Goal: Information Seeking & Learning: Learn about a topic

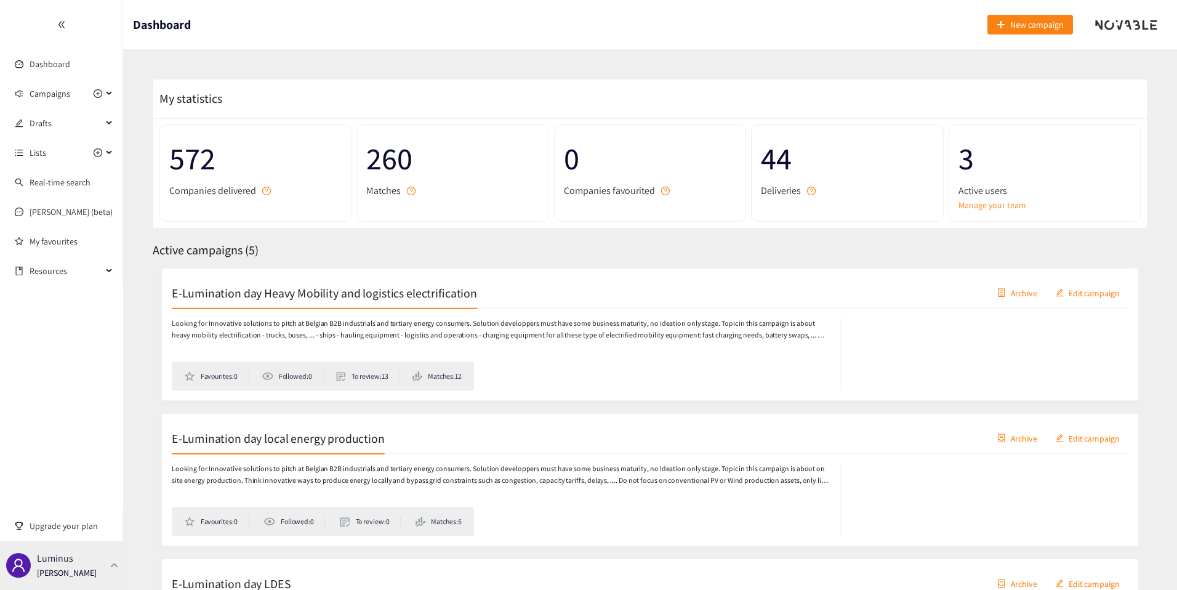
click at [118, 569] on div "Luminus [PERSON_NAME]" at bounding box center [61, 565] width 123 height 49
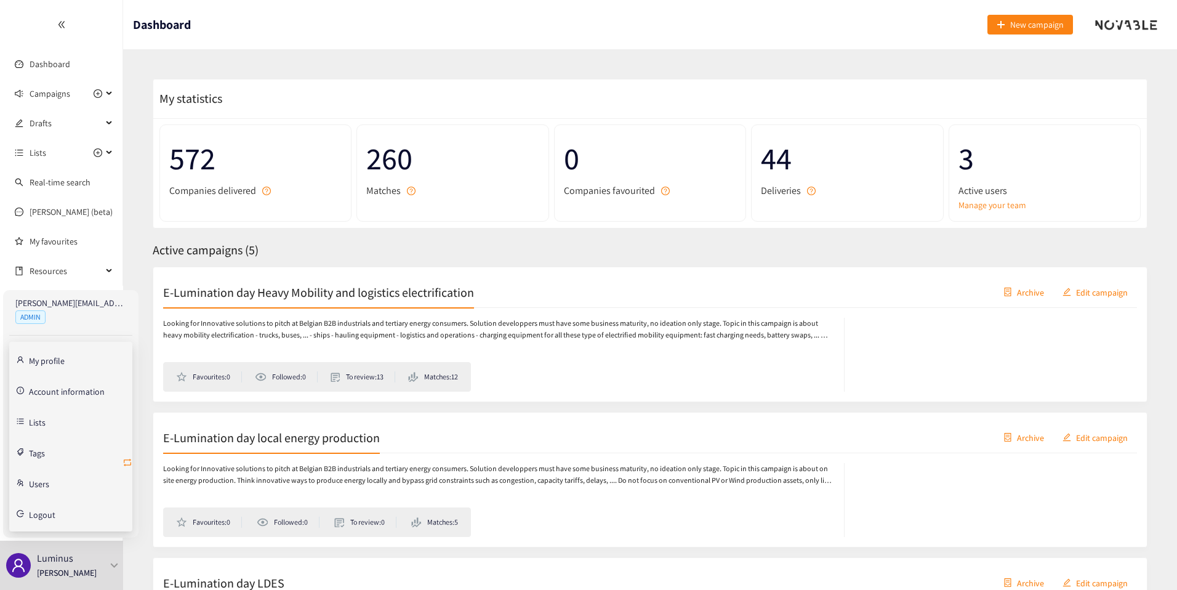
click at [130, 462] on icon "retweet" at bounding box center [128, 462] width 10 height 10
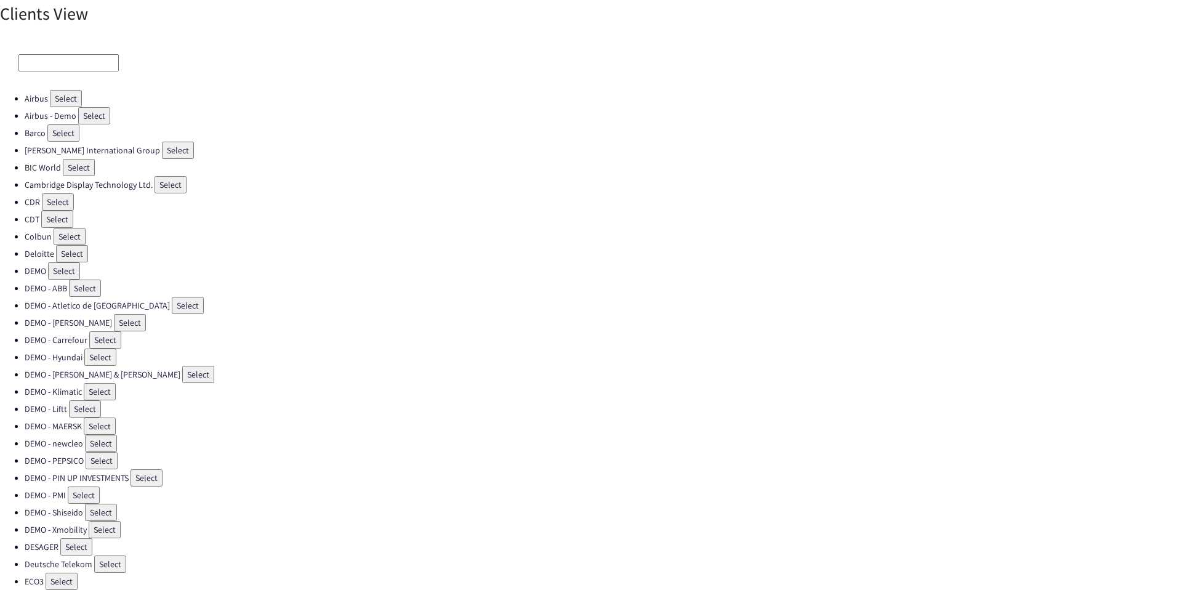
click at [61, 54] on input at bounding box center [68, 62] width 100 height 17
click at [33, 69] on input at bounding box center [68, 62] width 100 height 17
click at [60, 66] on input at bounding box center [68, 62] width 100 height 17
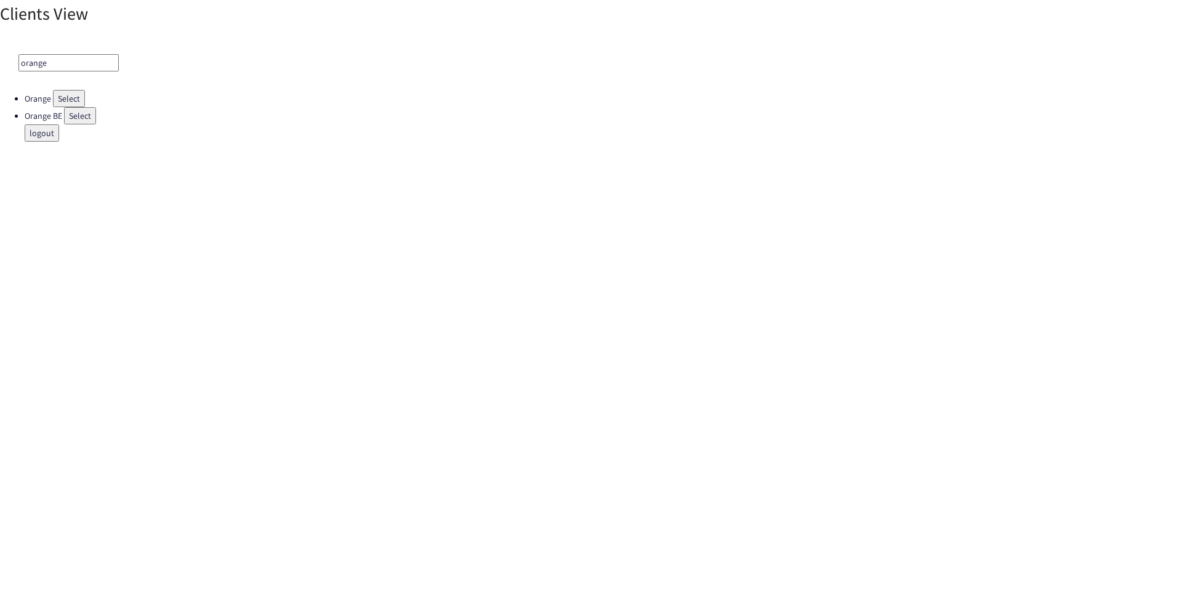
type input "orange"
click at [65, 92] on button "Select" at bounding box center [69, 98] width 32 height 17
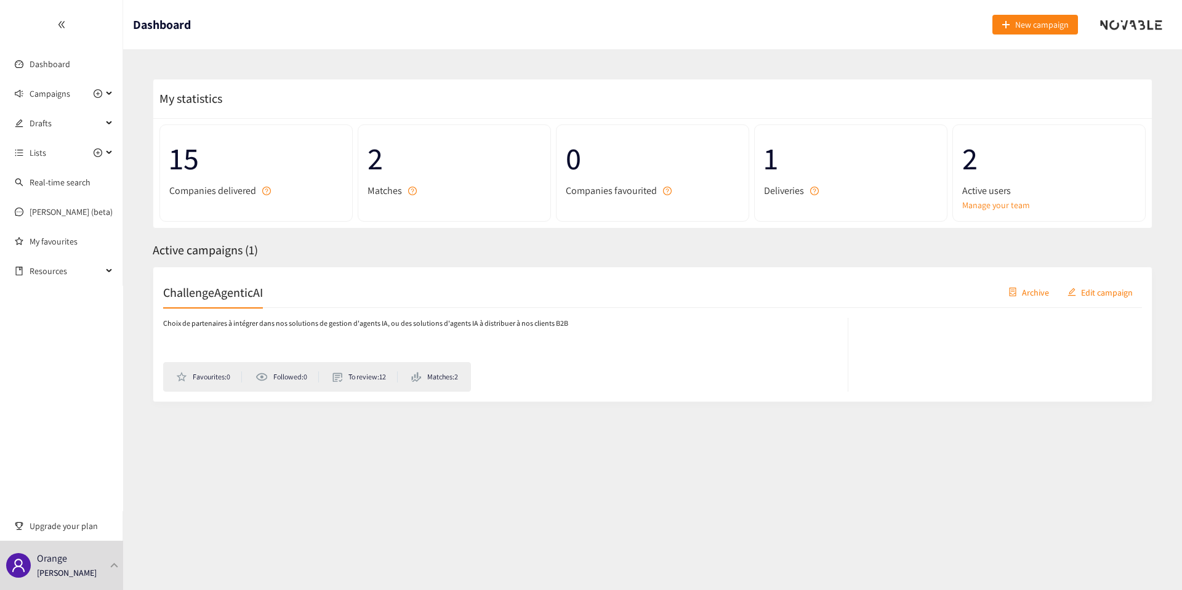
click at [350, 321] on p "Choix de partenaires à intégrer dans nos solutions de gestion d'agents IA, ou d…" at bounding box center [365, 324] width 405 height 12
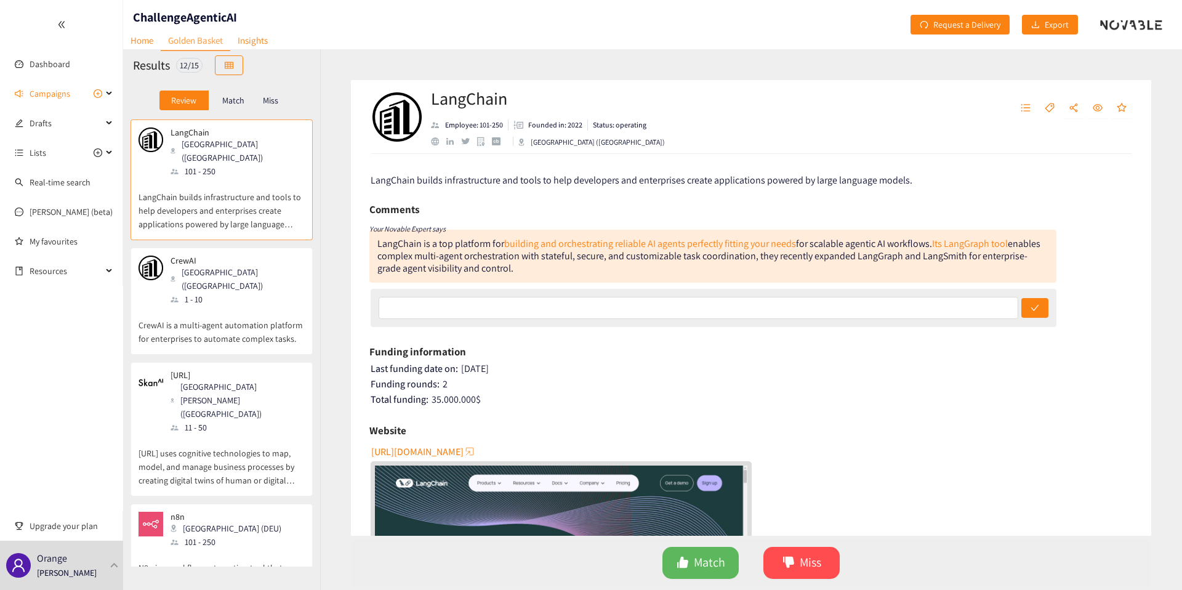
click at [230, 94] on div "Match" at bounding box center [233, 101] width 49 height 20
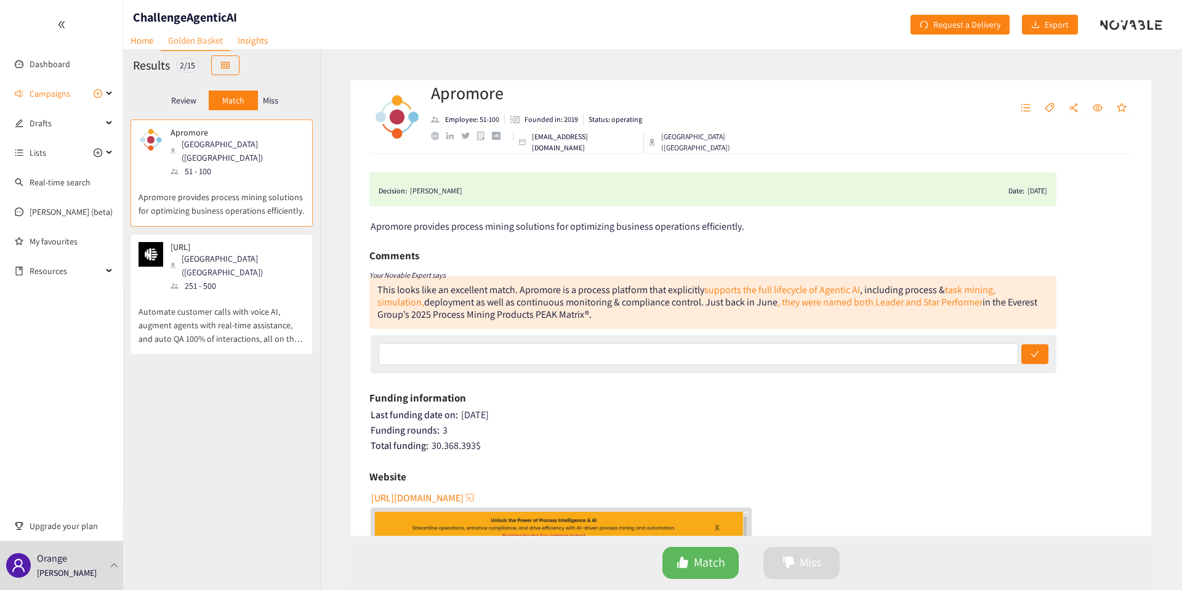
click at [283, 100] on div "Miss" at bounding box center [271, 101] width 26 height 20
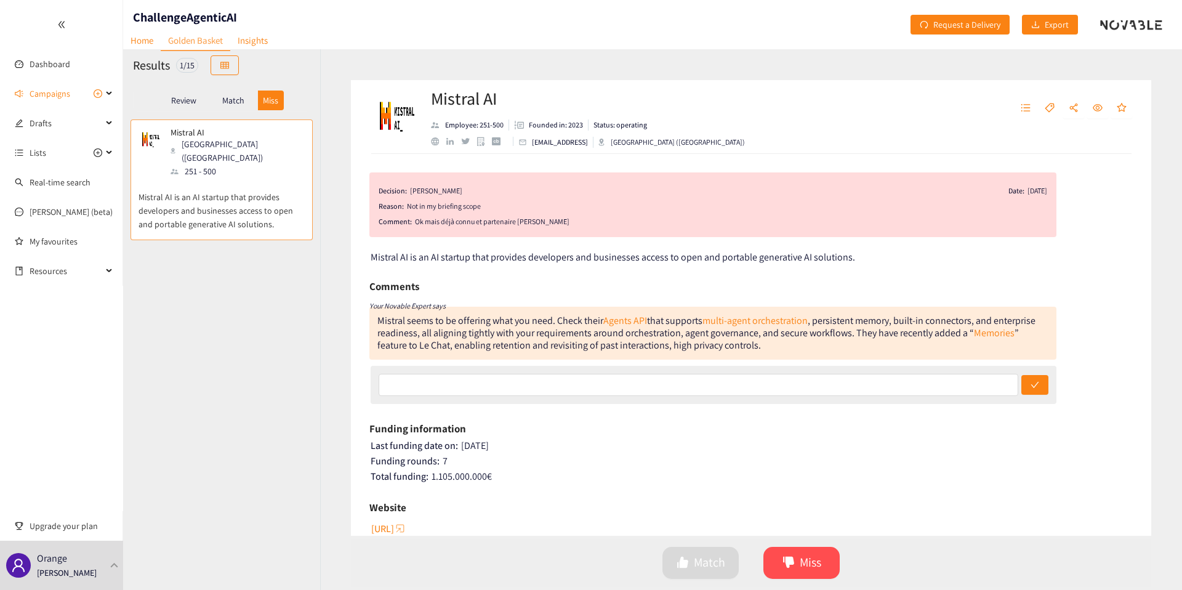
click at [457, 323] on div "Mistral seems to be offering what you need. Check their Agents API that support…" at bounding box center [706, 333] width 658 height 38
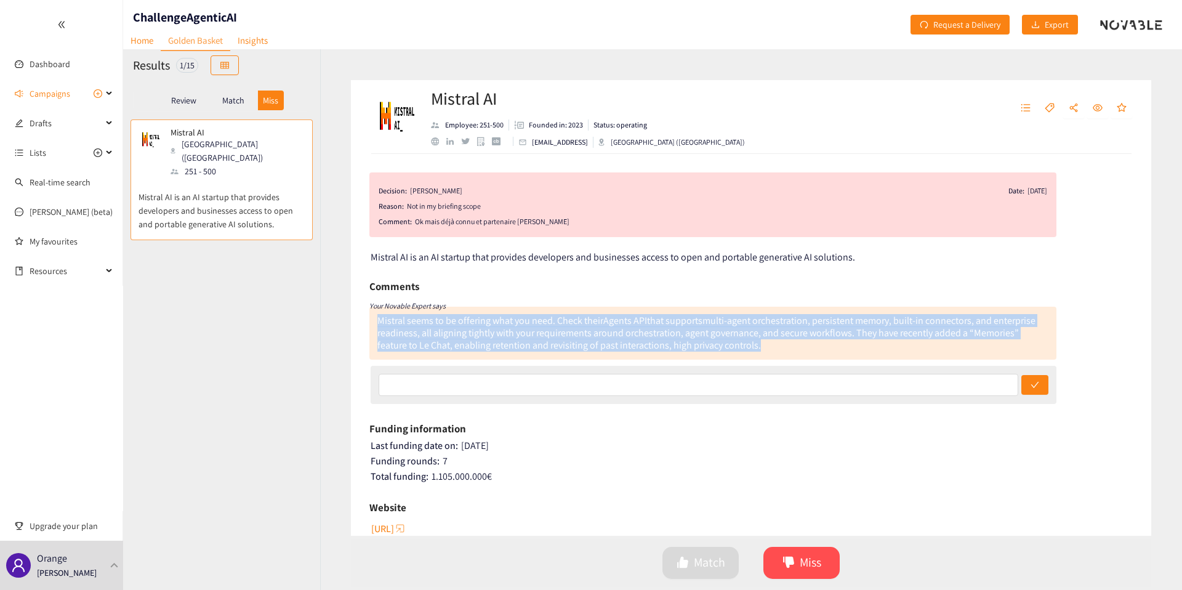
click at [457, 323] on div "Mistral seems to be offering what you need. Check their Agents API that support…" at bounding box center [706, 333] width 658 height 38
click at [457, 337] on div "Mistral seems to be offering what you need. Check their Agents API that support…" at bounding box center [706, 333] width 658 height 38
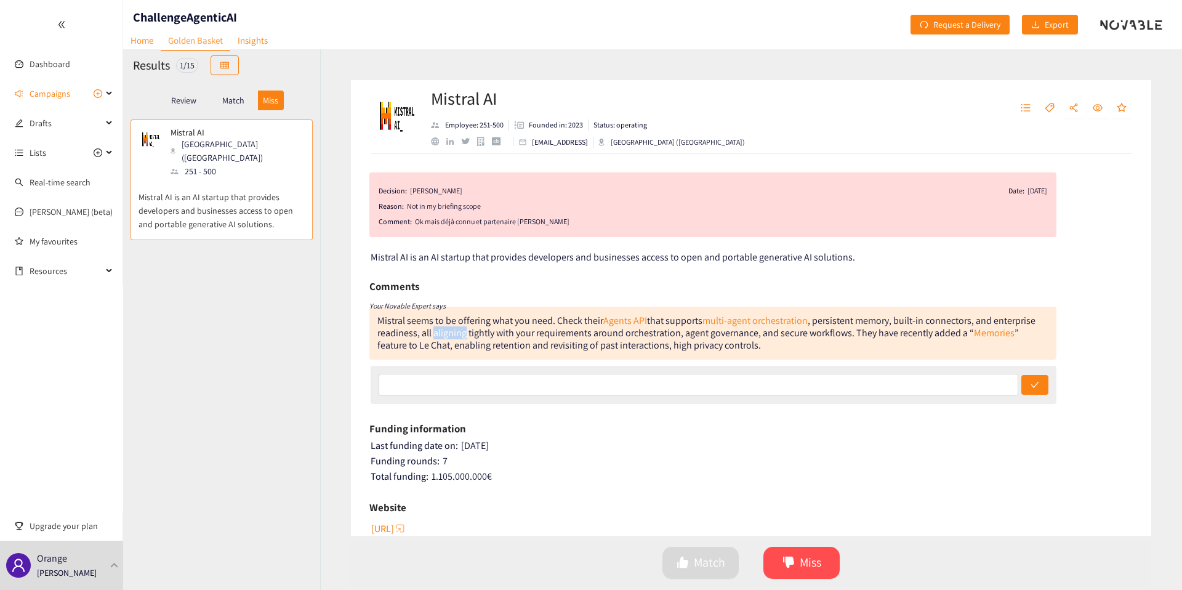
click at [457, 337] on div "Mistral seems to be offering what you need. Check their Agents API that support…" at bounding box center [706, 333] width 658 height 38
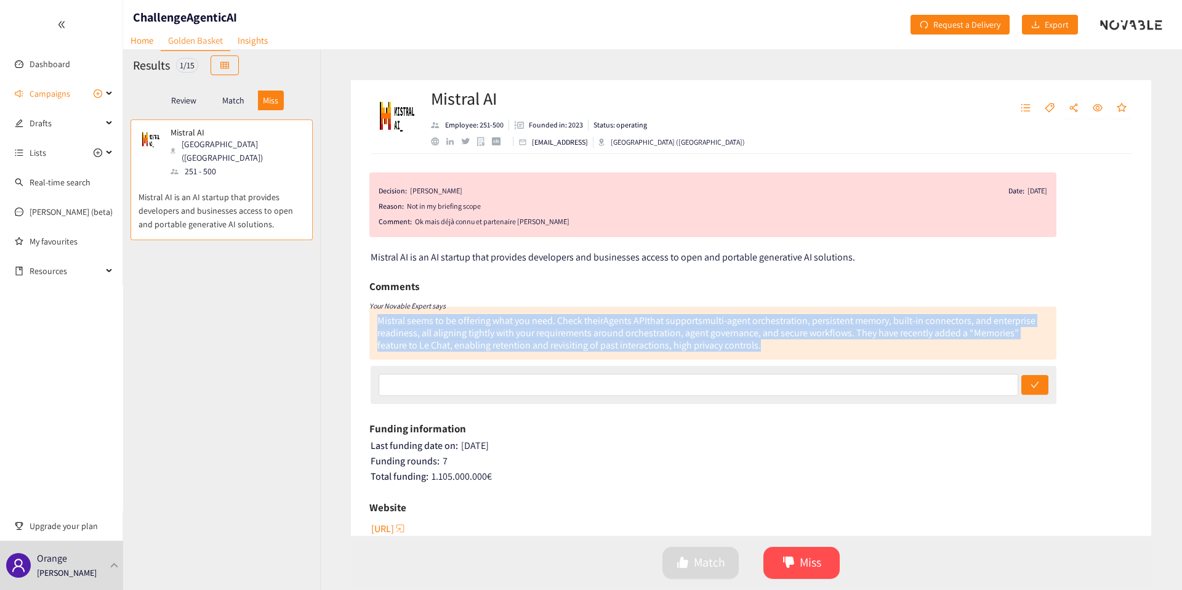
click at [457, 337] on div "Mistral seems to be offering what you need. Check their Agents API that support…" at bounding box center [706, 333] width 658 height 38
click at [505, 334] on div "Mistral seems to be offering what you need. Check their Agents API that support…" at bounding box center [706, 333] width 658 height 38
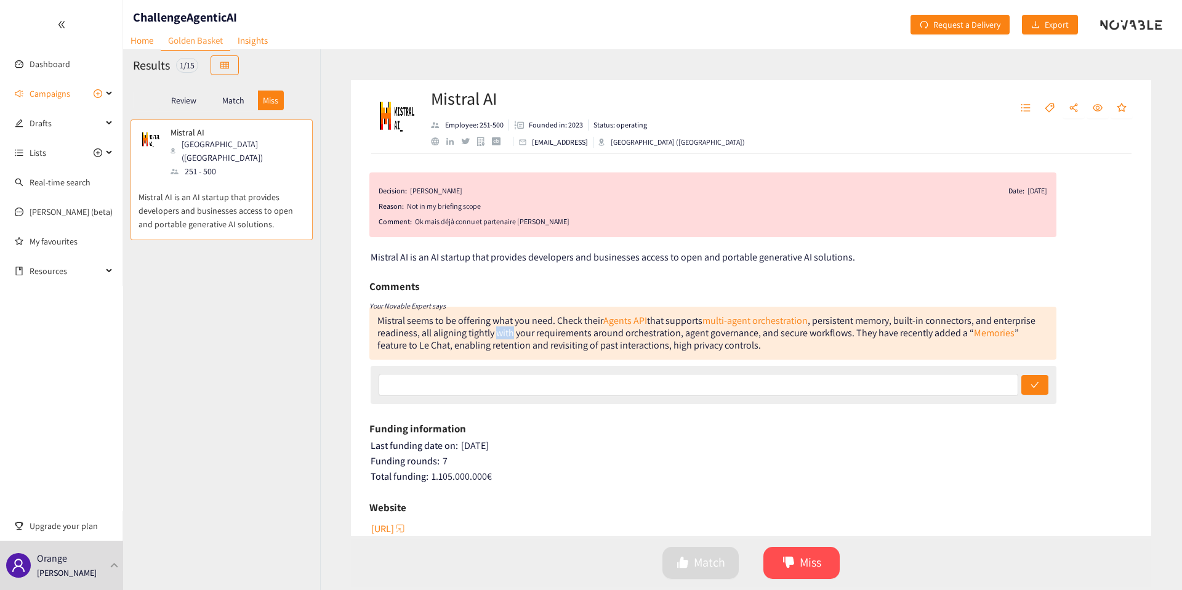
click at [505, 334] on div "Mistral seems to be offering what you need. Check their Agents API that support…" at bounding box center [706, 333] width 658 height 38
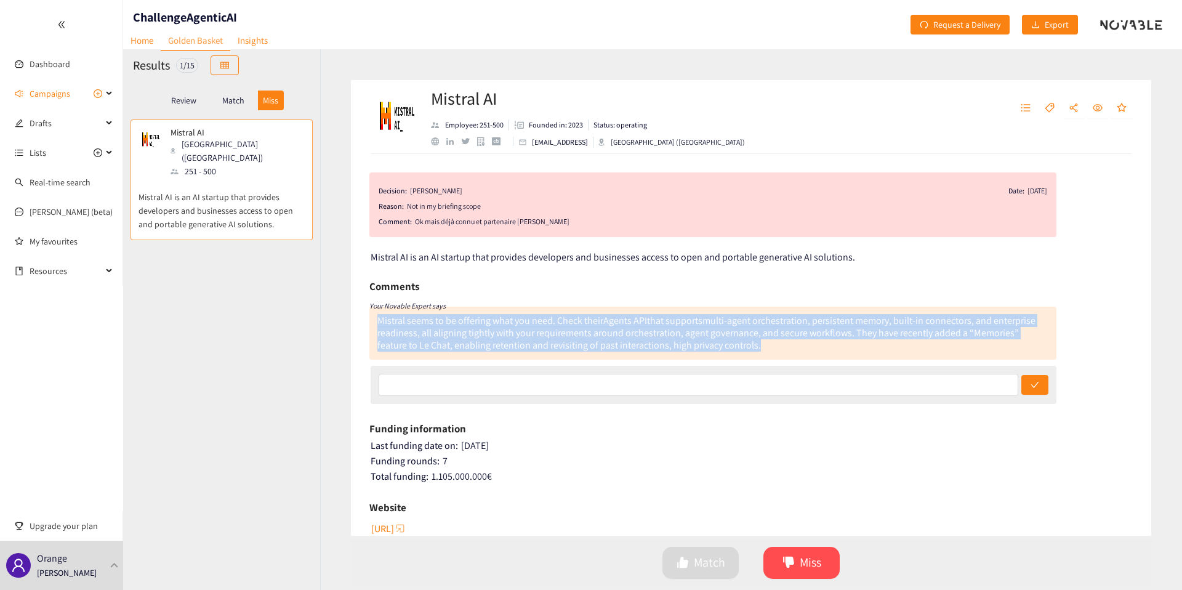
click at [505, 334] on div "Mistral seems to be offering what you need. Check their Agents API that support…" at bounding box center [706, 333] width 658 height 38
click at [481, 328] on div "Mistral seems to be offering what you need. Check their Agents API that support…" at bounding box center [706, 333] width 658 height 38
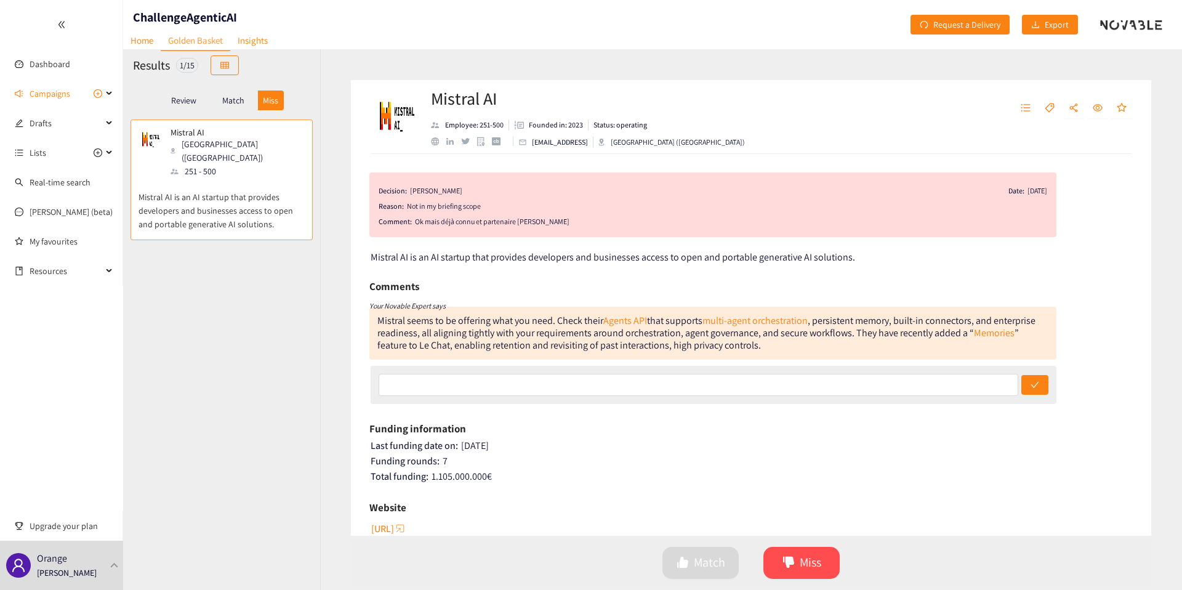
click at [231, 99] on p "Match" at bounding box center [233, 100] width 22 height 10
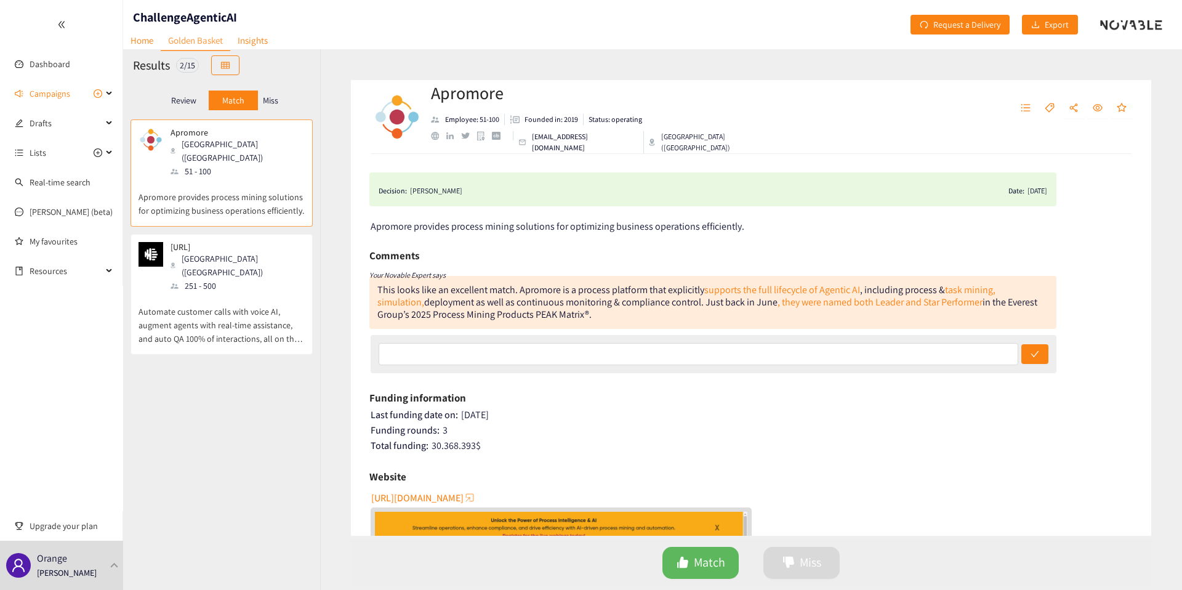
click at [221, 265] on div "Redwood City (USA)" at bounding box center [237, 265] width 133 height 27
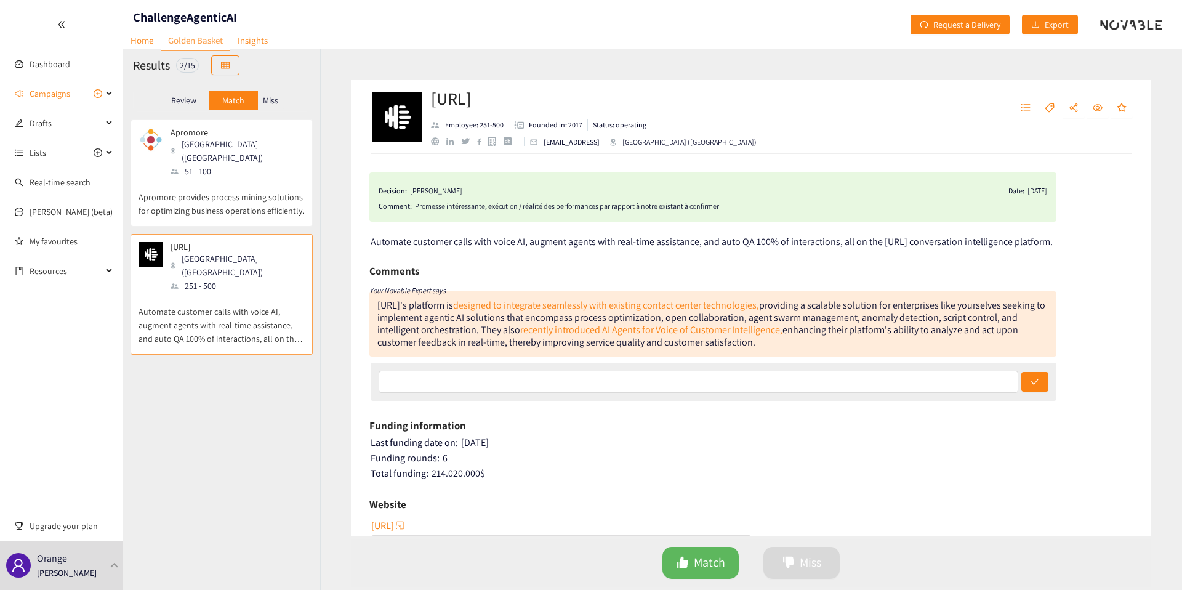
click at [191, 101] on p "Review" at bounding box center [183, 100] width 25 height 10
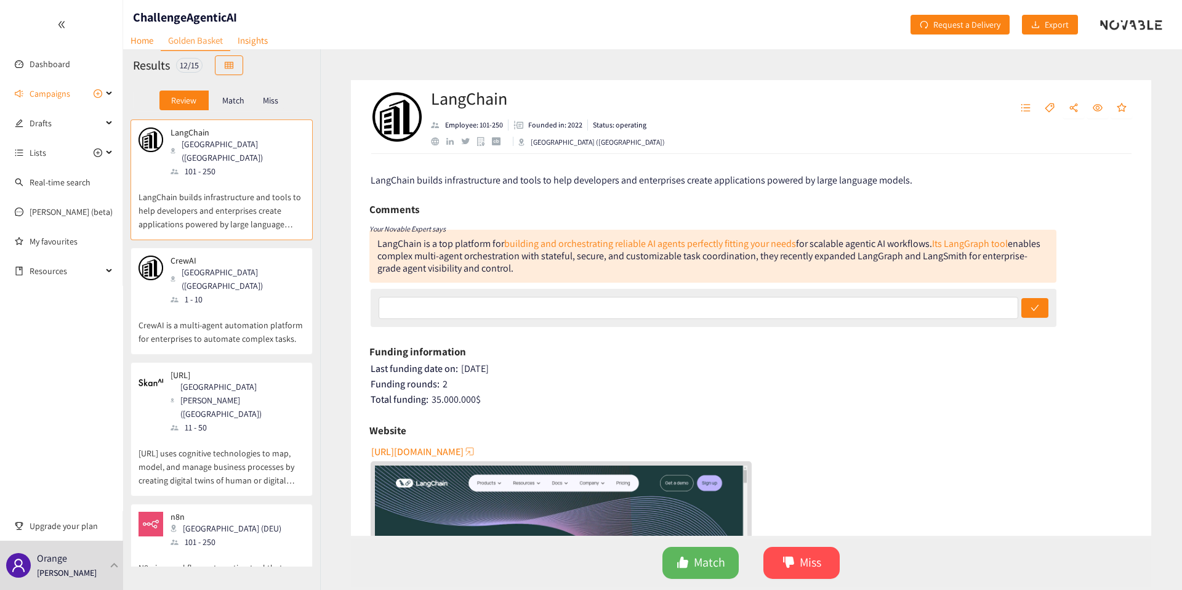
click at [265, 276] on div "CrewAI San Francisco (USA) 1 - 10" at bounding box center [222, 280] width 166 height 50
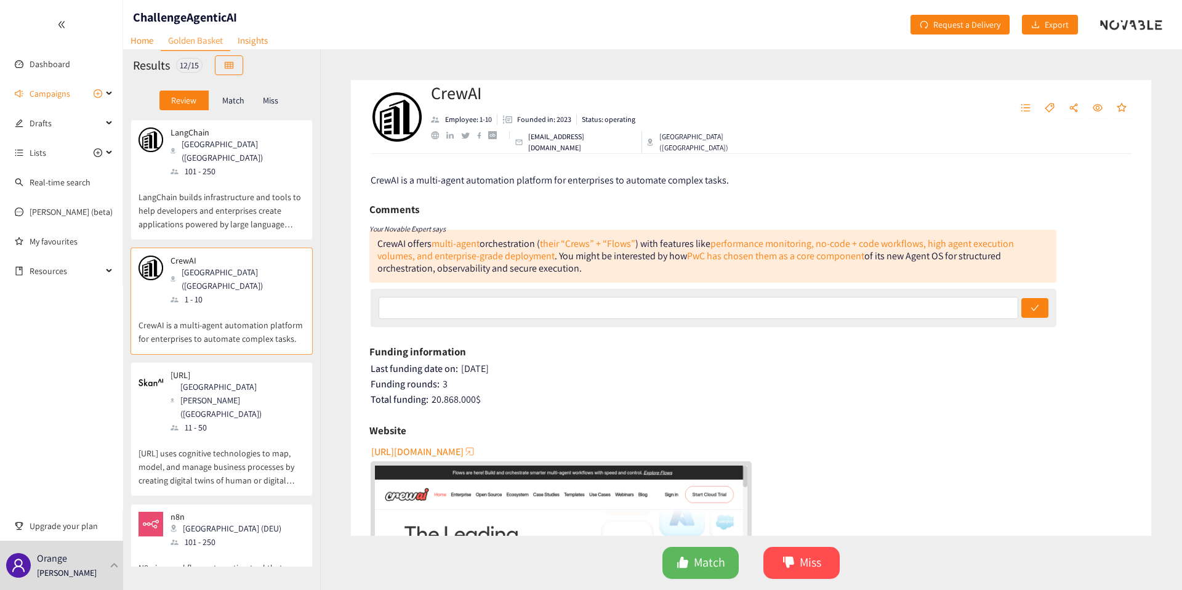
scroll to position [45, 0]
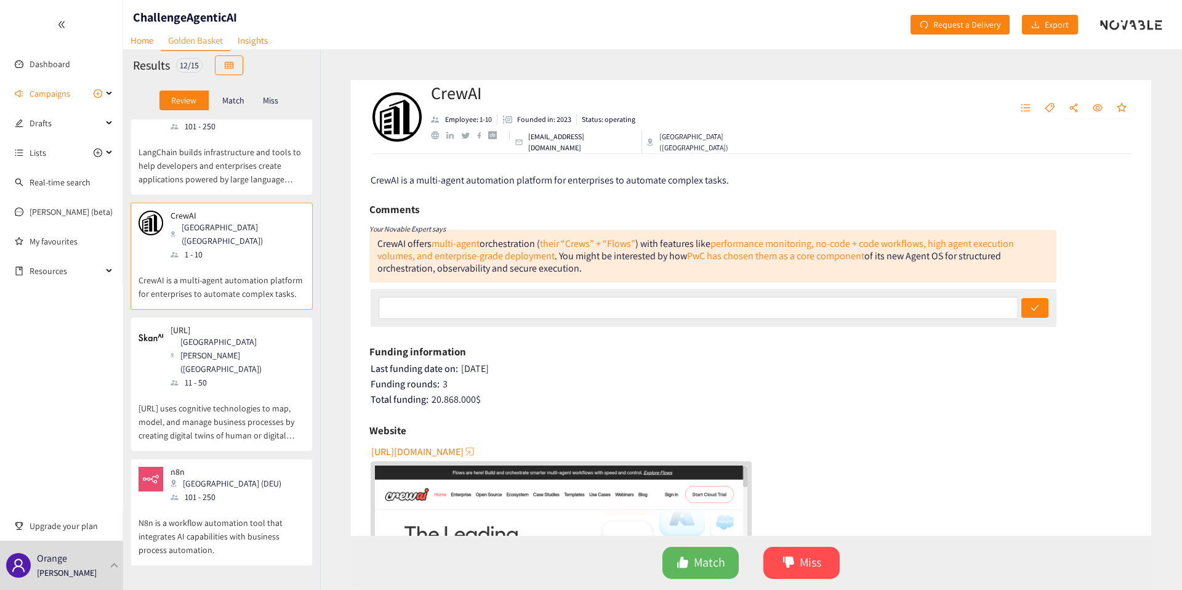
click at [224, 335] on div "[GEOGRAPHIC_DATA][PERSON_NAME] ([GEOGRAPHIC_DATA])" at bounding box center [237, 355] width 133 height 41
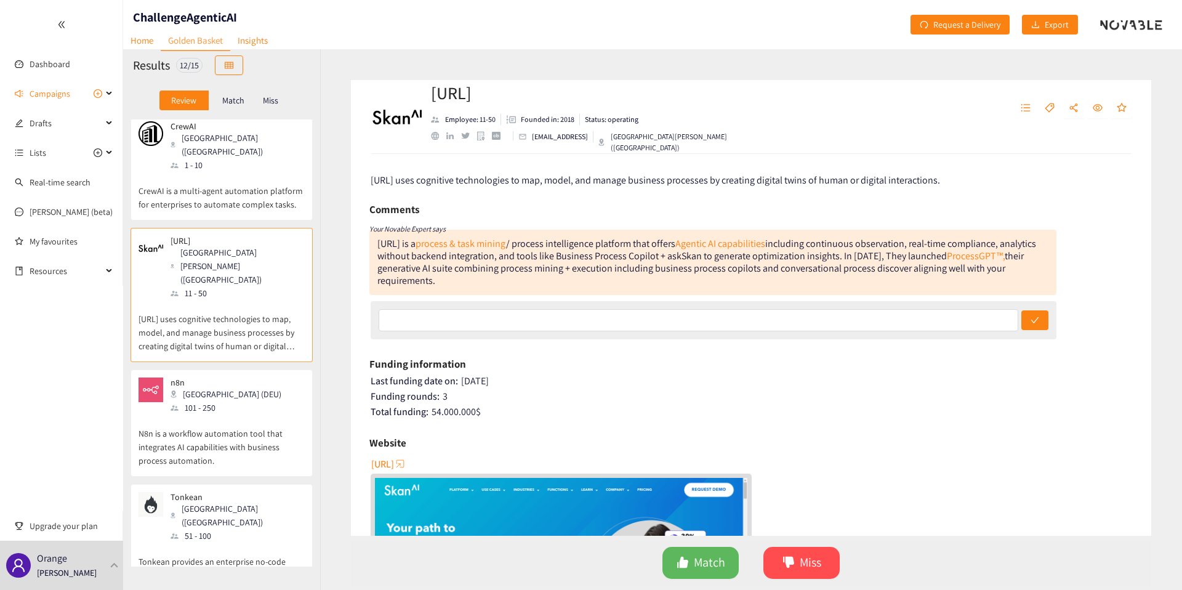
scroll to position [138, 0]
click at [227, 374] on div "n8n Berlin (DEU) 101 - 250" at bounding box center [222, 392] width 166 height 37
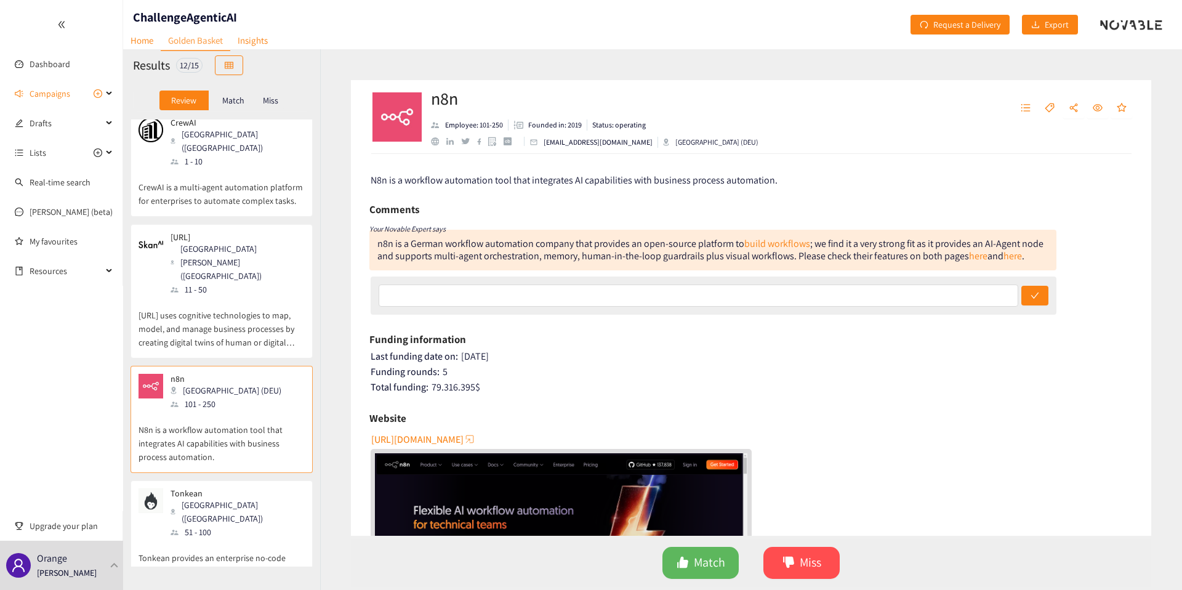
click at [580, 247] on div "n8n is a German workflow automation company that provides an open-source platfo…" at bounding box center [710, 249] width 666 height 25
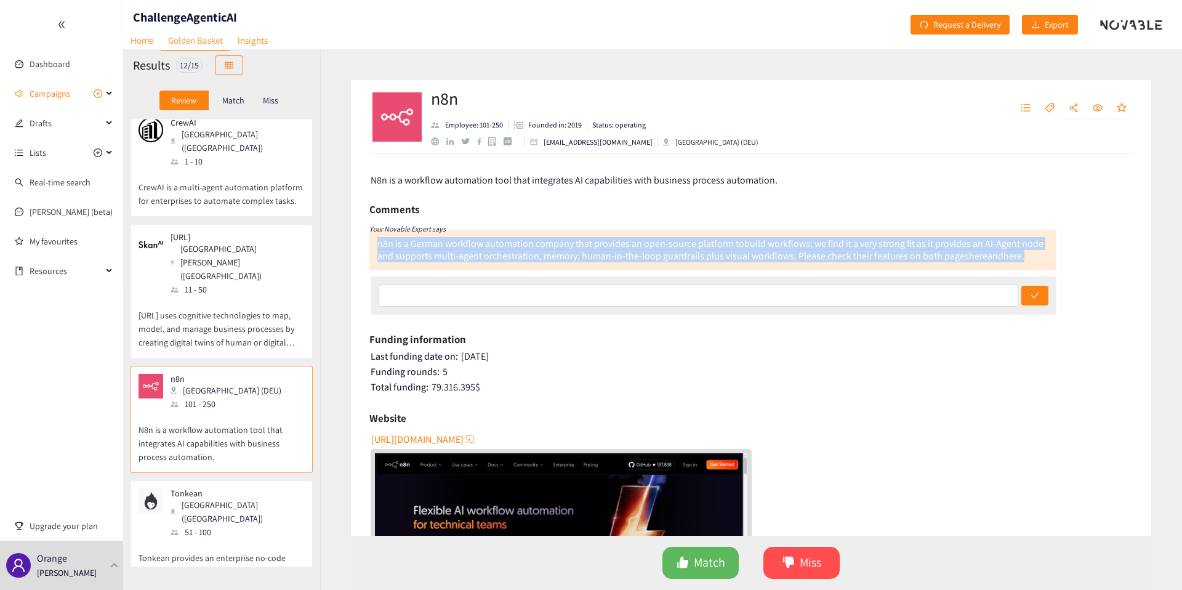
click at [580, 247] on div "n8n is a German workflow automation company that provides an open-source platfo…" at bounding box center [710, 249] width 666 height 25
click at [601, 247] on div "n8n is a German workflow automation company that provides an open-source platfo…" at bounding box center [710, 249] width 666 height 25
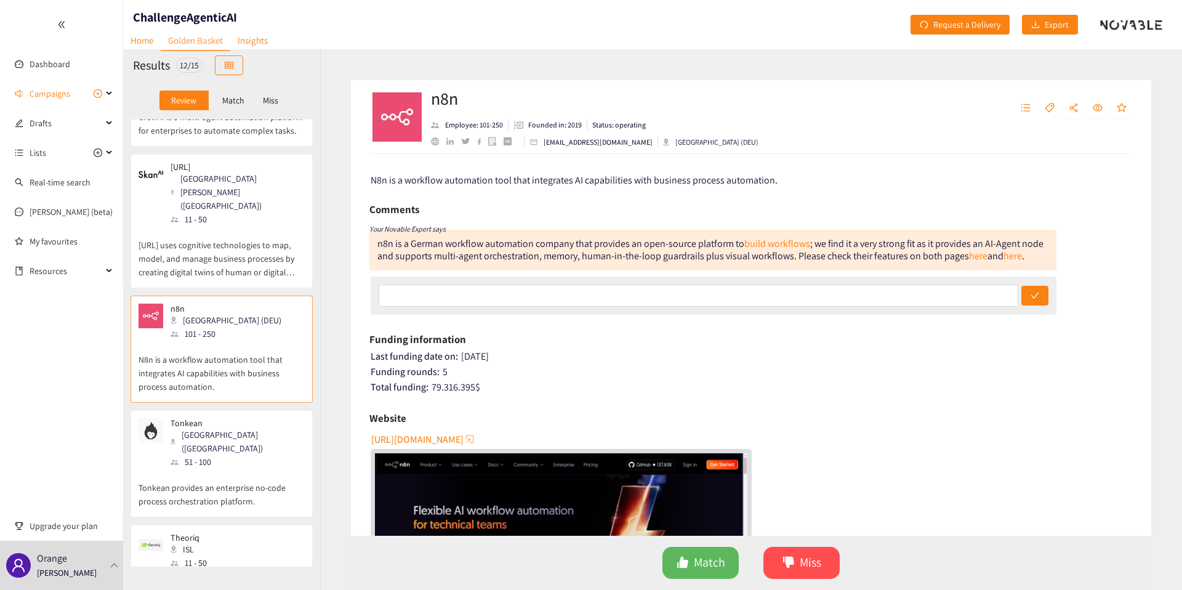
scroll to position [225, 0]
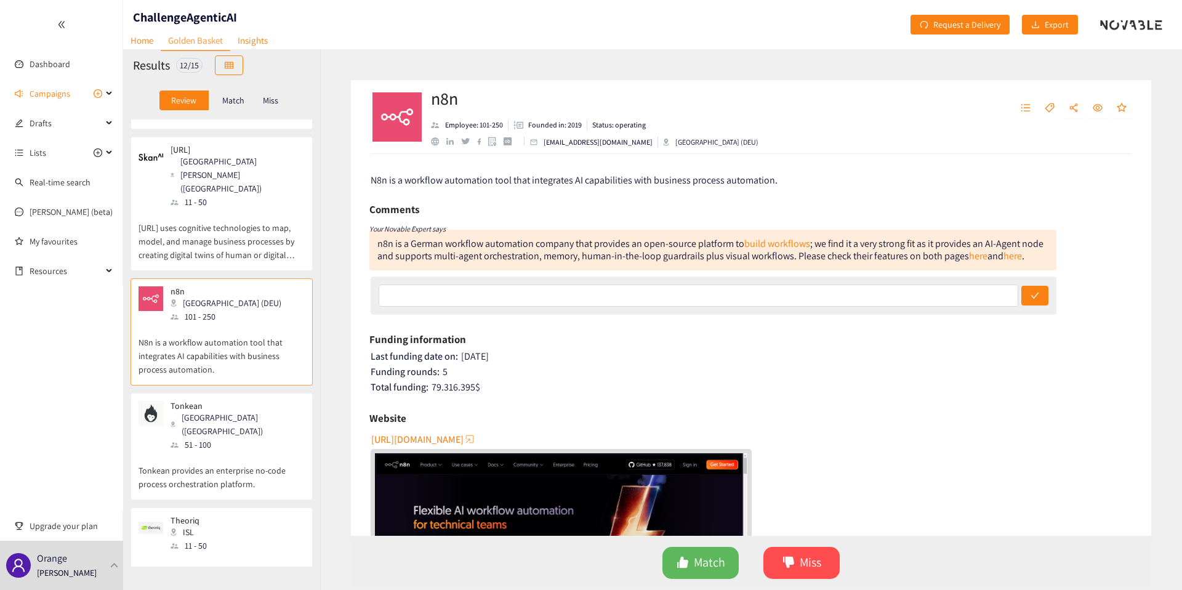
click at [205, 451] on p "Tonkean provides an enterprise no-code process orchestration platform." at bounding box center [222, 470] width 166 height 39
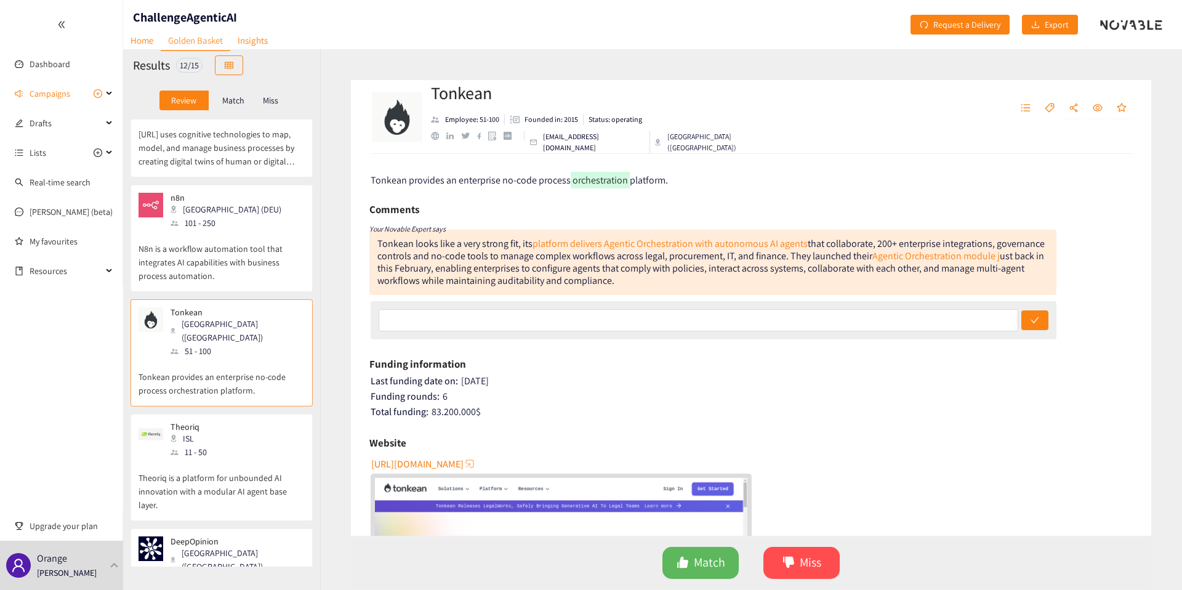
scroll to position [339, 0]
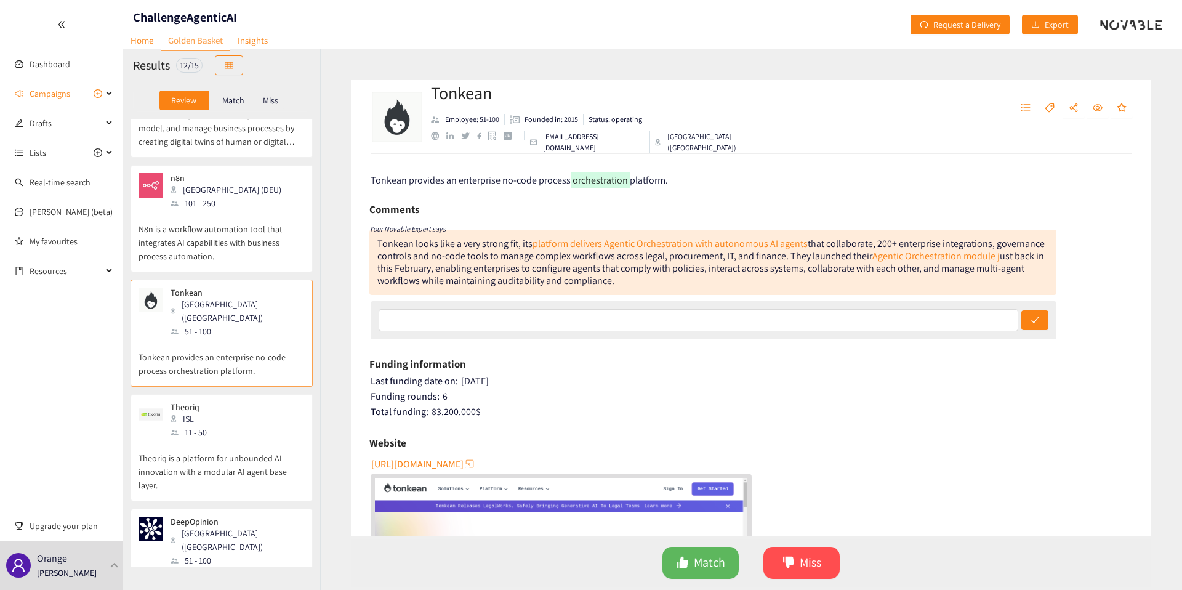
click at [205, 439] on p "Theoriq is a platform for unbounded AI innovation with a modular AI agent base …" at bounding box center [222, 465] width 166 height 53
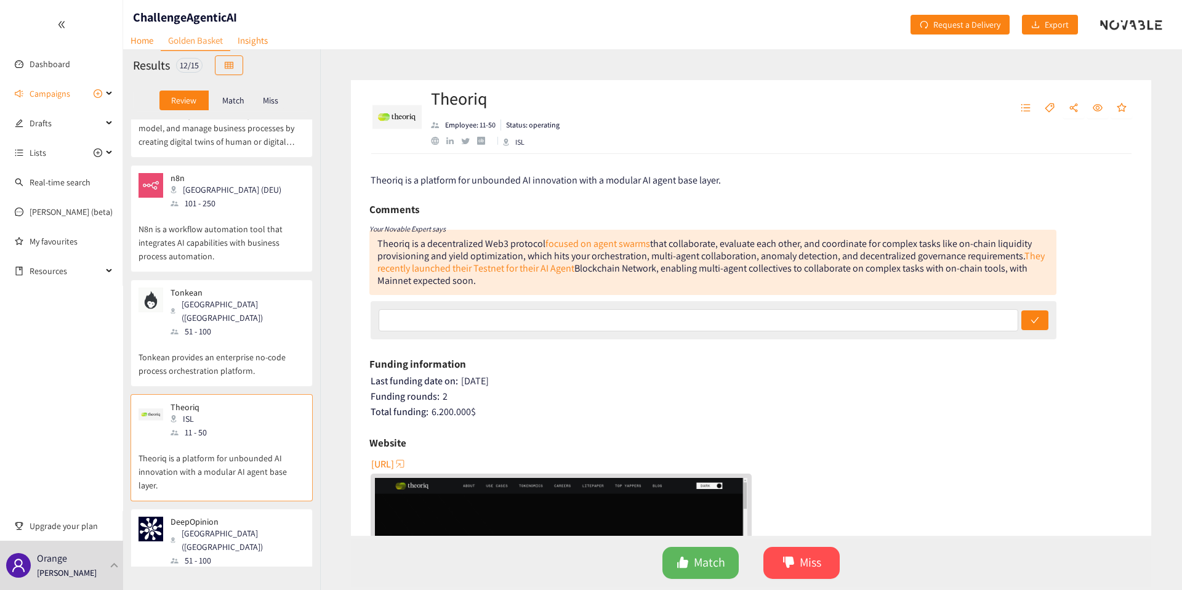
click at [207, 526] on div "Innsbruck (AUT)" at bounding box center [237, 539] width 133 height 27
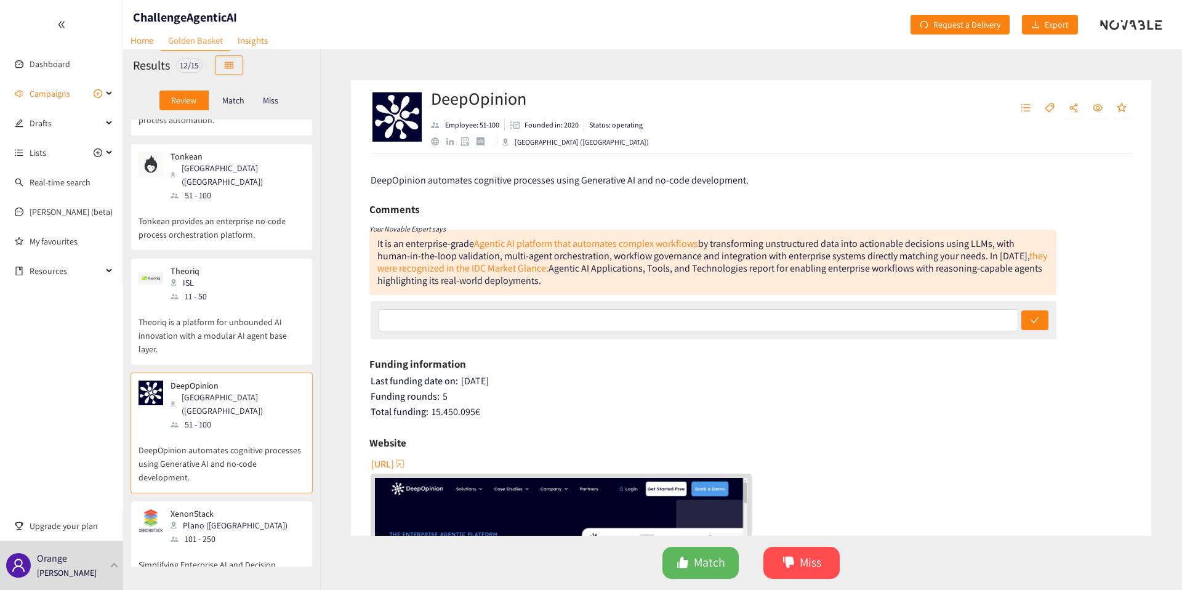
scroll to position [477, 0]
click at [207, 543] on p "Simplifying Enterprise AI and Decision Intelligence by building Enterprise Data…" at bounding box center [222, 569] width 166 height 53
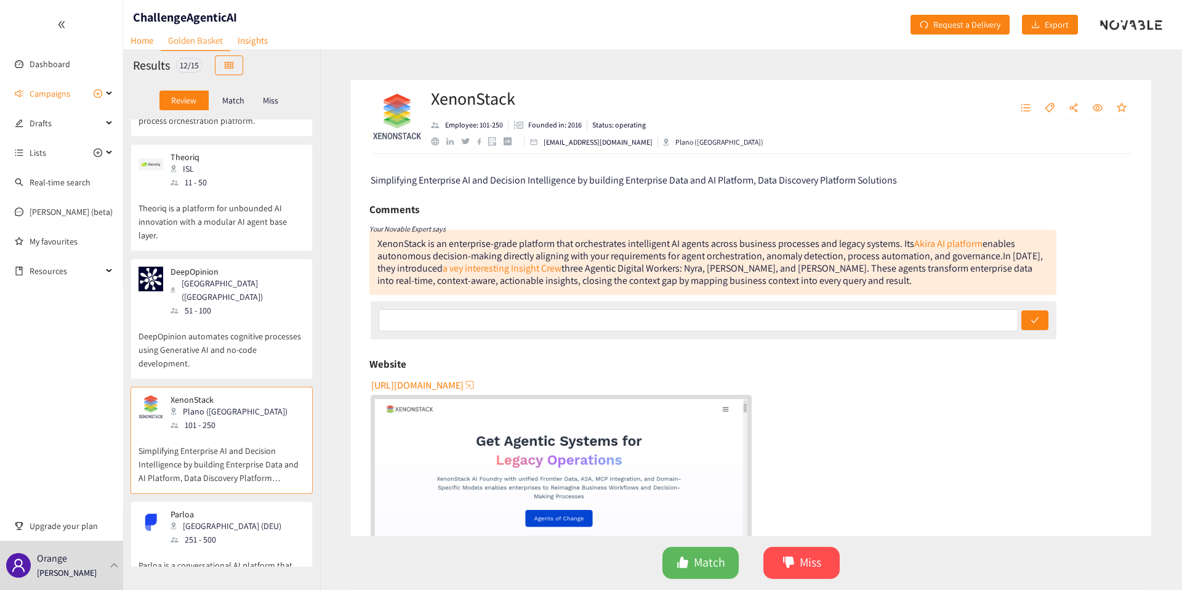
click at [207, 546] on p "Parloa is a conversational AI platform that enables businesses to automate cust…" at bounding box center [222, 572] width 166 height 53
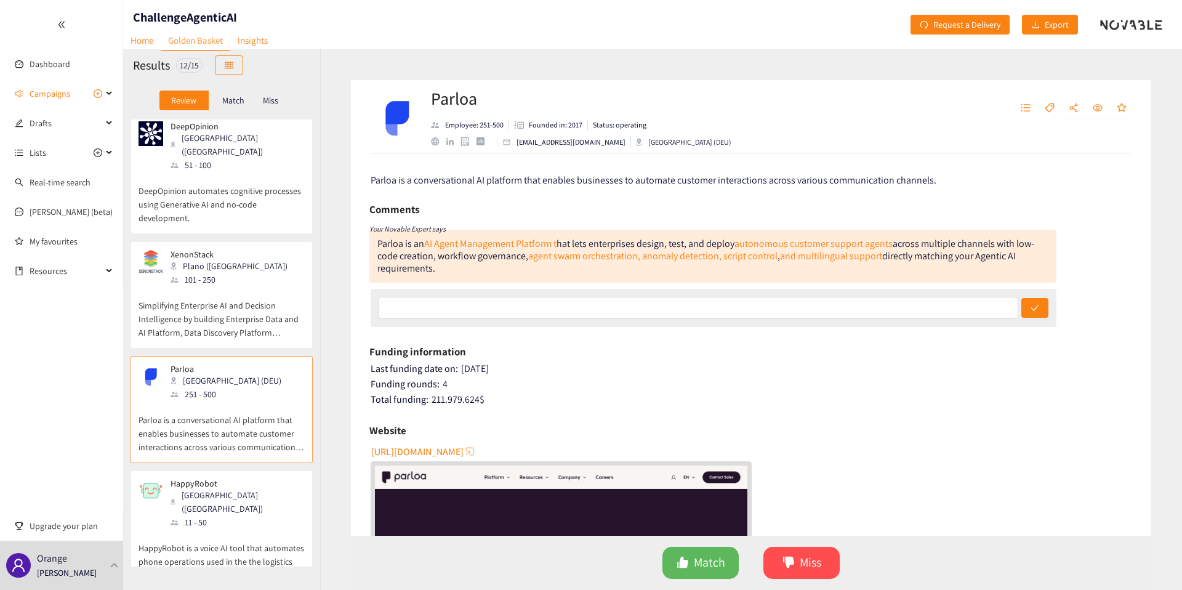
click at [207, 529] on p "HappyRobot is a voice AI tool that automates phone operations used in the the l…" at bounding box center [222, 555] width 166 height 53
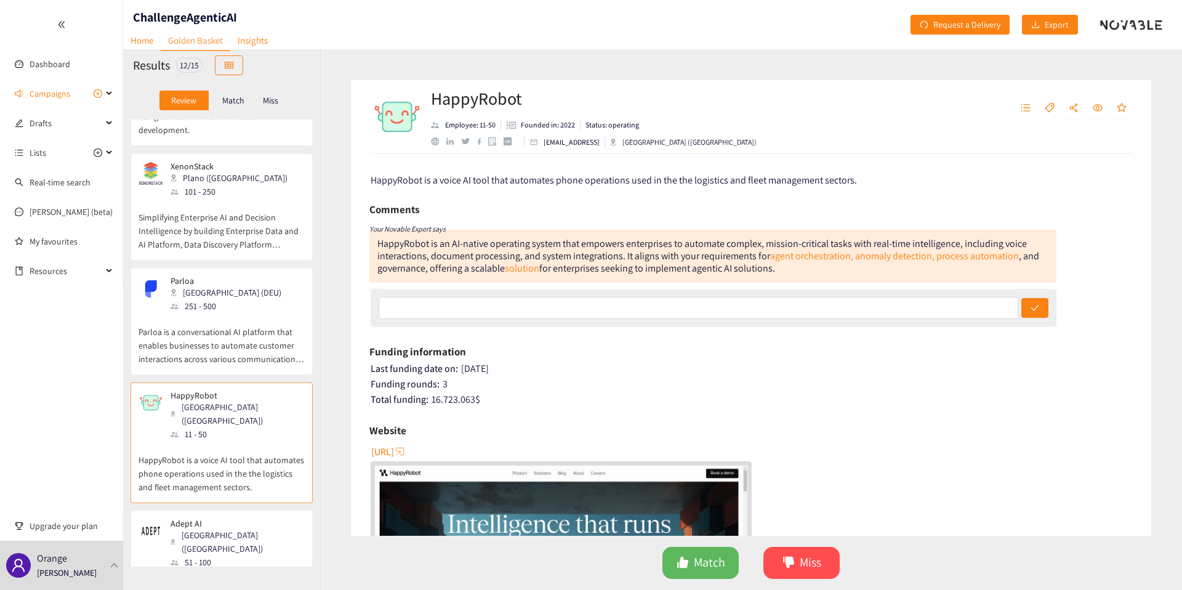
click at [207, 569] on p "Adept AI is a machine learning research platform that develops AI systems that …" at bounding box center [222, 595] width 166 height 53
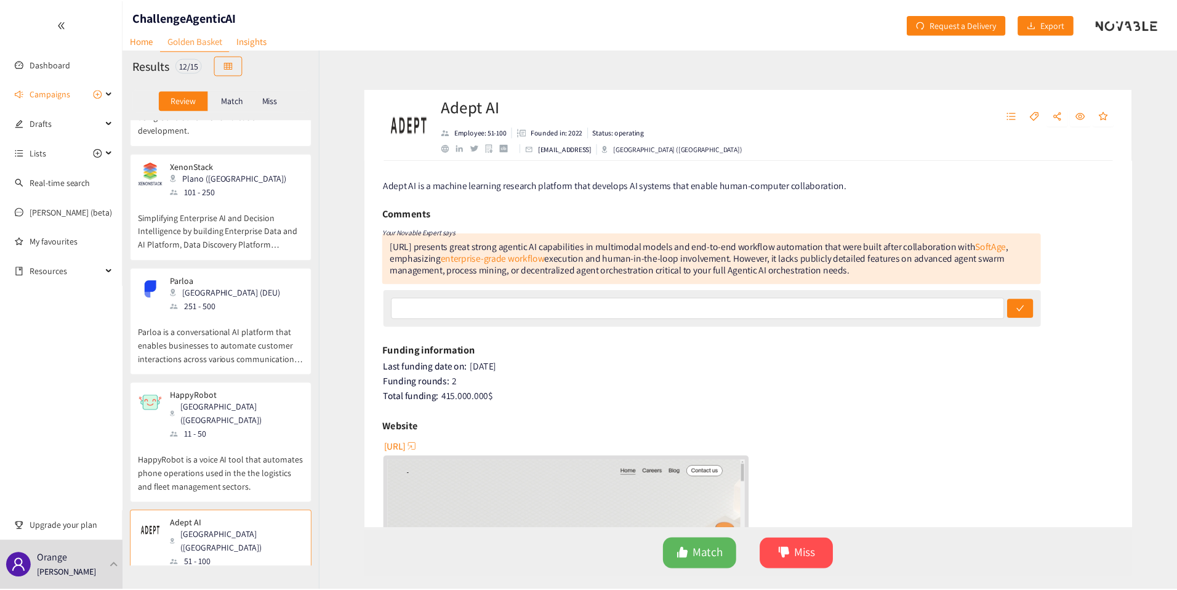
scroll to position [887, 0]
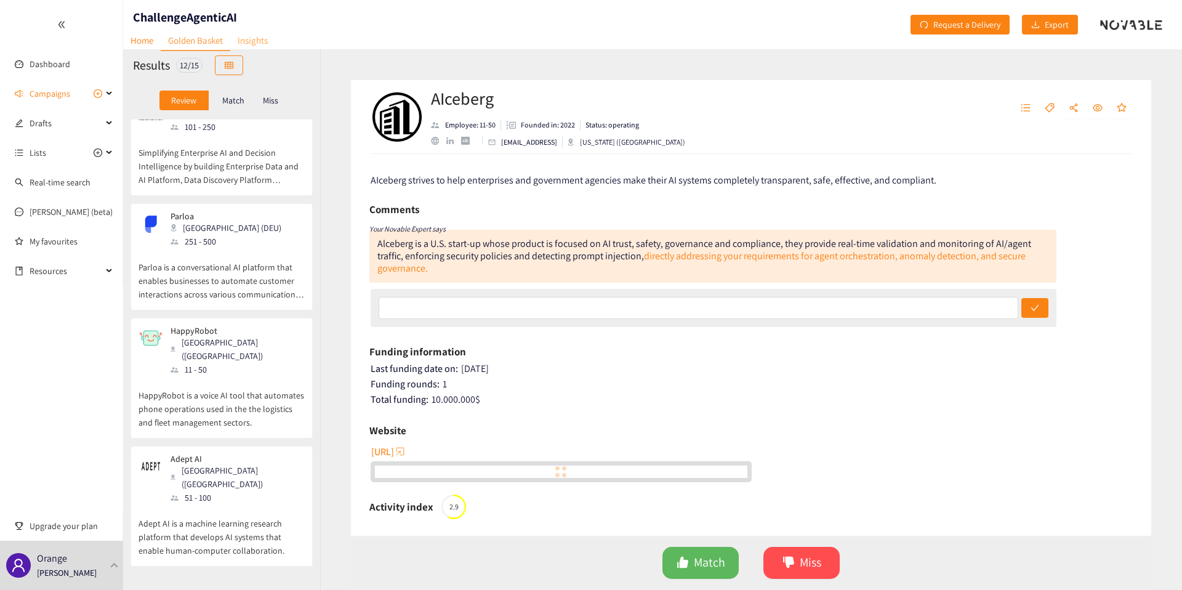
click at [266, 46] on link "Insights" at bounding box center [252, 40] width 45 height 19
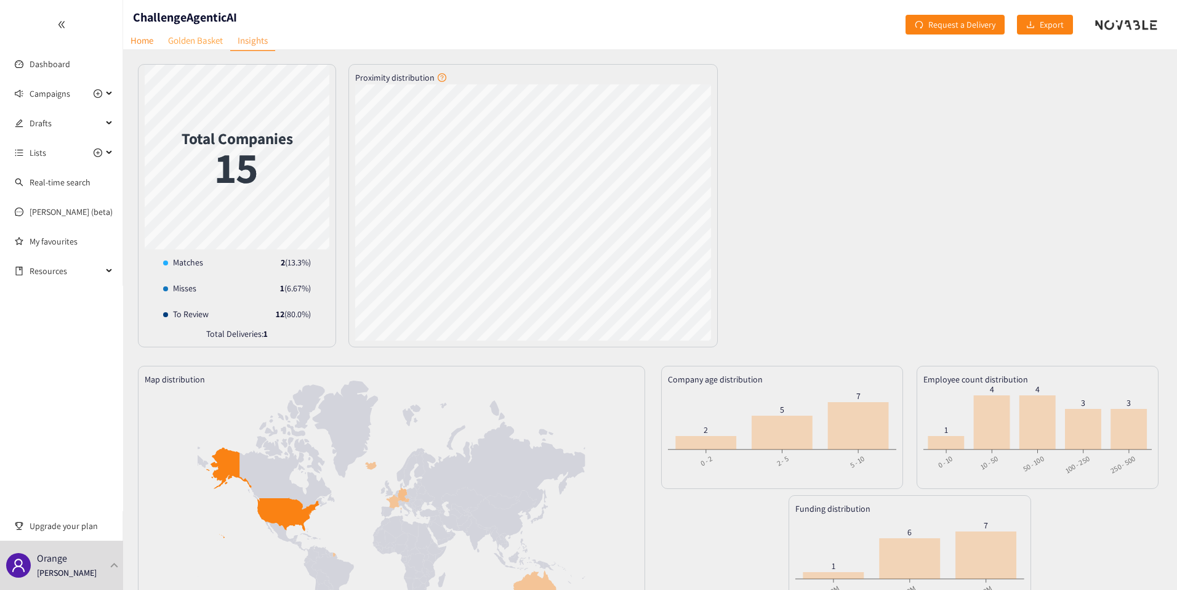
click at [196, 31] on link "Golden Basket" at bounding box center [196, 40] width 70 height 19
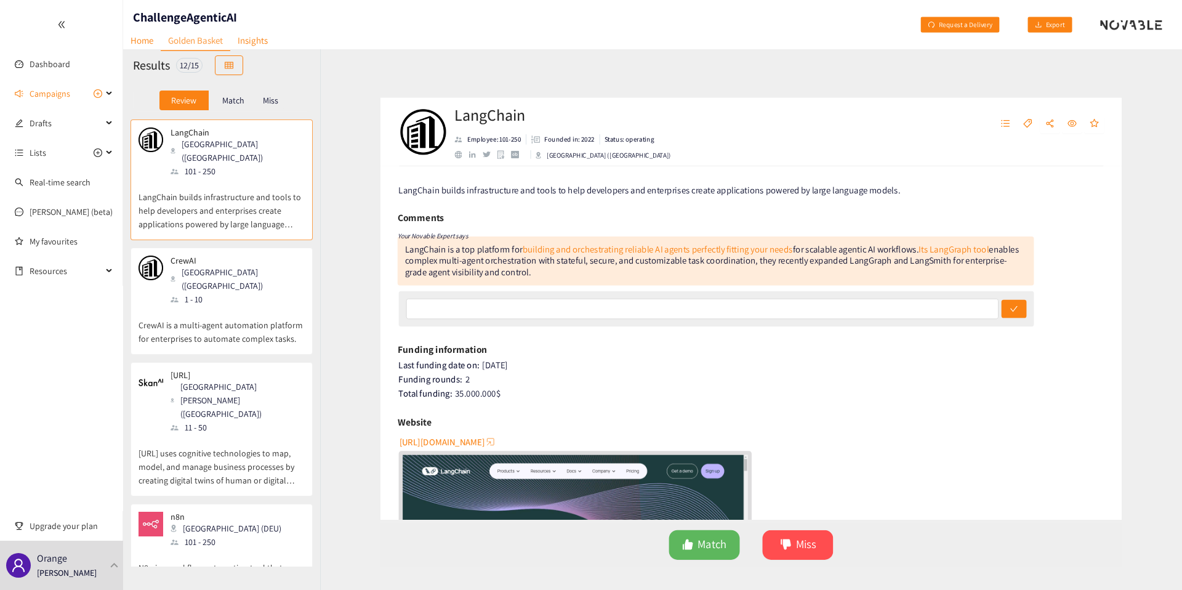
scroll to position [887, 0]
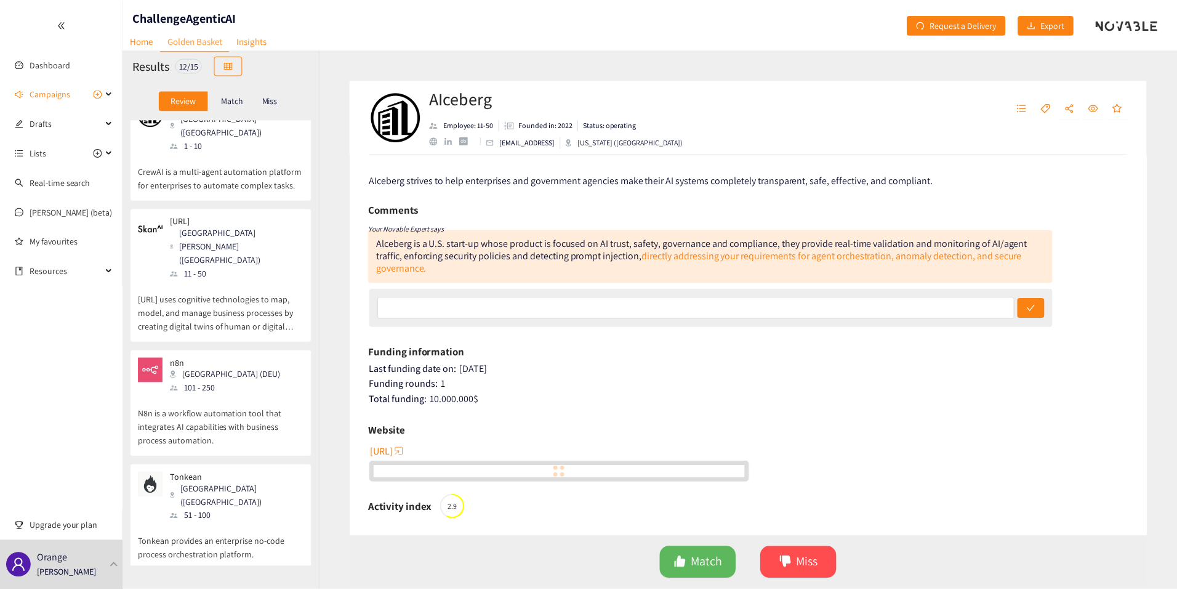
scroll to position [0, 0]
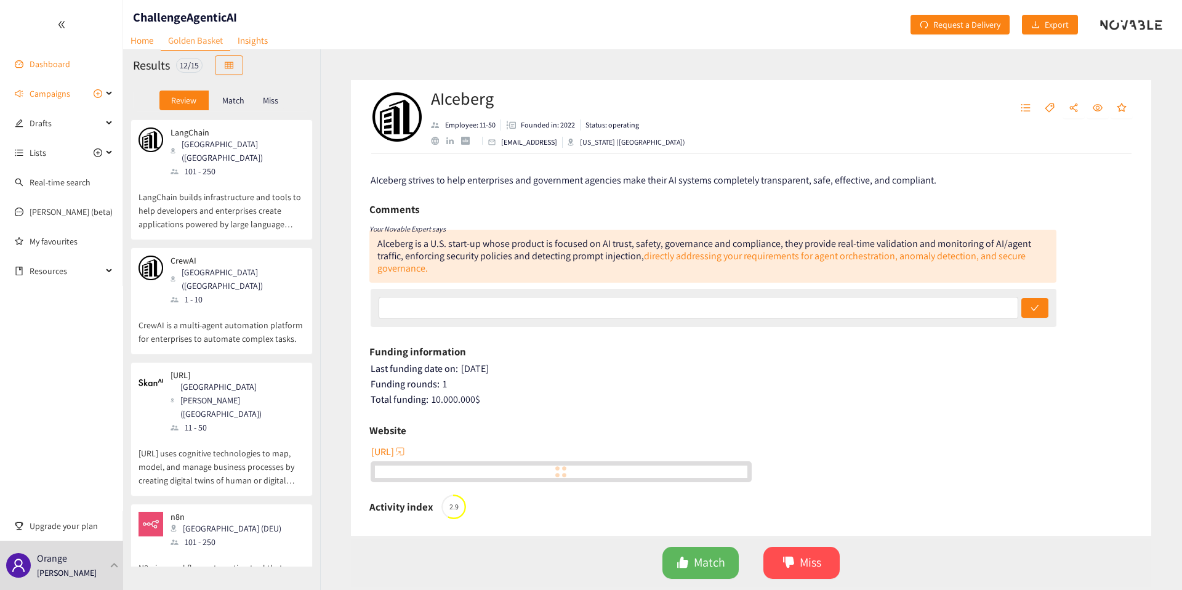
click at [70, 68] on link "Dashboard" at bounding box center [50, 63] width 41 height 11
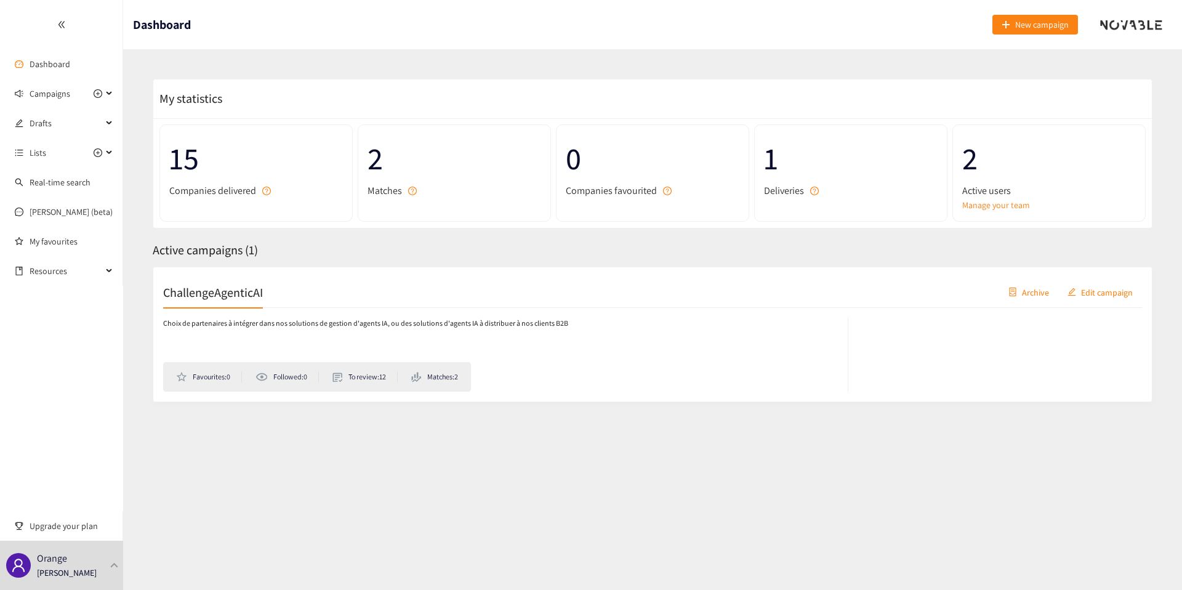
click at [301, 256] on div "Active campaigns ( 1 )" at bounding box center [653, 250] width 1000 height 19
click at [317, 253] on div "Active campaigns ( 1 )" at bounding box center [653, 250] width 1000 height 19
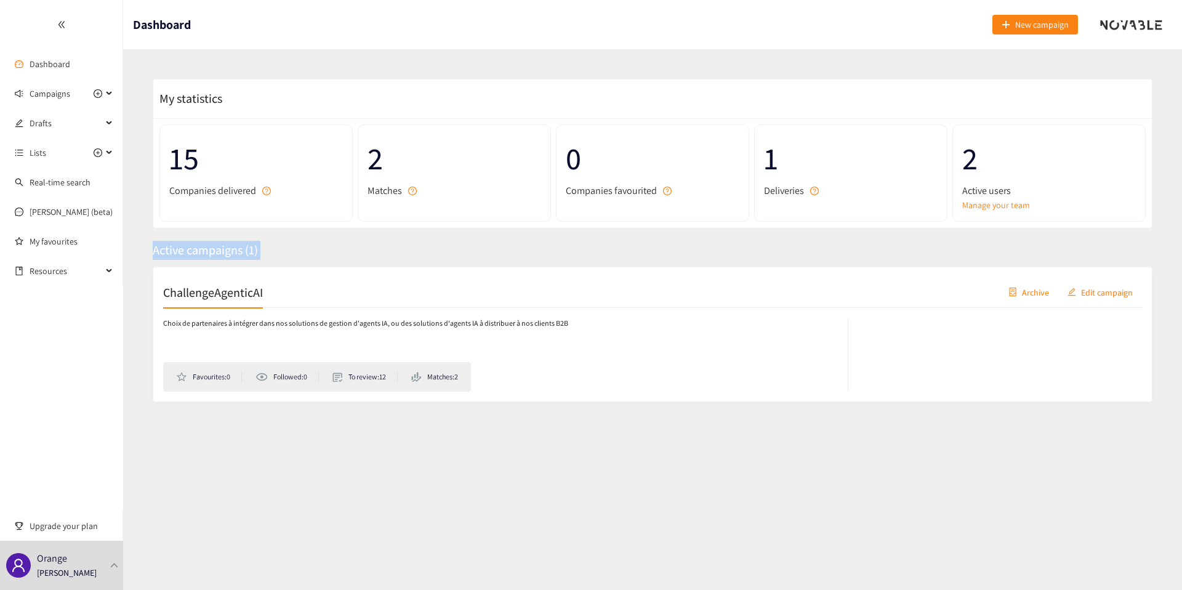
click at [317, 253] on div "Active campaigns ( 1 )" at bounding box center [653, 250] width 1000 height 19
click at [238, 257] on span "Active campaigns ( 1 )" at bounding box center [205, 250] width 105 height 16
click at [968, 202] on link "Manage your team" at bounding box center [1049, 205] width 174 height 14
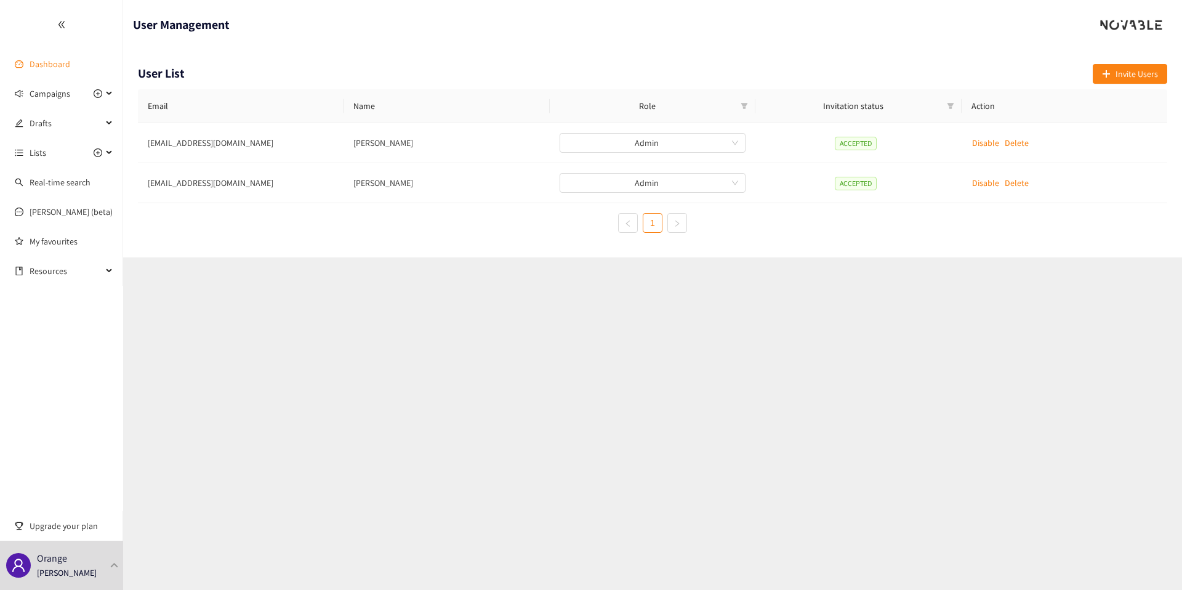
click at [38, 66] on link "Dashboard" at bounding box center [50, 63] width 41 height 11
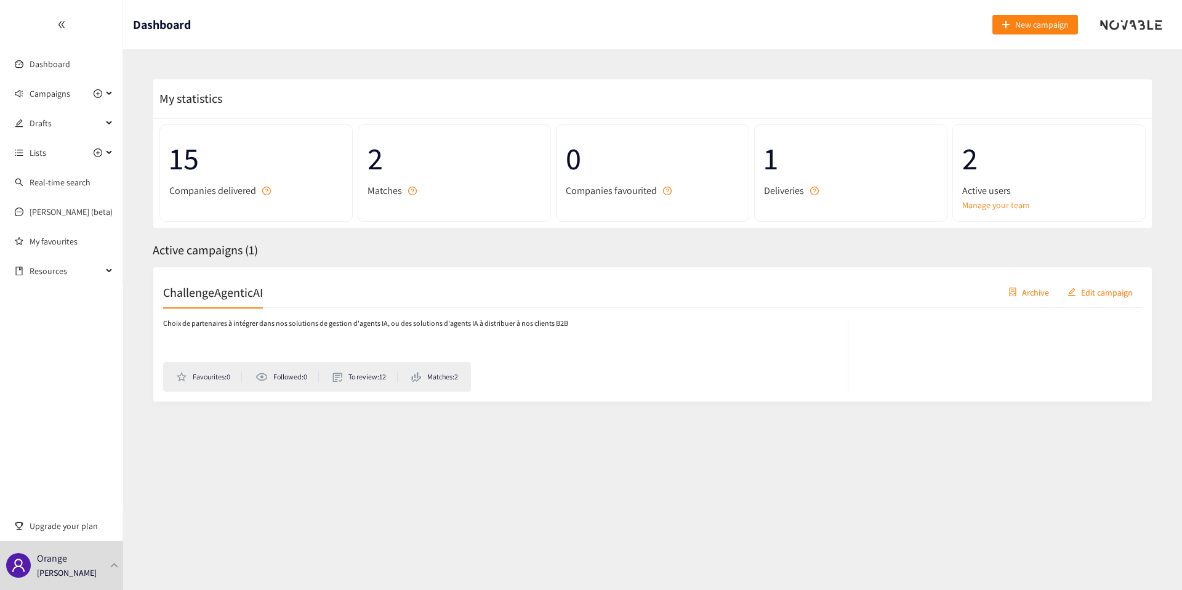
click at [270, 299] on div "ChallengeAgenticAI Archive Edit campaign" at bounding box center [652, 292] width 979 height 31
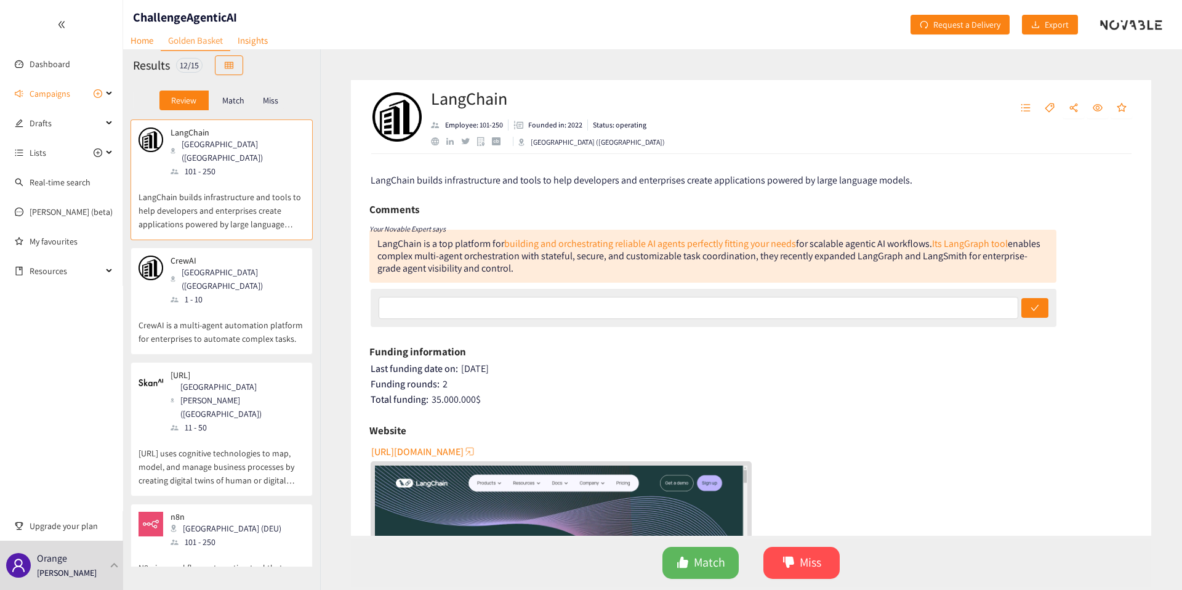
click at [233, 103] on p "Match" at bounding box center [233, 100] width 22 height 10
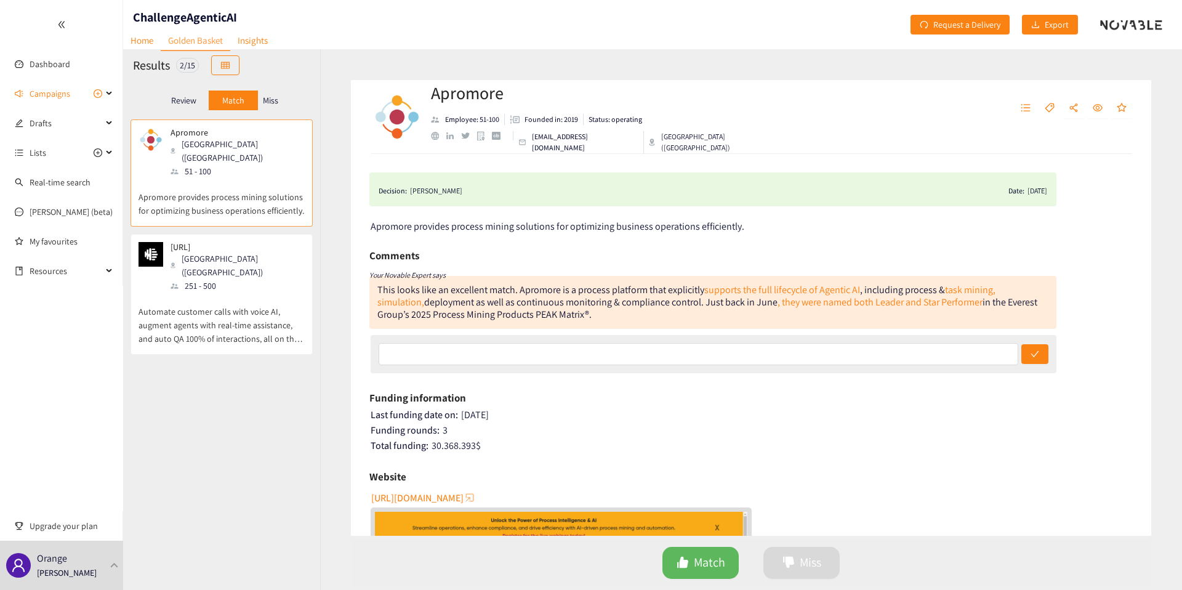
click at [268, 103] on p "Miss" at bounding box center [270, 100] width 15 height 10
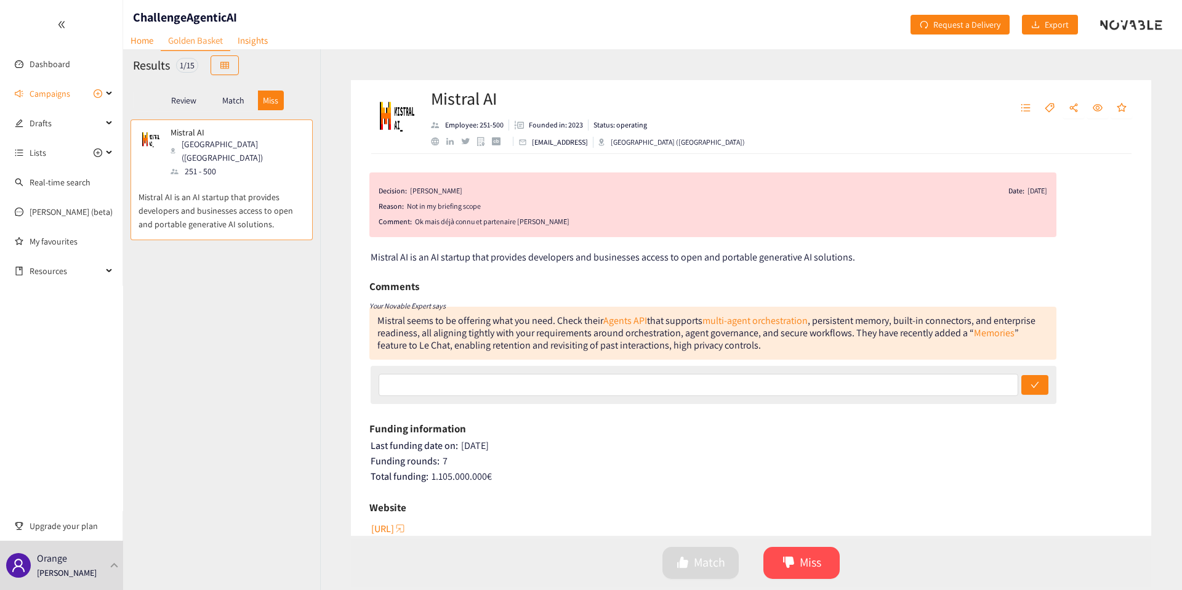
click at [179, 106] on div "Review" at bounding box center [183, 101] width 49 height 20
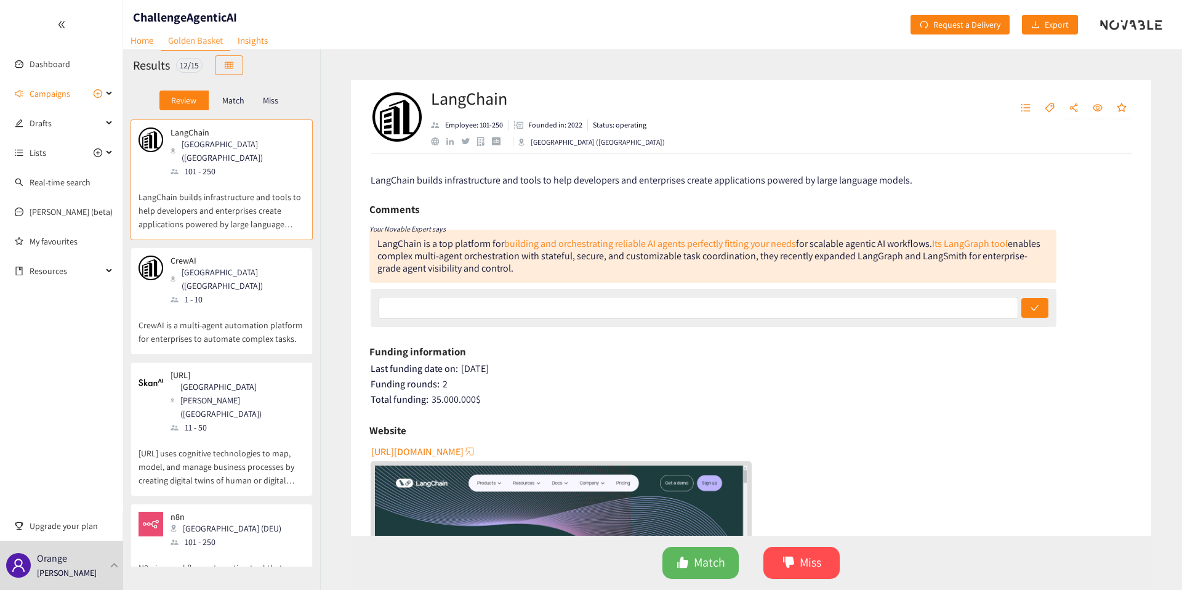
click at [242, 99] on p "Match" at bounding box center [233, 100] width 22 height 10
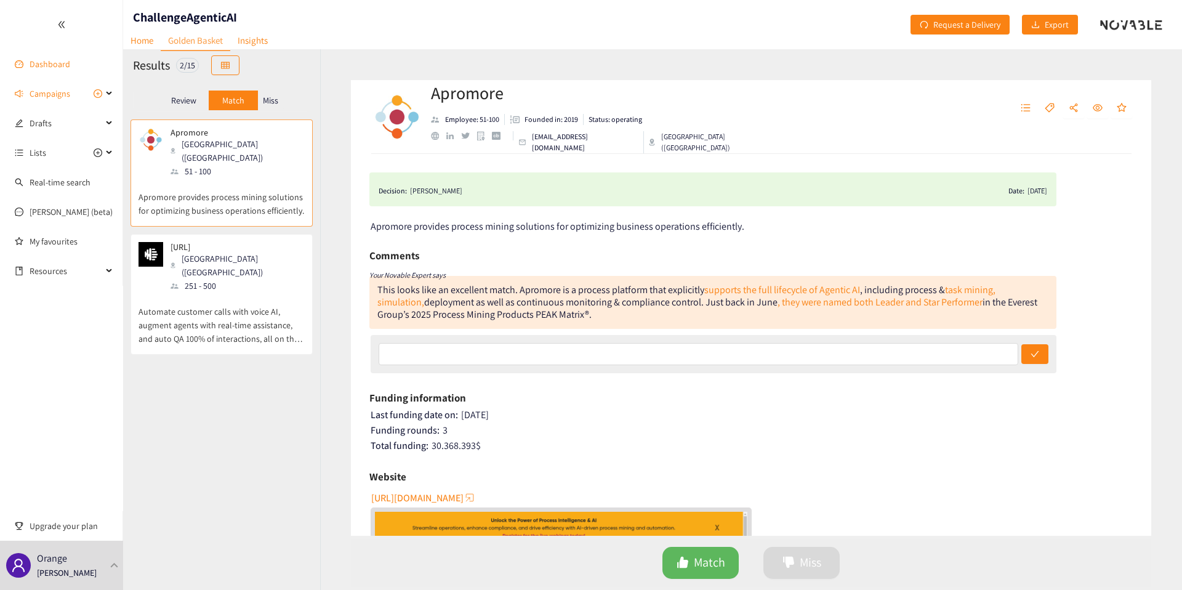
click at [49, 67] on link "Dashboard" at bounding box center [50, 63] width 41 height 11
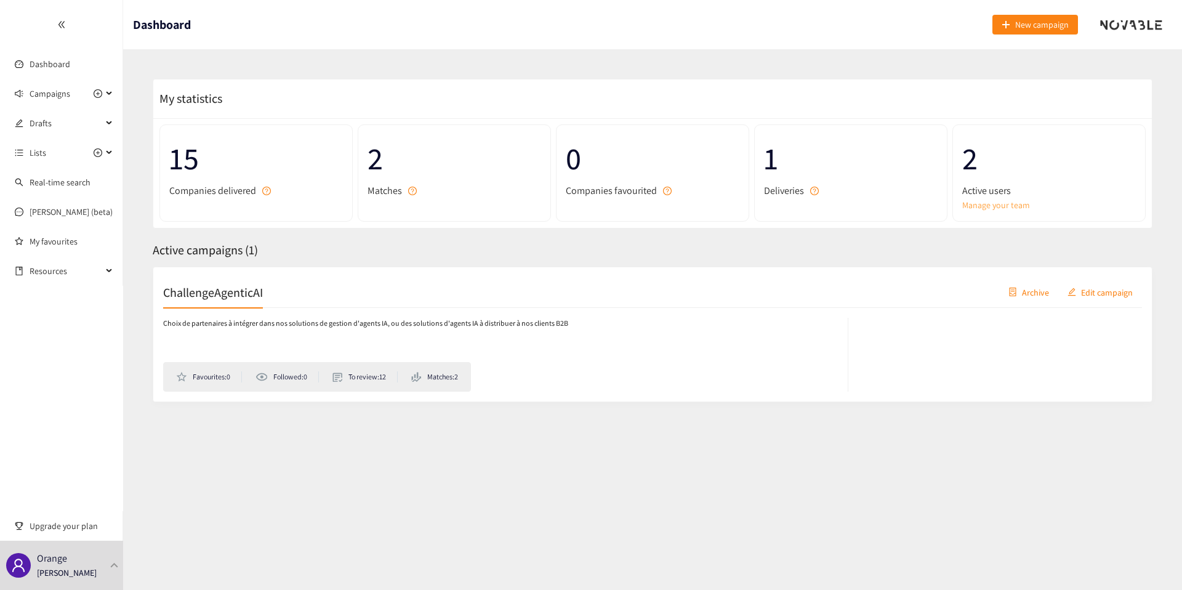
click at [1005, 203] on link "Manage your team" at bounding box center [1049, 205] width 174 height 14
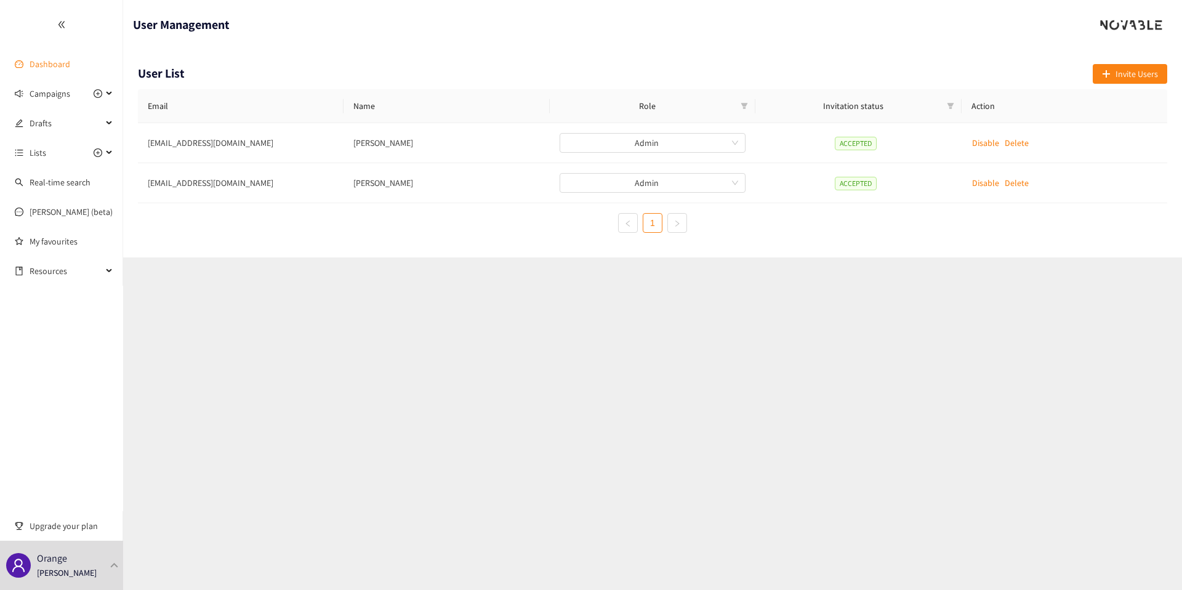
click at [54, 61] on link "Dashboard" at bounding box center [50, 63] width 41 height 11
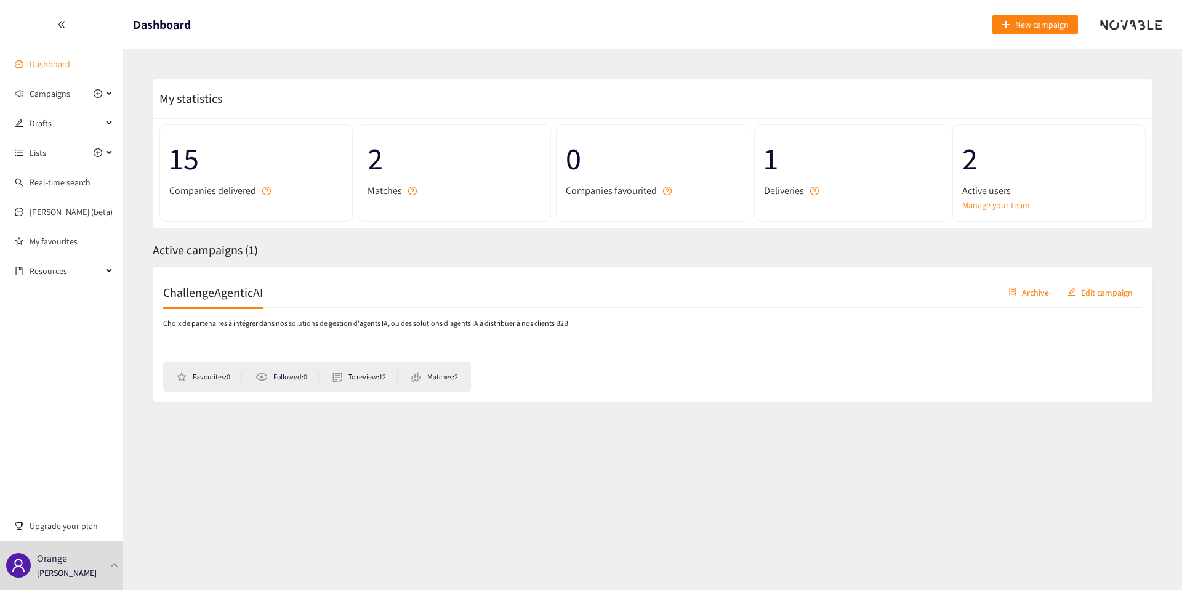
click at [53, 62] on link "Dashboard" at bounding box center [50, 63] width 41 height 11
click at [1008, 223] on div "15 Companies delivered 2 Matches 0 Companies favourited 1 Deliveries 2 Active u…" at bounding box center [652, 173] width 999 height 110
click at [1002, 209] on link "Manage your team" at bounding box center [1049, 205] width 174 height 14
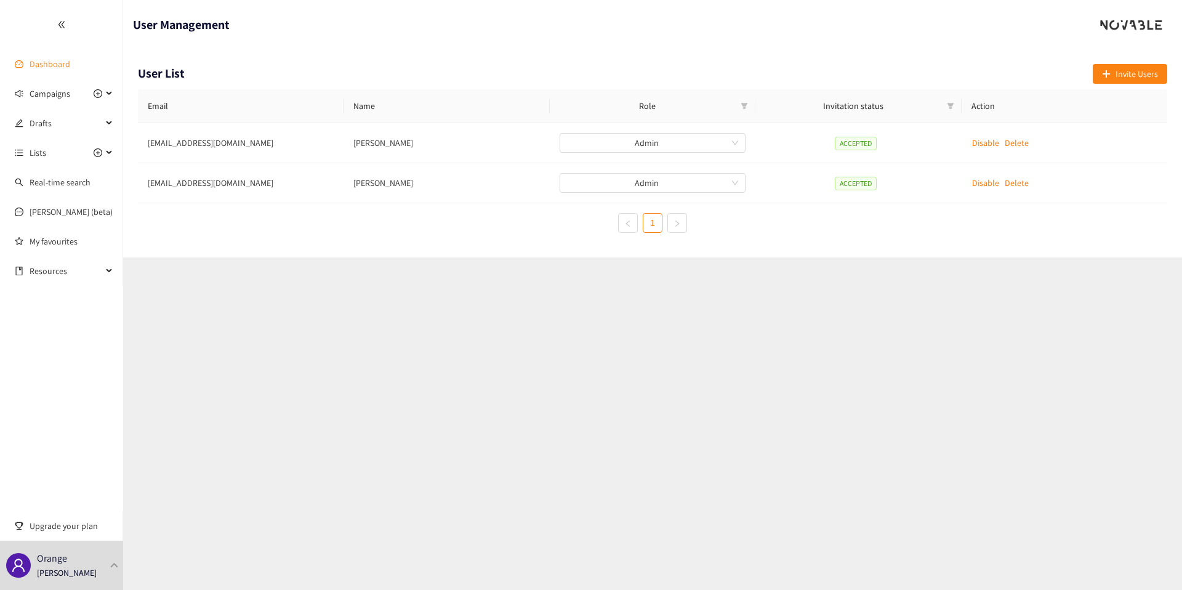
click at [58, 58] on link "Dashboard" at bounding box center [50, 63] width 41 height 11
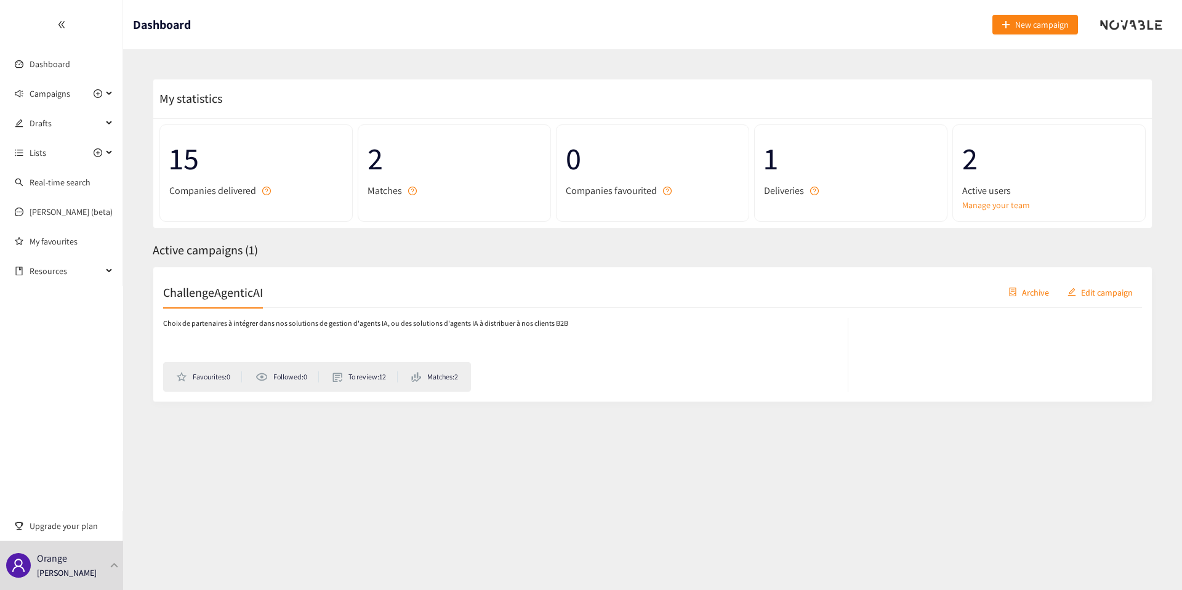
click at [331, 302] on div "ChallengeAgenticAI Archive Edit campaign" at bounding box center [652, 292] width 979 height 31
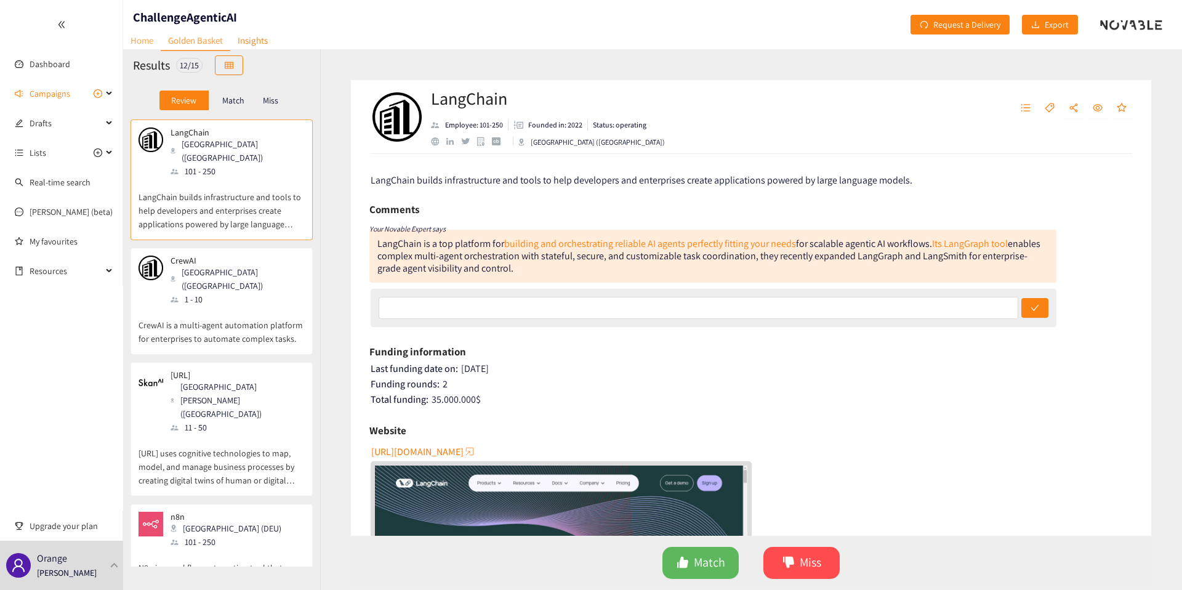
click at [140, 40] on link "Home" at bounding box center [142, 40] width 38 height 19
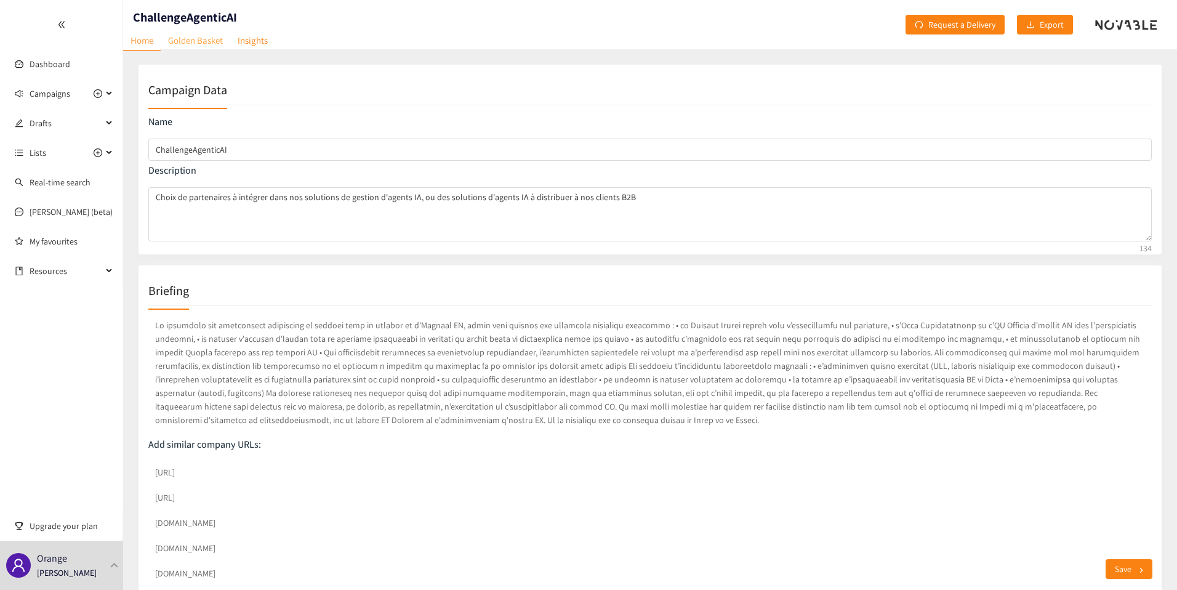
click at [199, 37] on link "Golden Basket" at bounding box center [196, 40] width 70 height 19
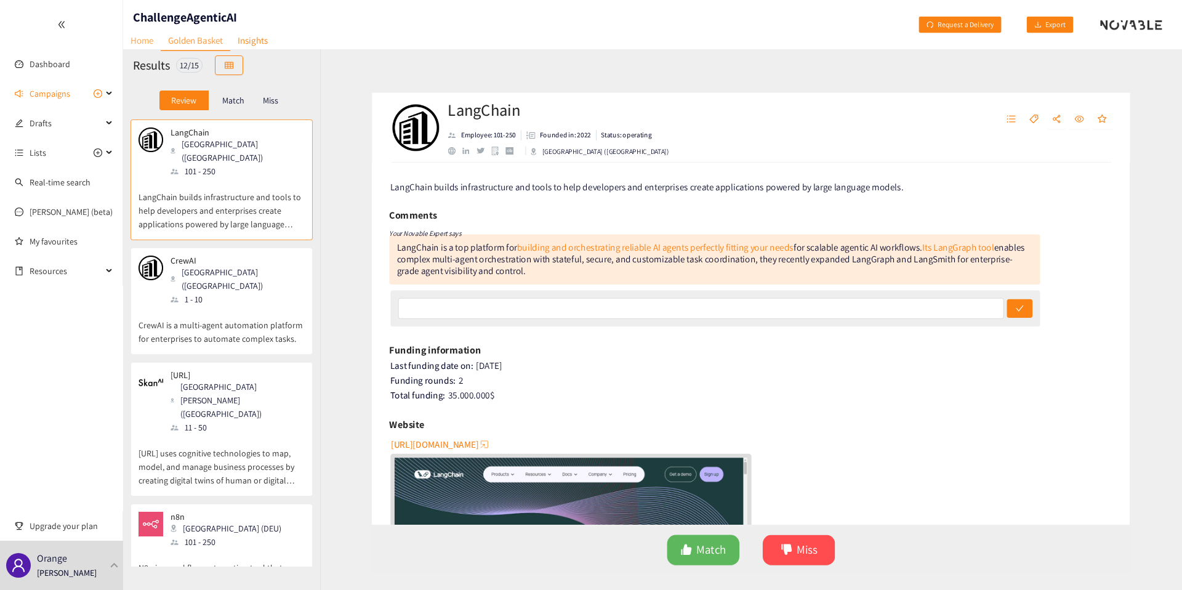
click at [147, 39] on link "Home" at bounding box center [142, 40] width 38 height 19
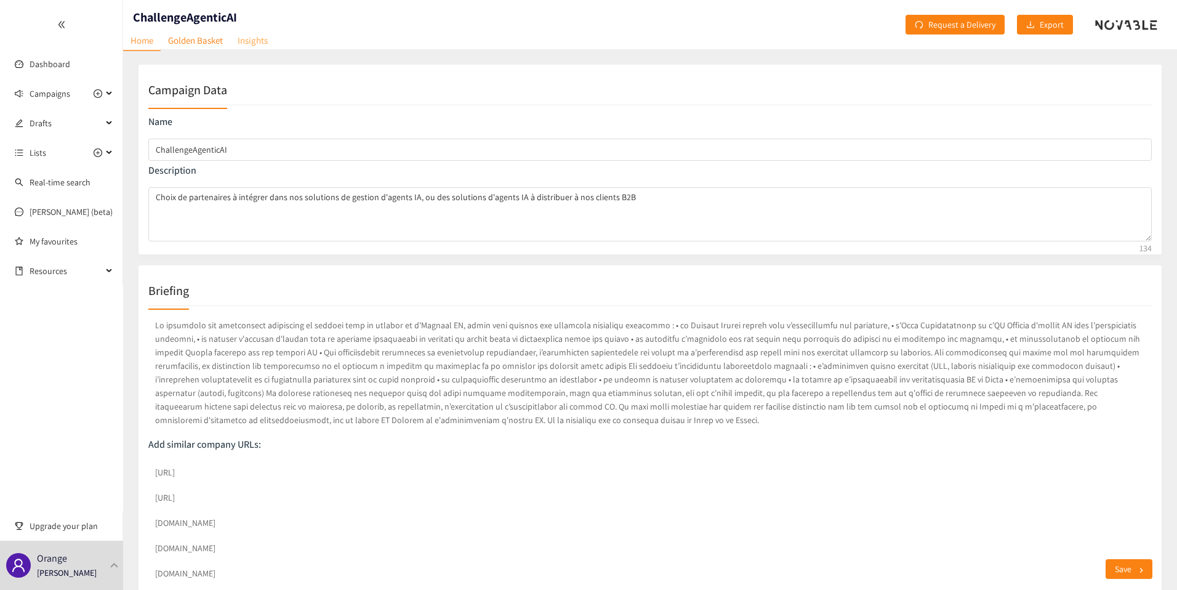
click at [259, 42] on link "Insights" at bounding box center [252, 40] width 45 height 19
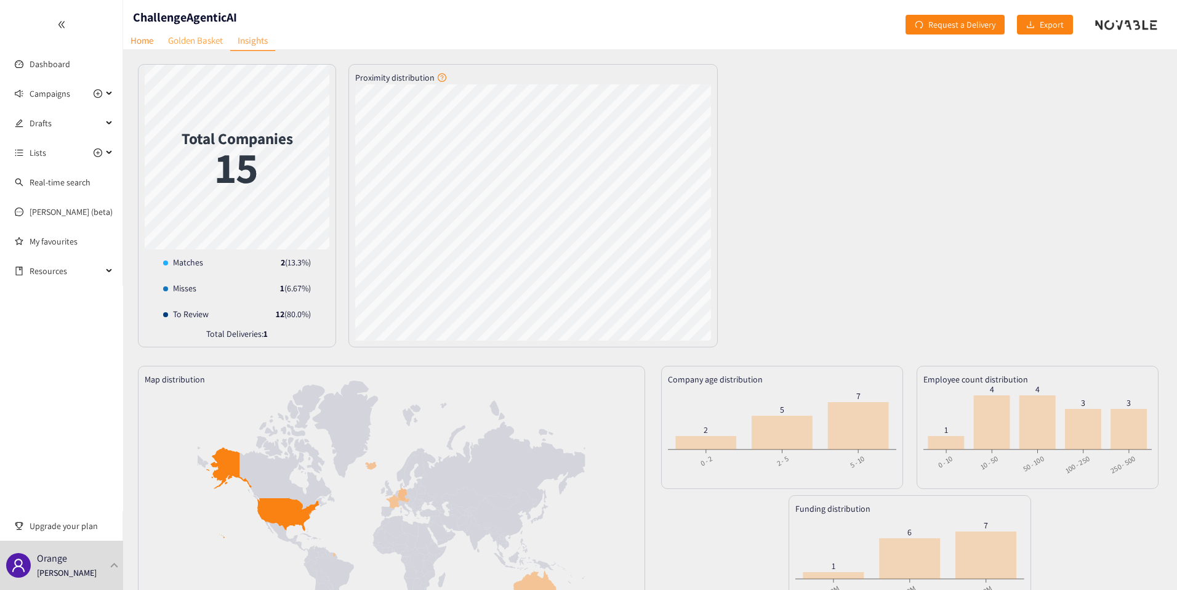
click at [206, 42] on link "Golden Basket" at bounding box center [196, 40] width 70 height 19
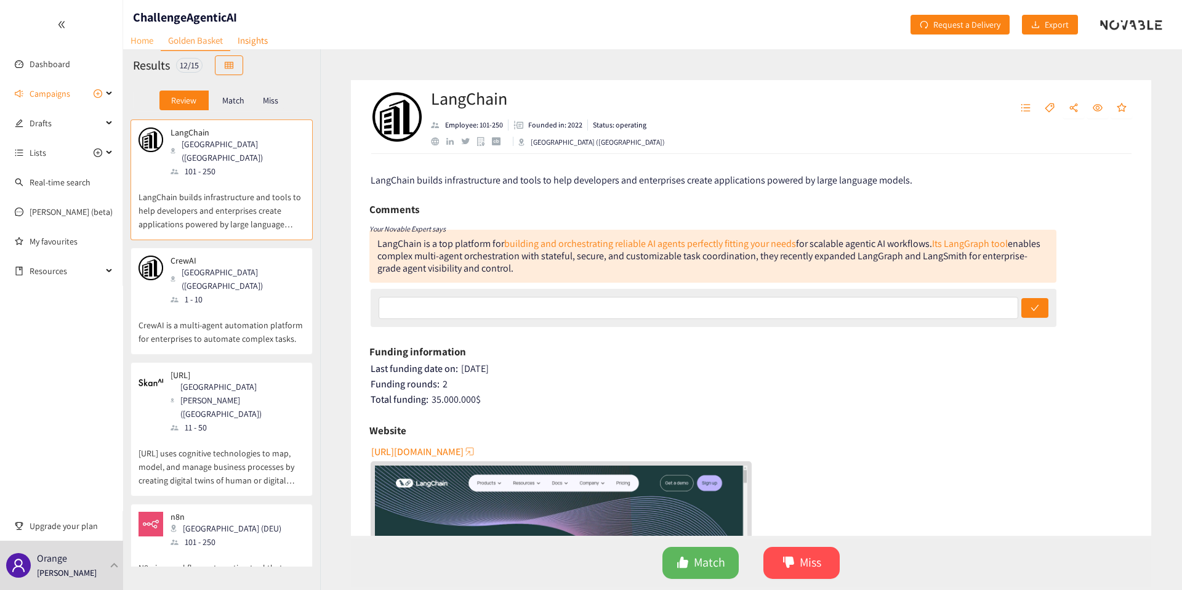
click at [140, 42] on link "Home" at bounding box center [142, 40] width 38 height 19
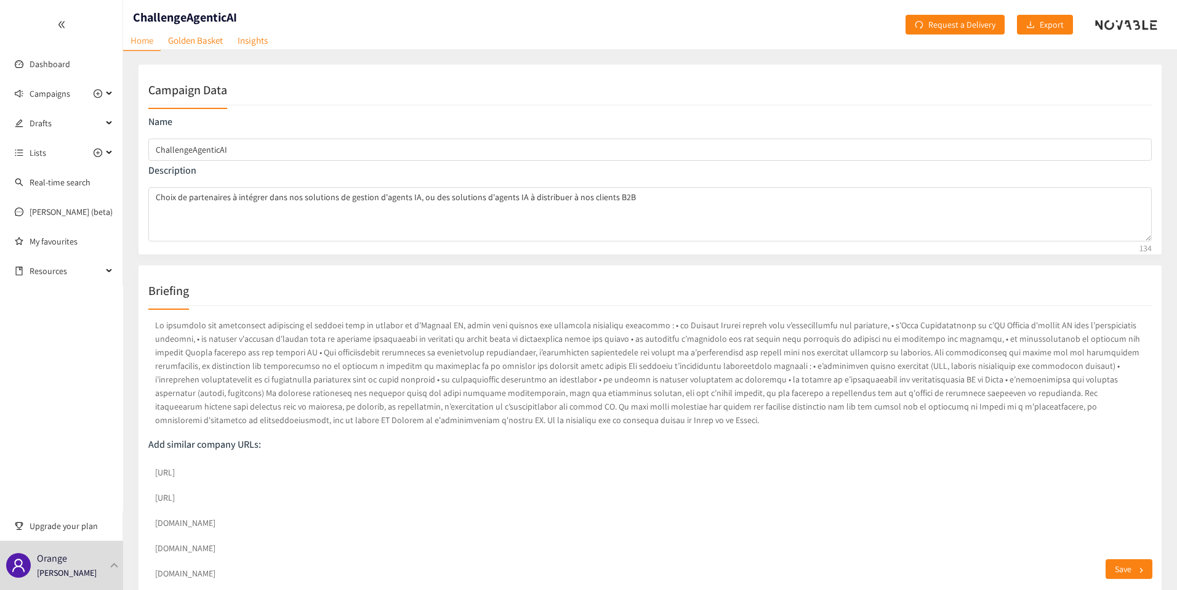
click at [298, 340] on p at bounding box center [650, 372] width 1004 height 113
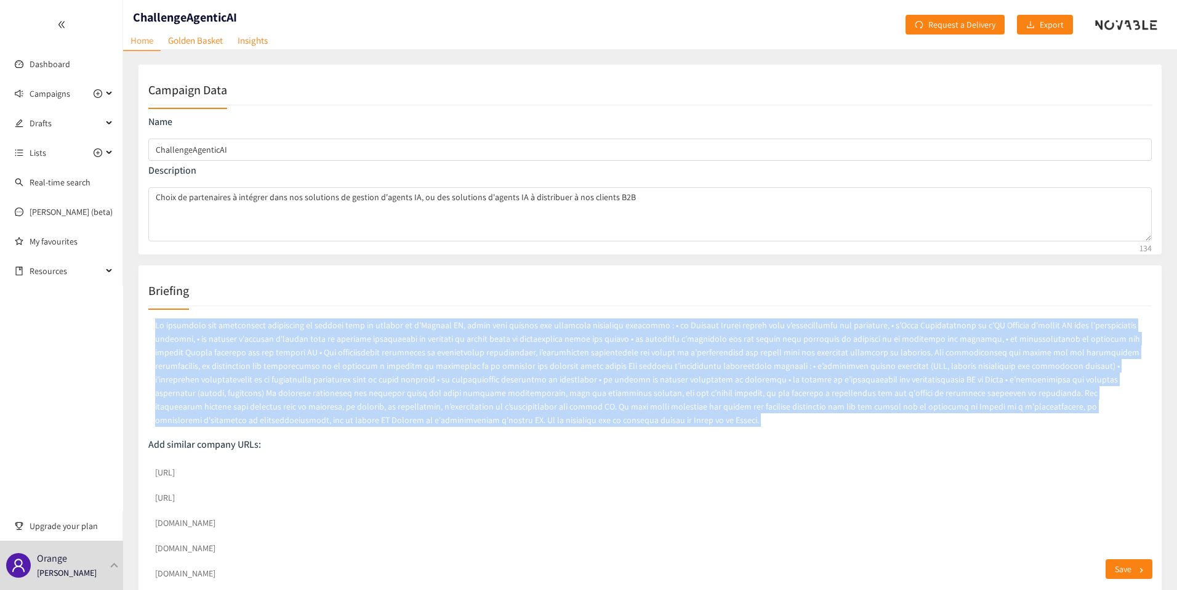
click at [298, 340] on p at bounding box center [650, 372] width 1004 height 113
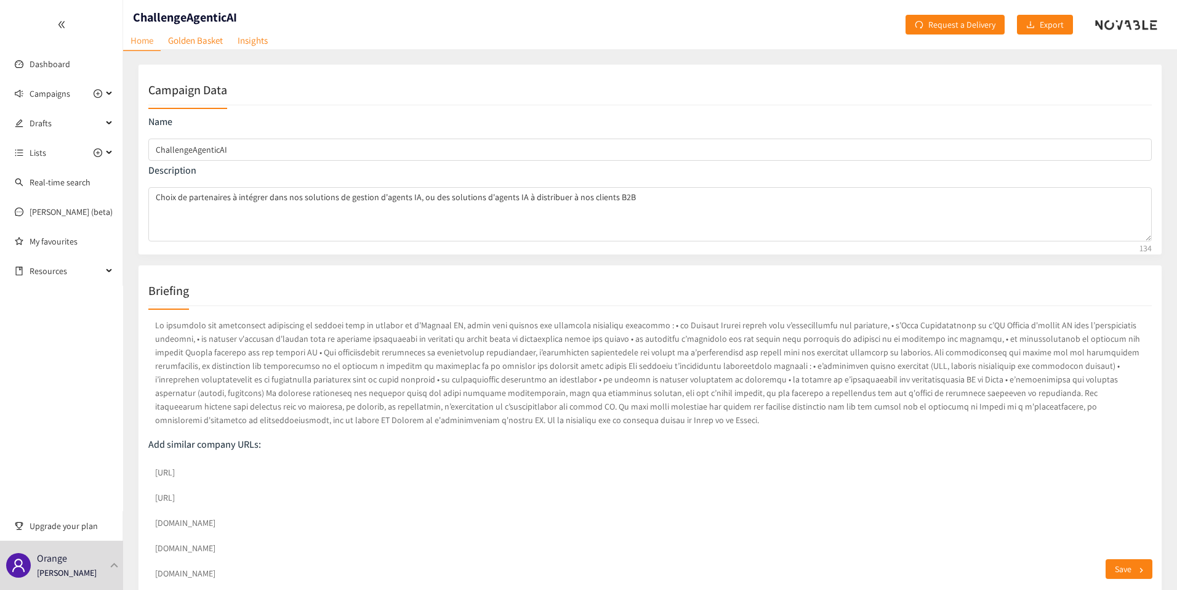
click at [292, 348] on p at bounding box center [650, 372] width 1004 height 113
click at [183, 40] on link "Golden Basket" at bounding box center [196, 40] width 70 height 19
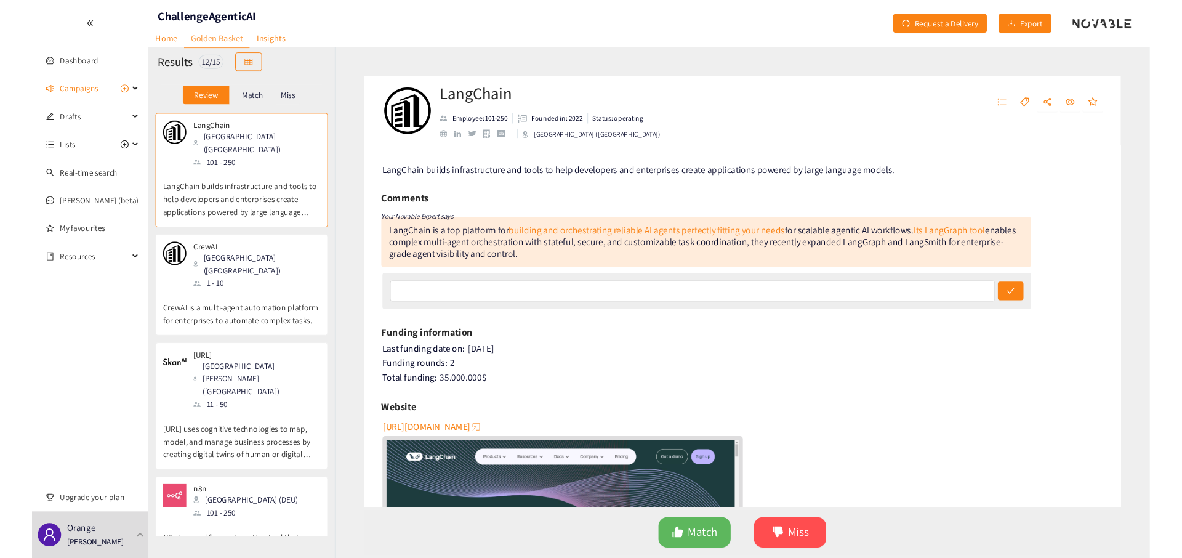
scroll to position [420, 0]
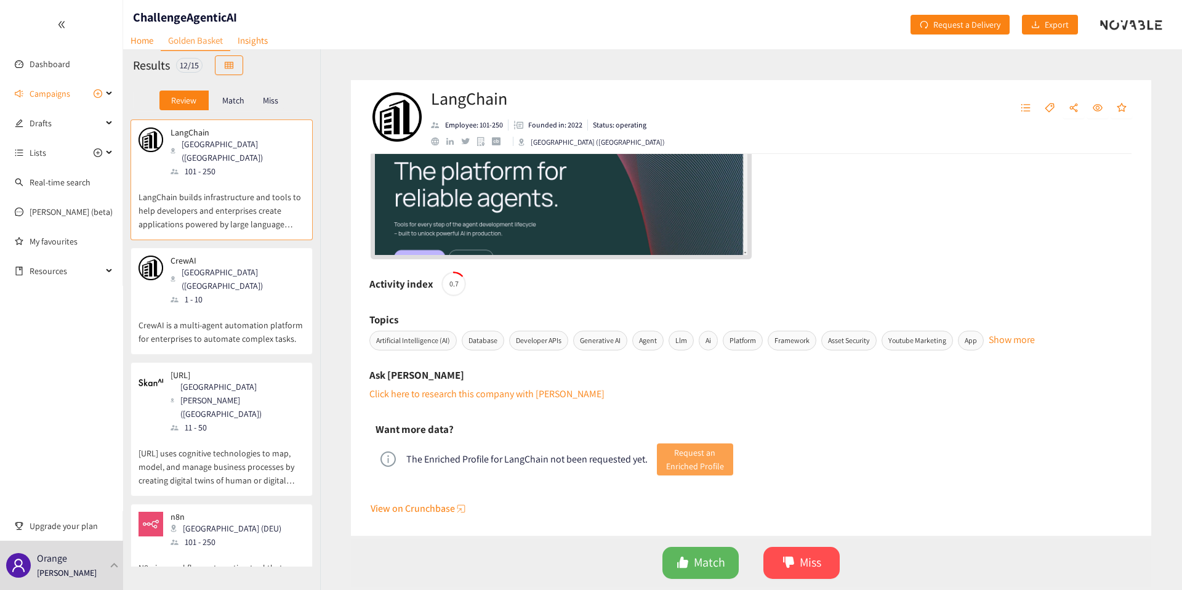
click at [703, 451] on span "Request an Enriched Profile" at bounding box center [695, 459] width 58 height 27
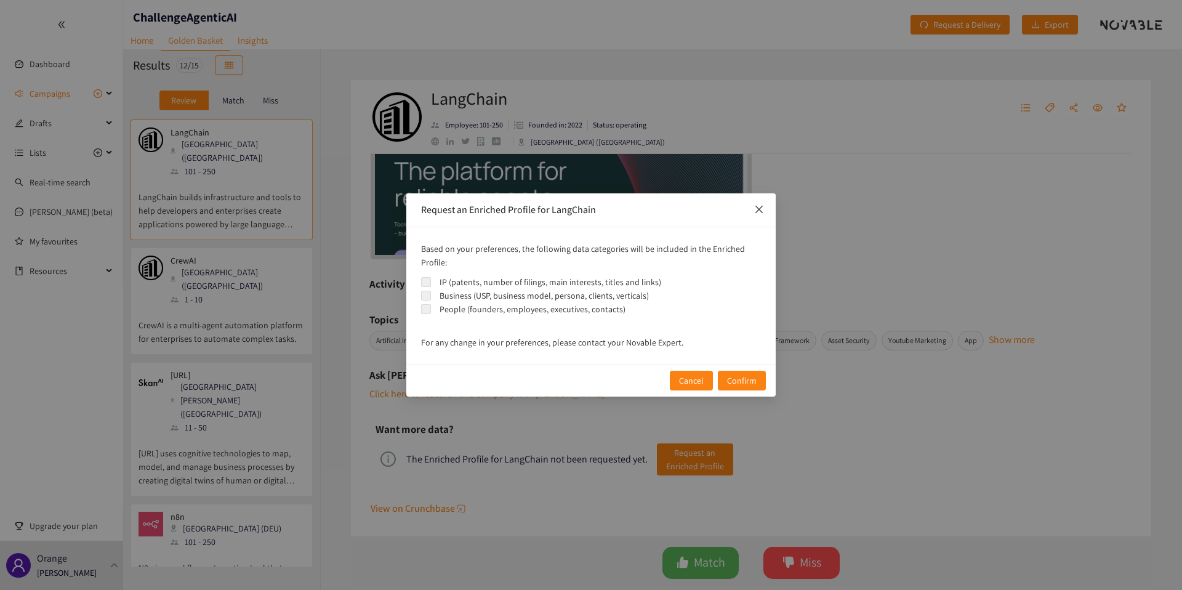
click at [760, 211] on icon "close" at bounding box center [758, 209] width 7 height 7
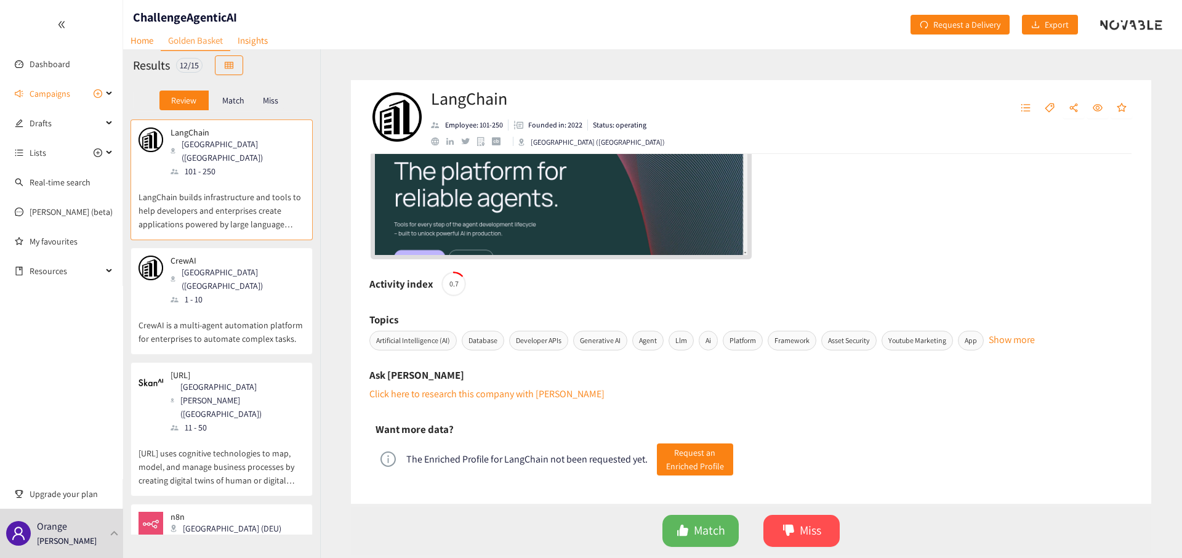
click at [238, 97] on p "Match" at bounding box center [233, 100] width 22 height 10
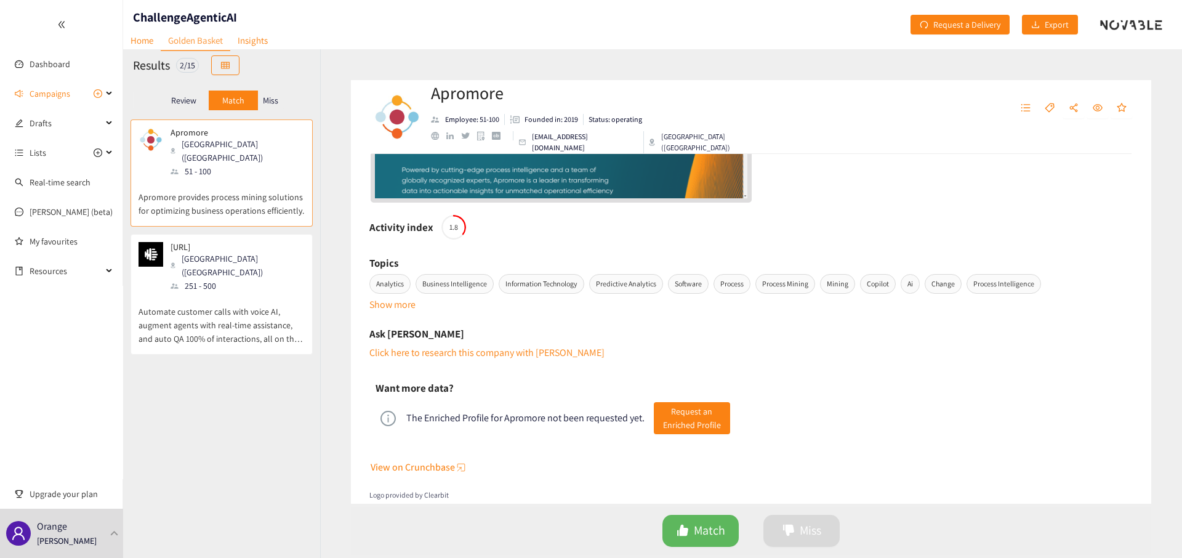
scroll to position [520, 0]
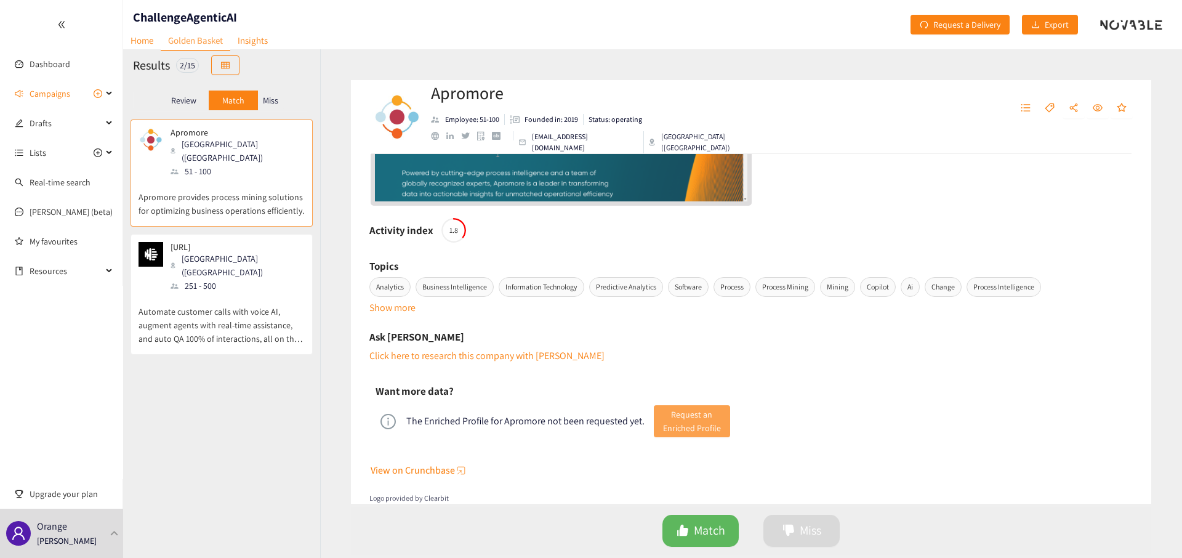
click at [684, 417] on span "Request an Enriched Profile" at bounding box center [692, 421] width 58 height 27
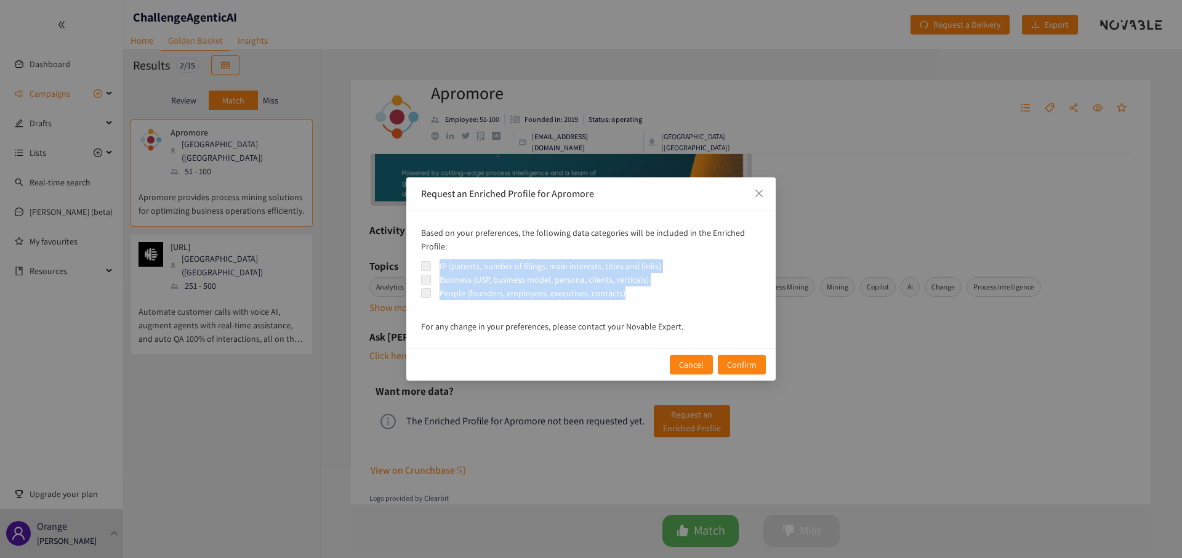
drag, startPoint x: 630, startPoint y: 296, endPoint x: 434, endPoint y: 260, distance: 199.6
click at [433, 260] on div "IP (patents, number of filings, main interests, titles and links) Business (USP…" at bounding box center [591, 279] width 340 height 41
click at [450, 266] on div "IP (patents, number of filings, main interests, titles and links)" at bounding box center [551, 266] width 222 height 14
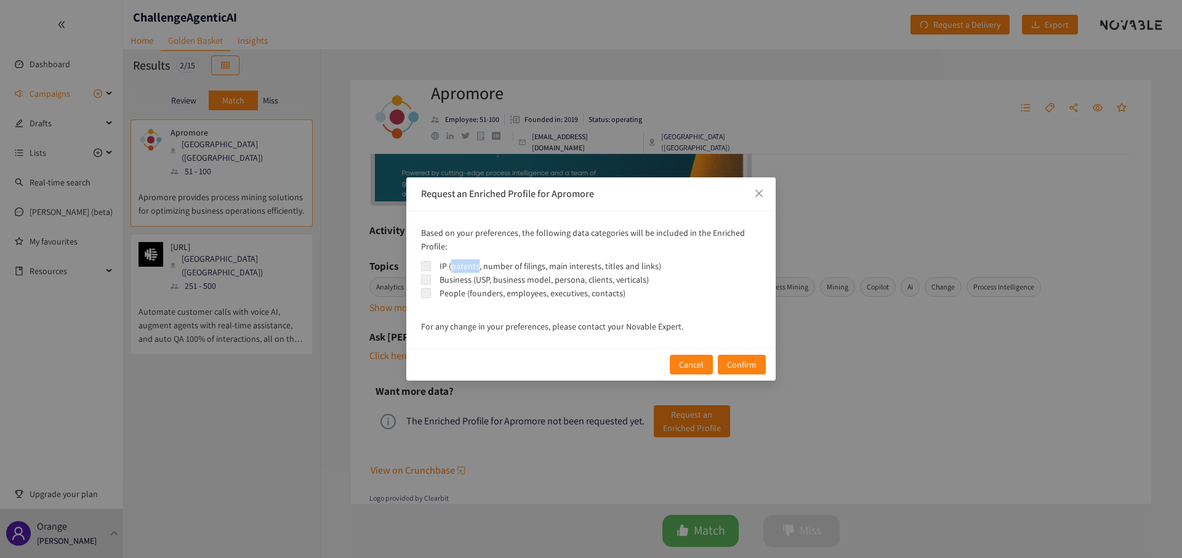
click at [450, 266] on div "IP (patents, number of filings, main interests, titles and links)" at bounding box center [551, 266] width 222 height 14
click at [464, 267] on div "IP (patents, number of filings, main interests, titles and links)" at bounding box center [551, 266] width 222 height 14
click at [462, 281] on div "Business (USP, business model, persona, clients, verticals)" at bounding box center [544, 280] width 209 height 14
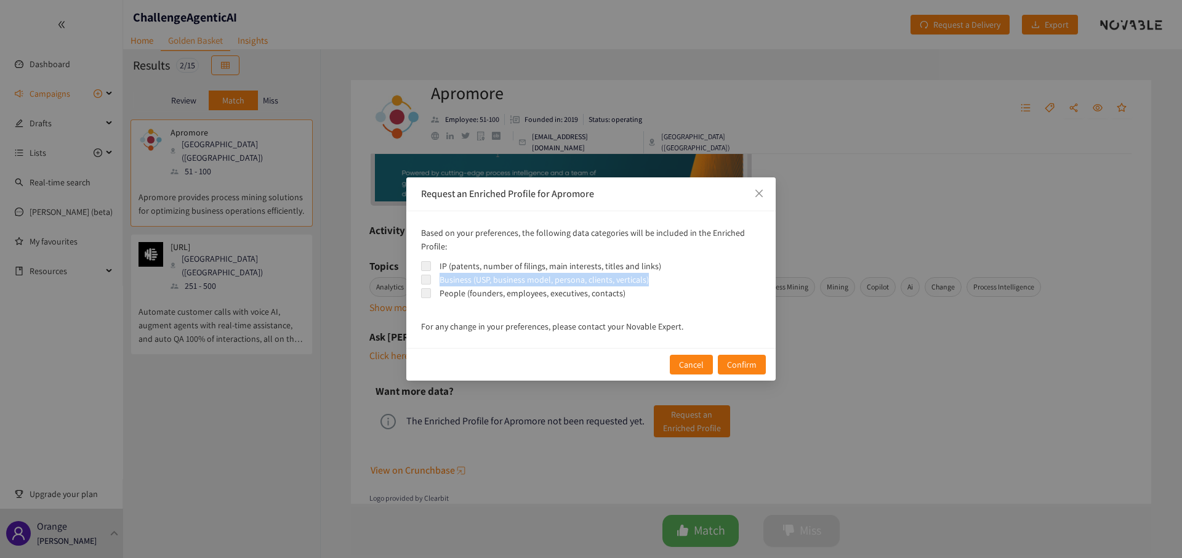
click at [462, 281] on div "Business (USP, business model, persona, clients, verticals)" at bounding box center [544, 280] width 209 height 14
click at [471, 281] on div "Business (USP, business model, persona, clients, verticals)" at bounding box center [544, 280] width 209 height 14
click at [560, 278] on div "Business (USP, business model, persona, clients, verticals)" at bounding box center [544, 280] width 209 height 14
click at [599, 283] on div "Business (USP, business model, persona, clients, verticals)" at bounding box center [544, 280] width 209 height 14
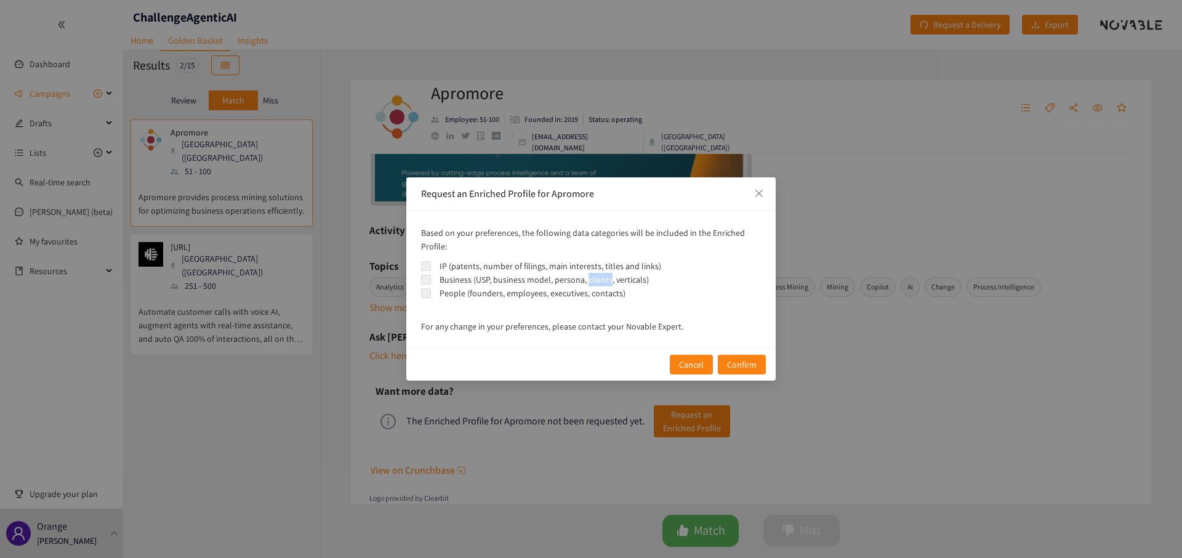
click at [599, 283] on div "Business (USP, business model, persona, clients, verticals)" at bounding box center [544, 280] width 209 height 14
click at [456, 297] on div "People (founders, employees, executives, contacts)" at bounding box center [533, 293] width 186 height 14
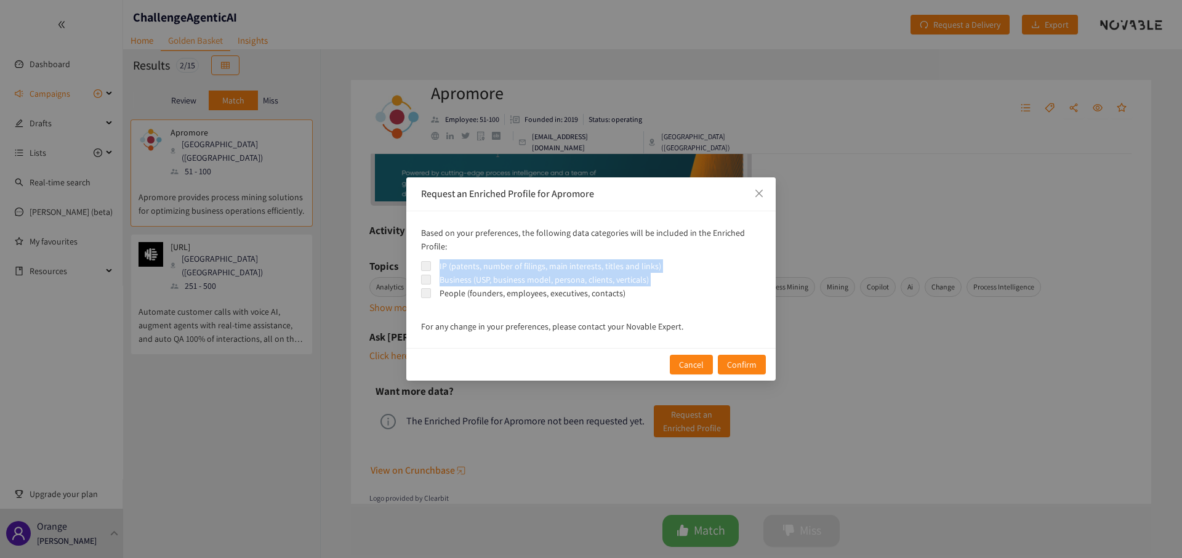
click at [456, 297] on div "People (founders, employees, executives, contacts)" at bounding box center [533, 293] width 186 height 14
click at [465, 297] on div "People (founders, employees, executives, contacts)" at bounding box center [533, 293] width 186 height 14
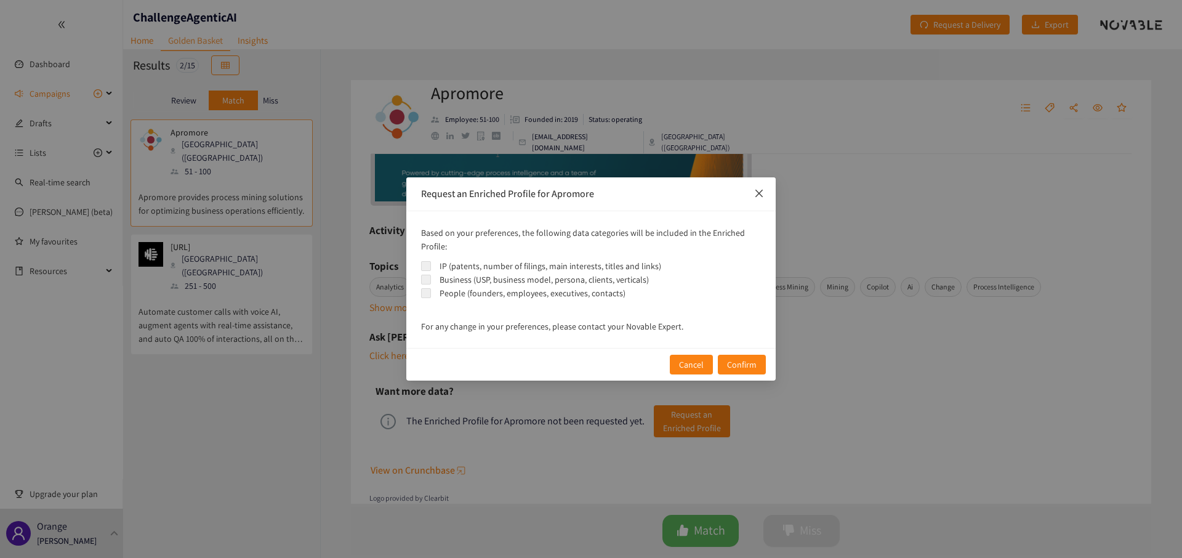
click at [754, 198] on span "Close" at bounding box center [758, 193] width 33 height 33
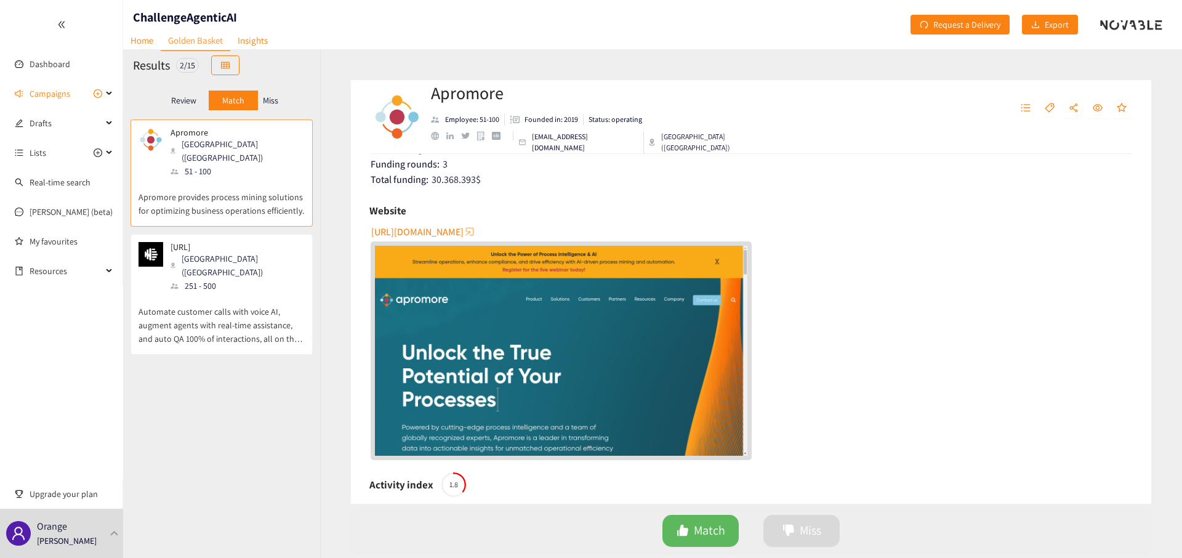
scroll to position [0, 0]
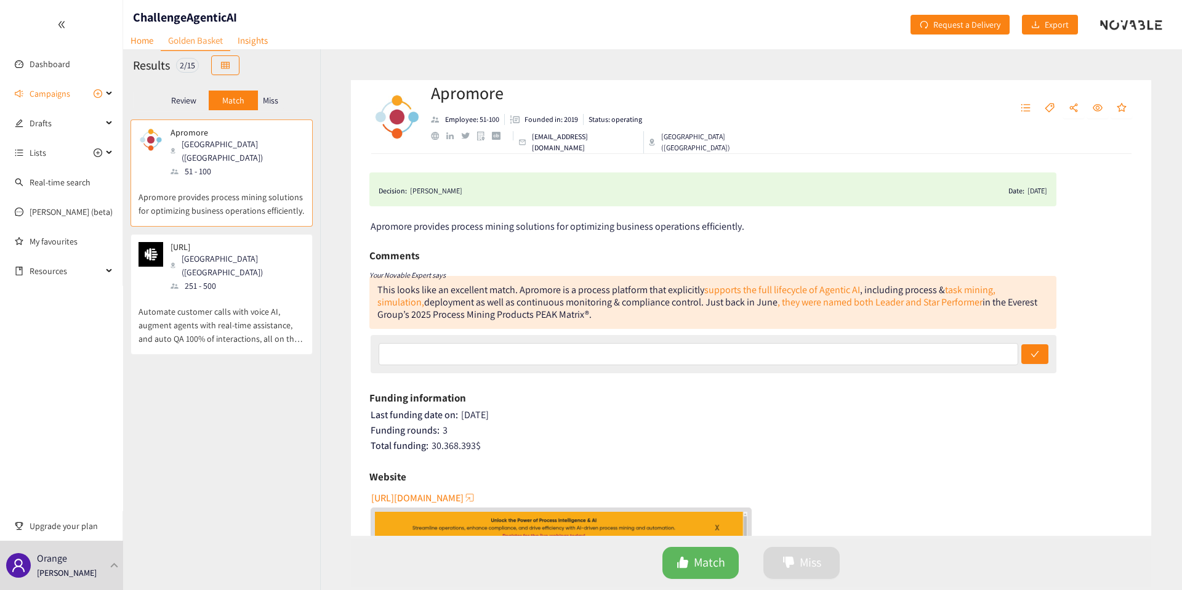
click at [273, 100] on p "Miss" at bounding box center [270, 100] width 15 height 10
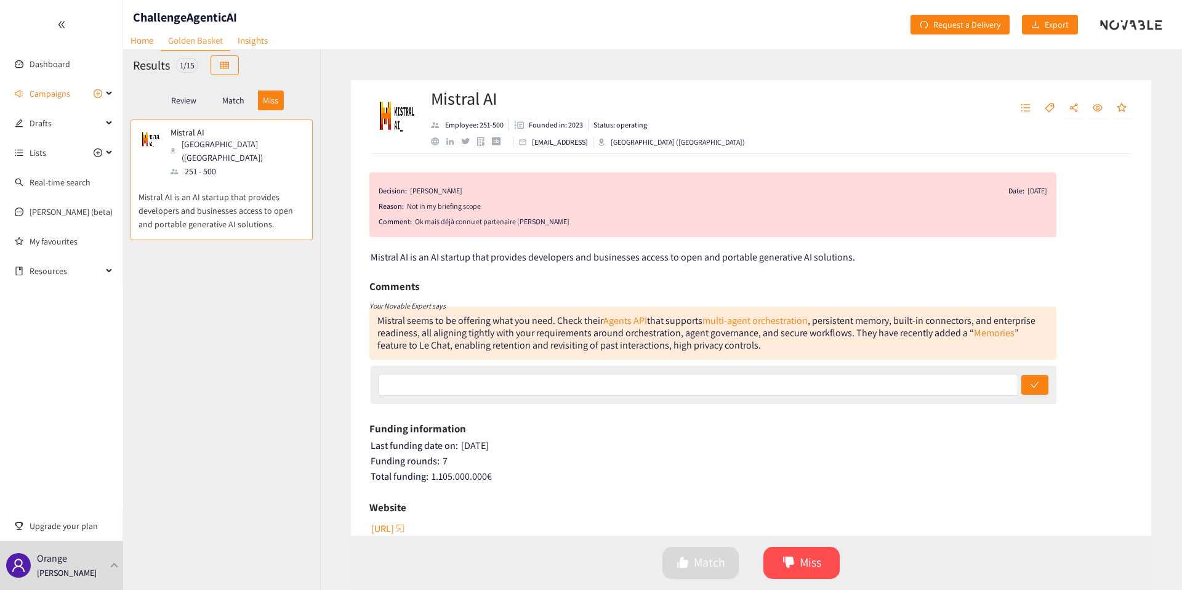
click at [697, 340] on div "Mistral seems to be offering what you need. Check their Agents API that support…" at bounding box center [706, 333] width 658 height 38
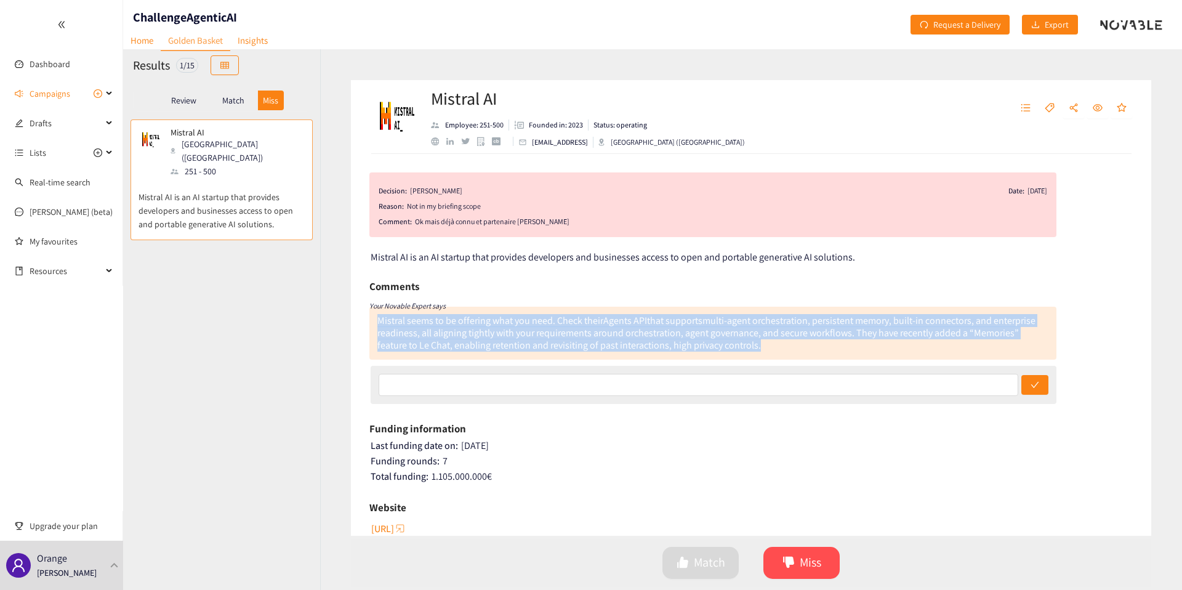
click at [697, 340] on div "Mistral seems to be offering what you need. Check their Agents API that support…" at bounding box center [706, 333] width 658 height 38
click at [705, 340] on div "Mistral seems to be offering what you need. Check their Agents API that support…" at bounding box center [706, 333] width 658 height 38
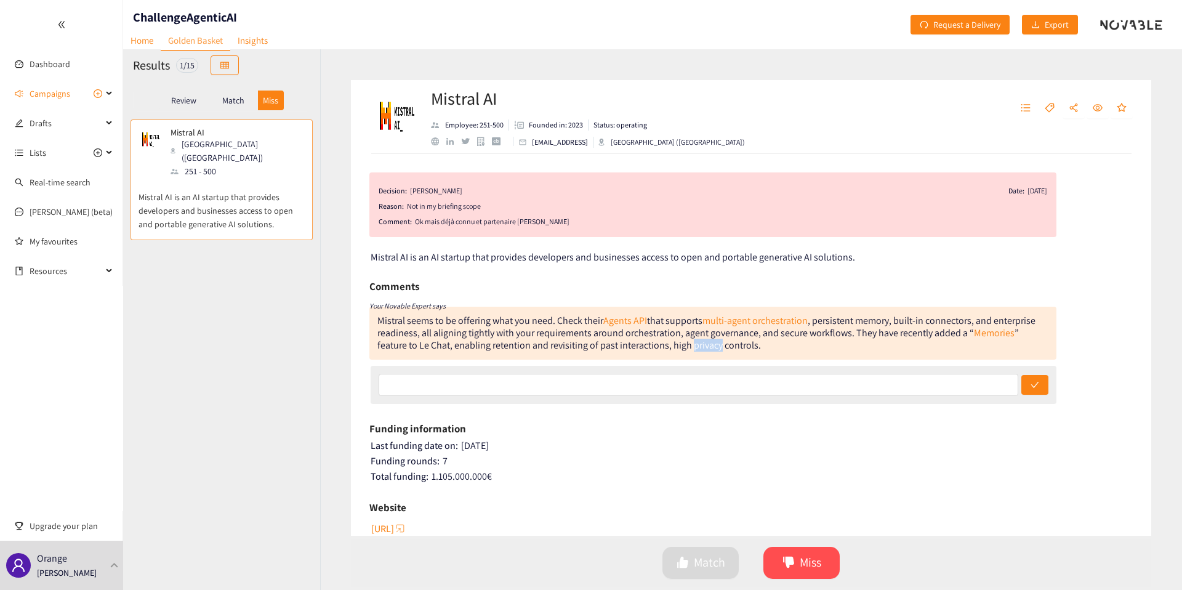
click at [705, 340] on div "Mistral seems to be offering what you need. Check their Agents API that support…" at bounding box center [706, 333] width 658 height 38
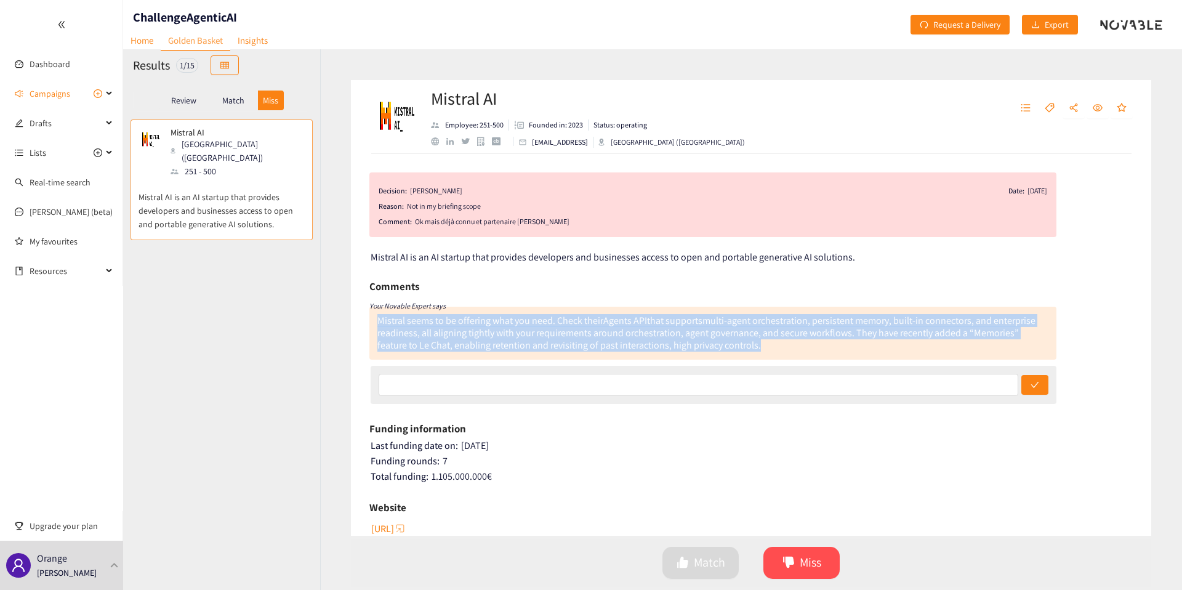
click at [705, 340] on div "Mistral seems to be offering what you need. Check their Agents API that support…" at bounding box center [706, 333] width 658 height 38
click at [687, 339] on div "Mistral seems to be offering what you need. Check their Agents API that support…" at bounding box center [706, 333] width 658 height 38
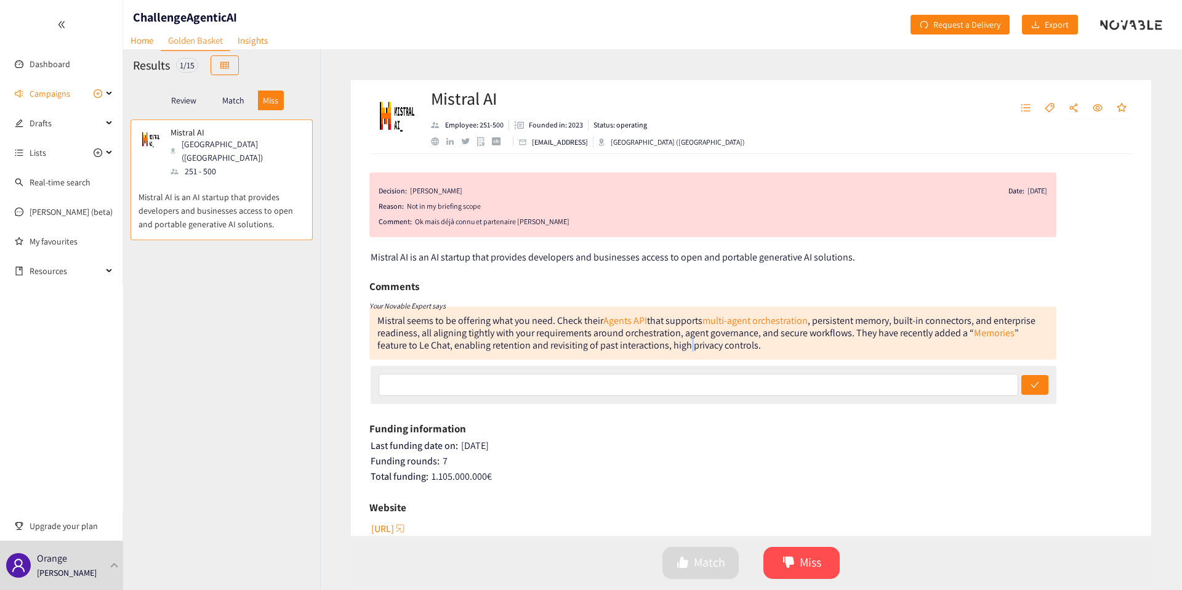
click at [687, 339] on div "Mistral seems to be offering what you need. Check their Agents API that support…" at bounding box center [706, 333] width 658 height 38
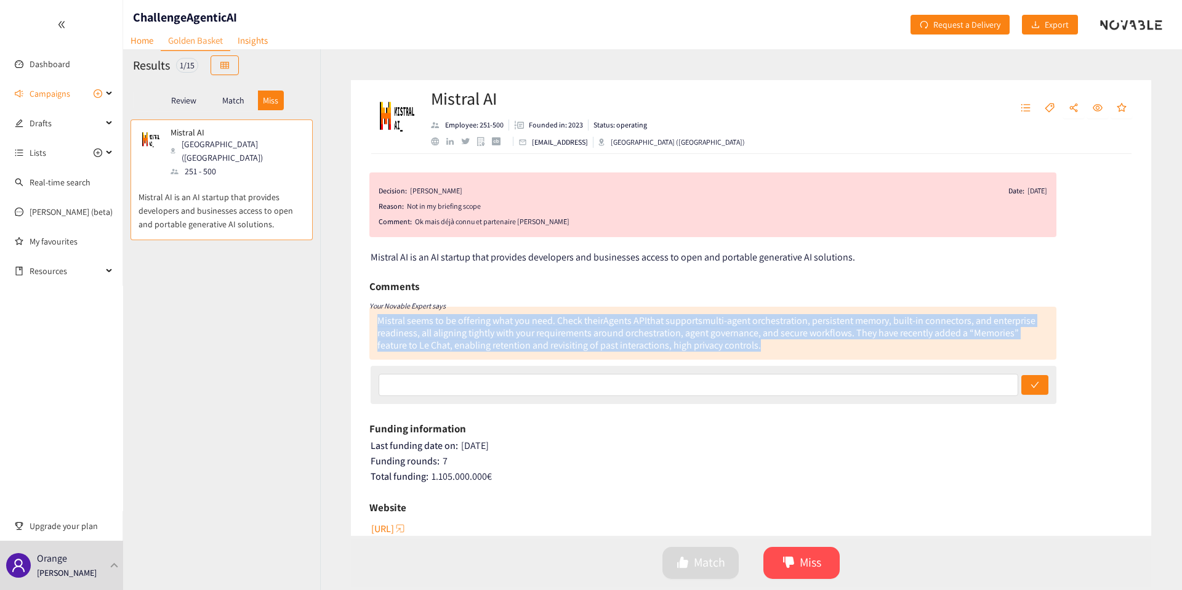
click at [687, 339] on div "Mistral seems to be offering what you need. Check their Agents API that support…" at bounding box center [706, 333] width 658 height 38
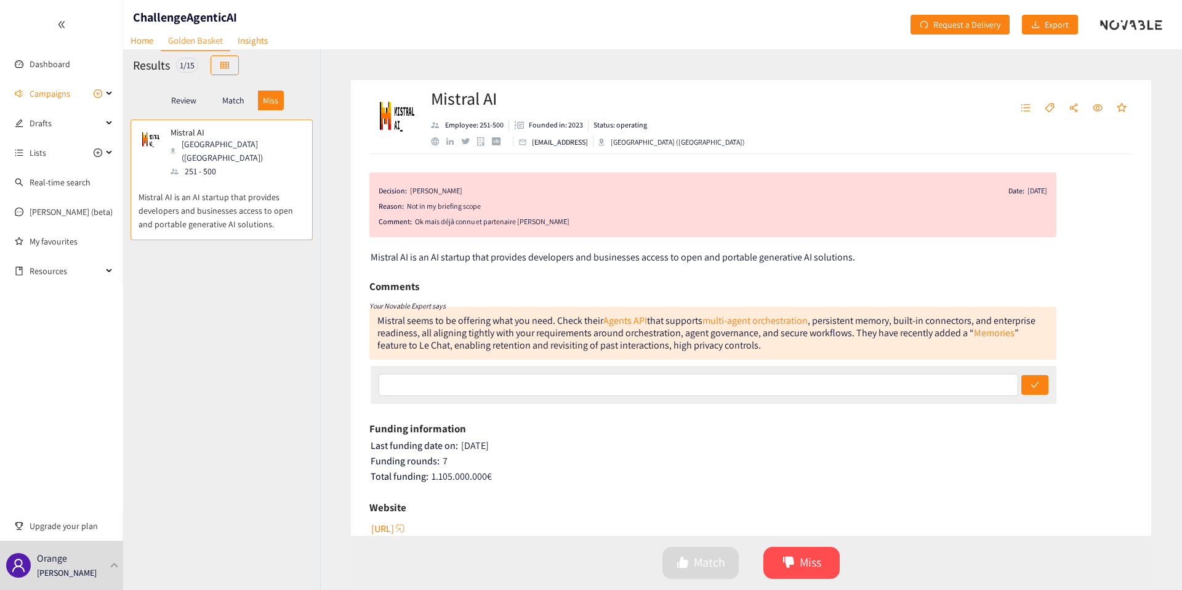
click at [233, 101] on p "Match" at bounding box center [233, 100] width 22 height 10
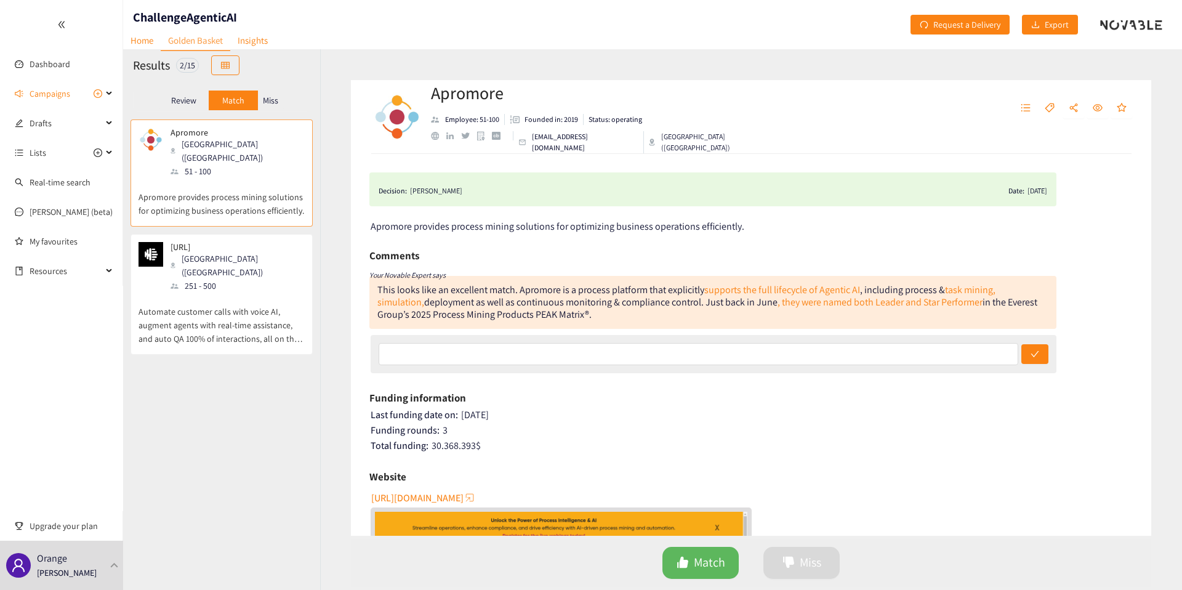
click at [185, 100] on p "Review" at bounding box center [183, 100] width 25 height 10
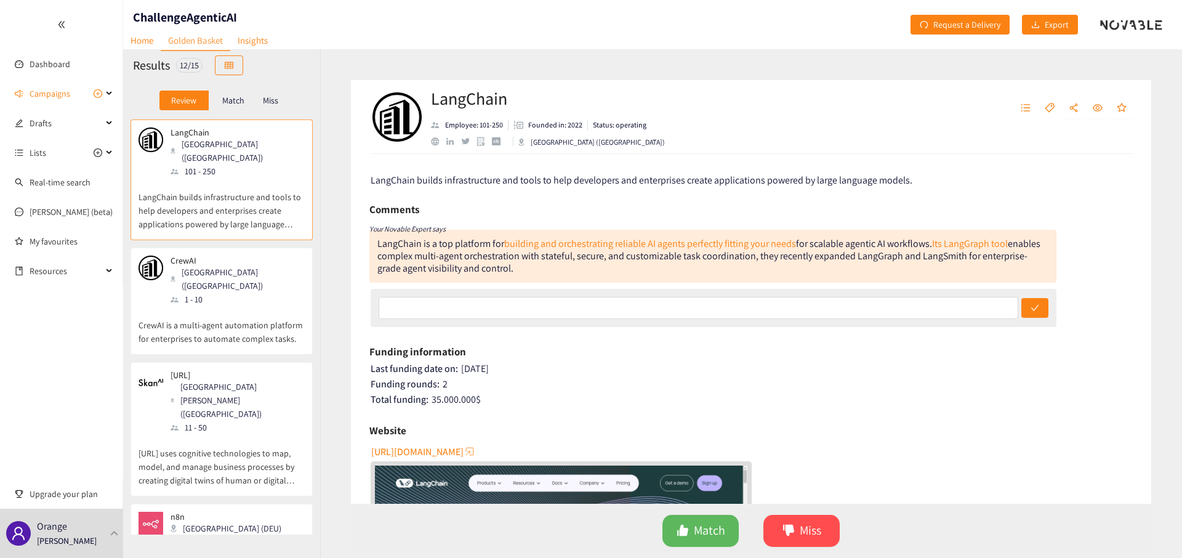
click at [64, 23] on icon "double-left" at bounding box center [61, 24] width 9 height 9
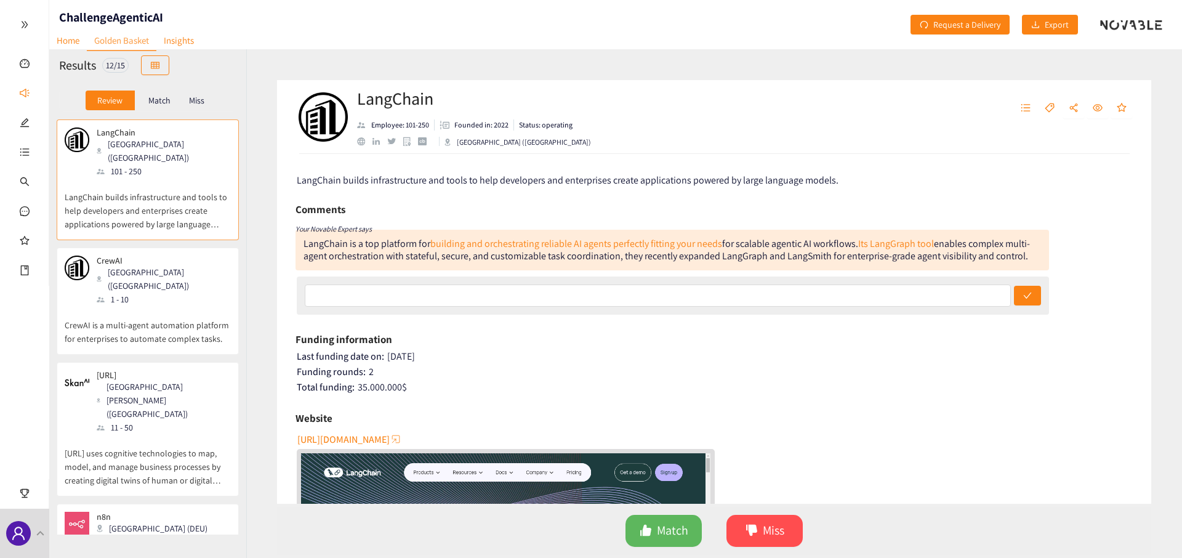
click at [165, 95] on p "Match" at bounding box center [159, 100] width 22 height 10
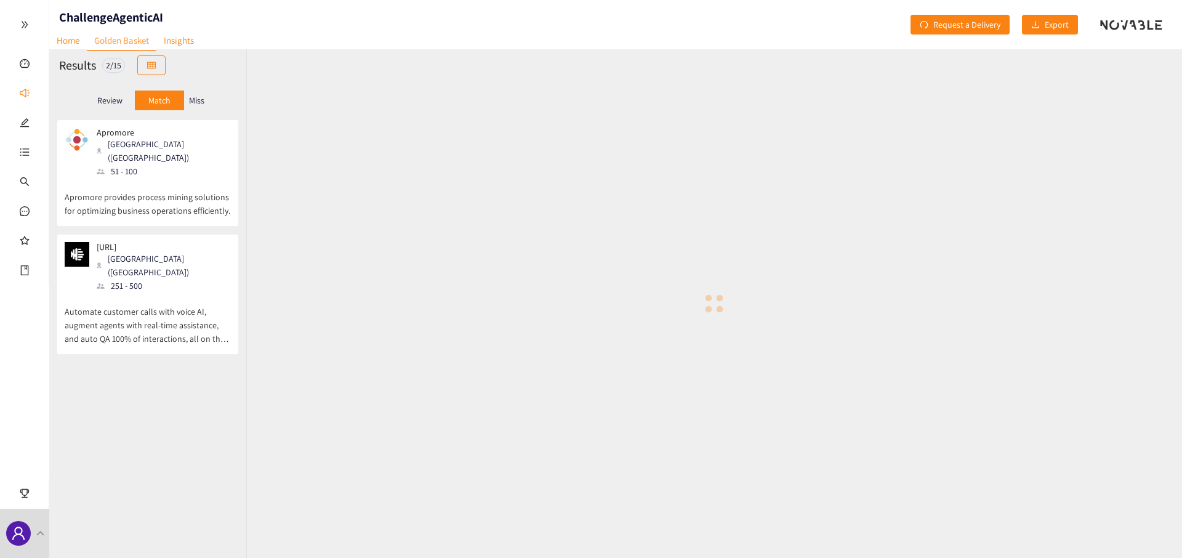
click at [198, 97] on p "Miss" at bounding box center [196, 100] width 15 height 10
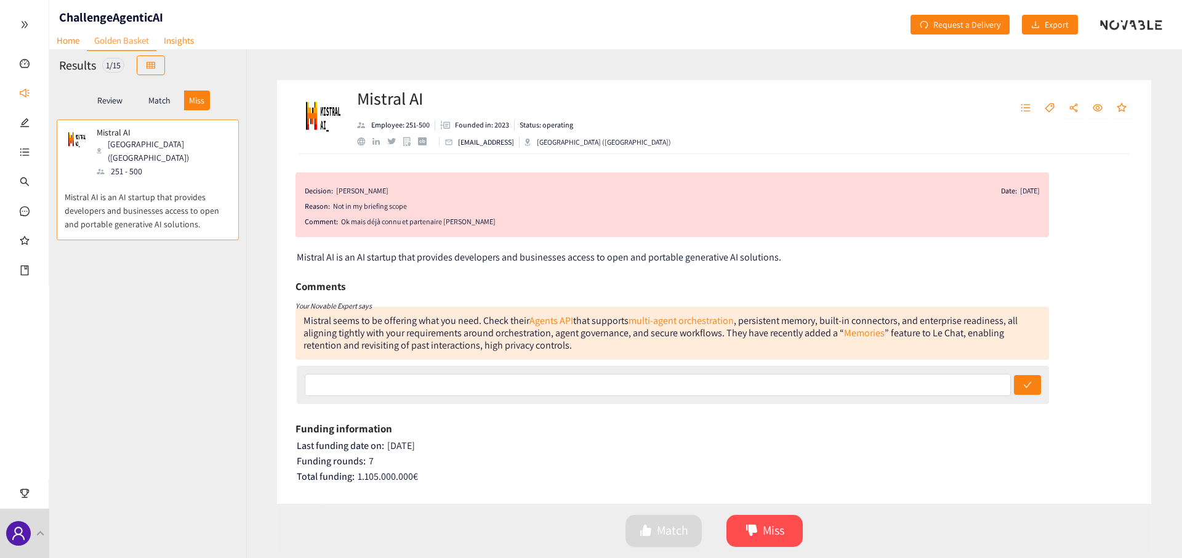
click at [108, 97] on p "Review" at bounding box center [109, 100] width 25 height 10
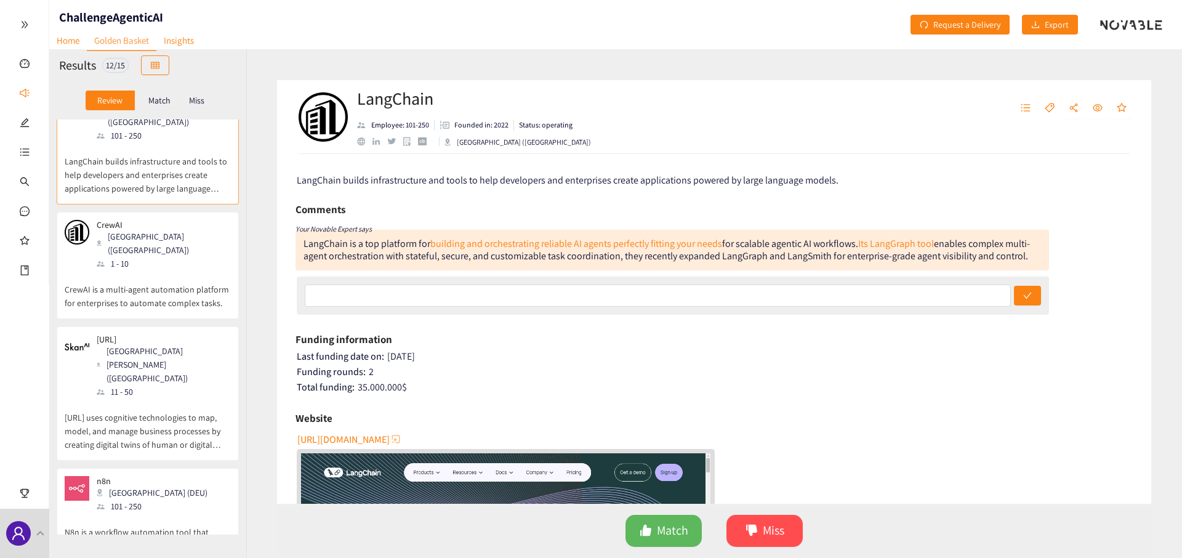
scroll to position [62, 0]
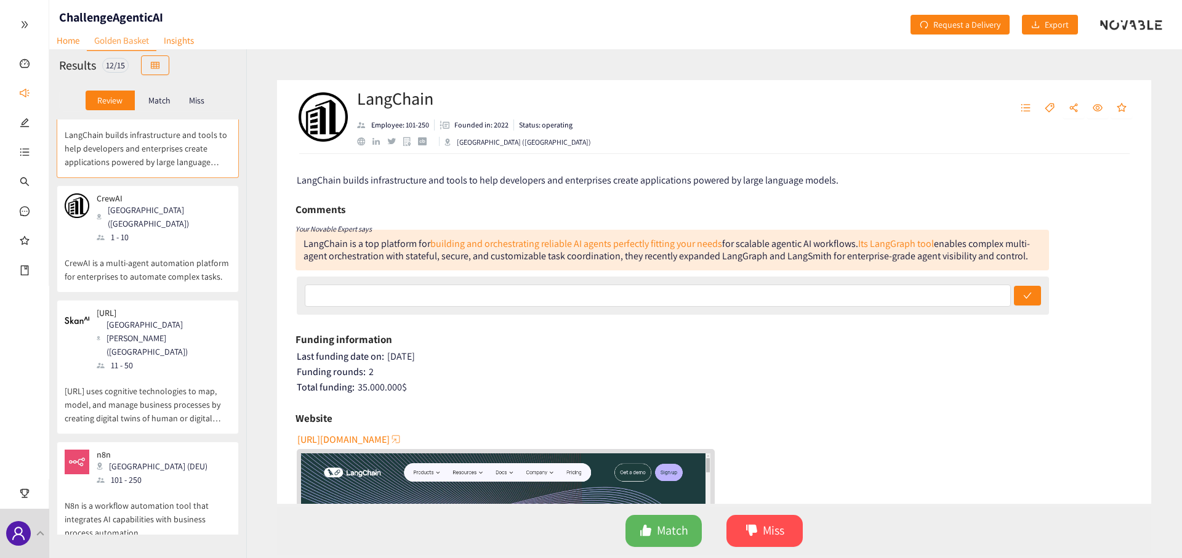
click at [167, 99] on p "Match" at bounding box center [159, 100] width 22 height 10
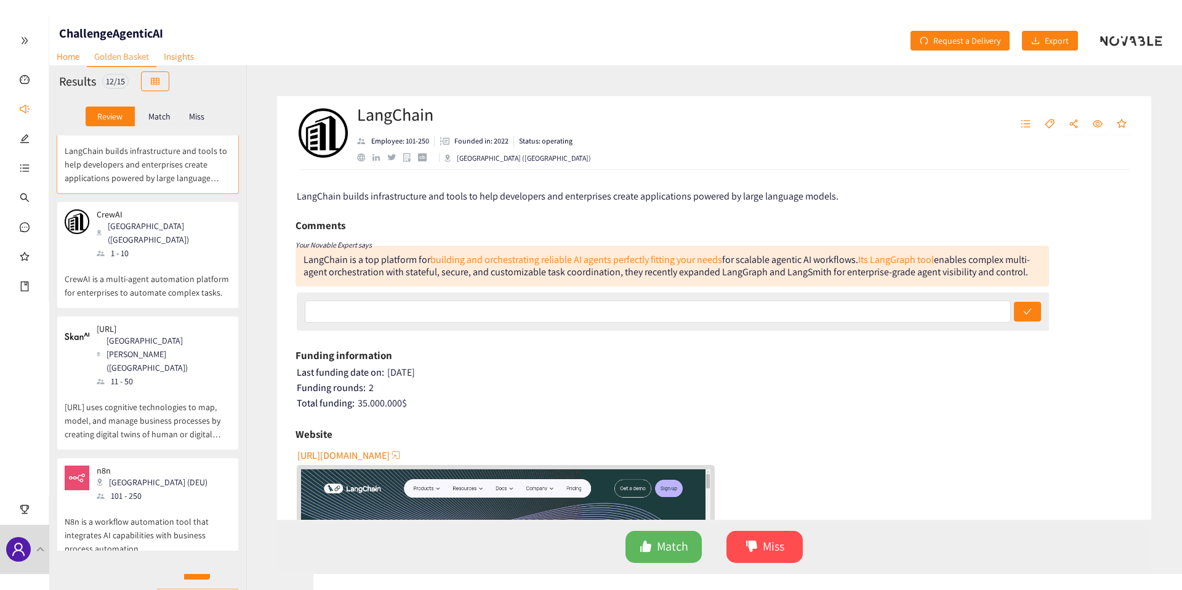
scroll to position [0, 0]
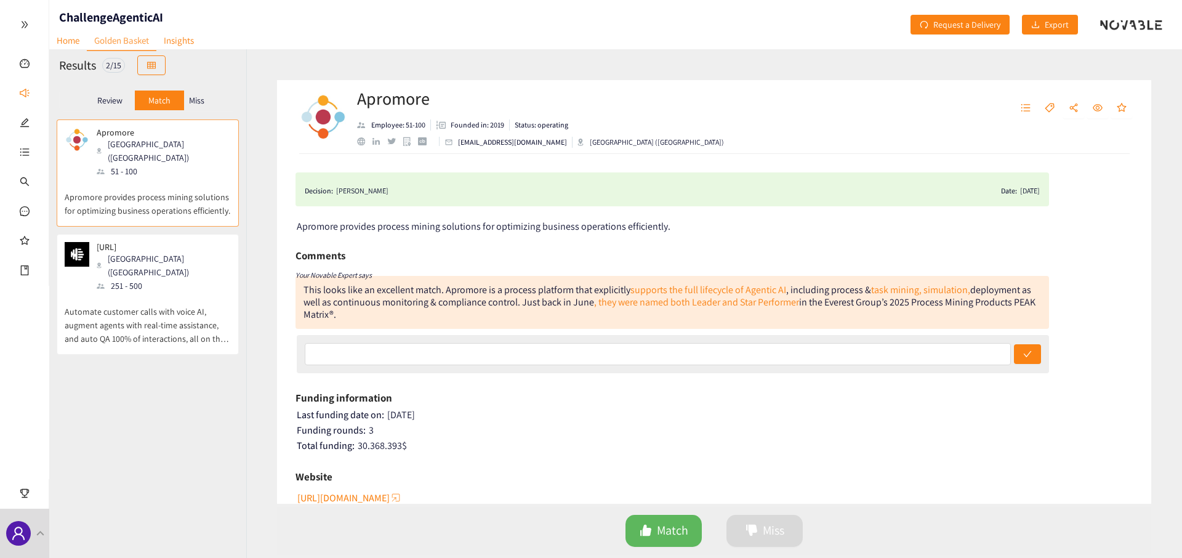
click at [196, 102] on p "Miss" at bounding box center [196, 100] width 15 height 10
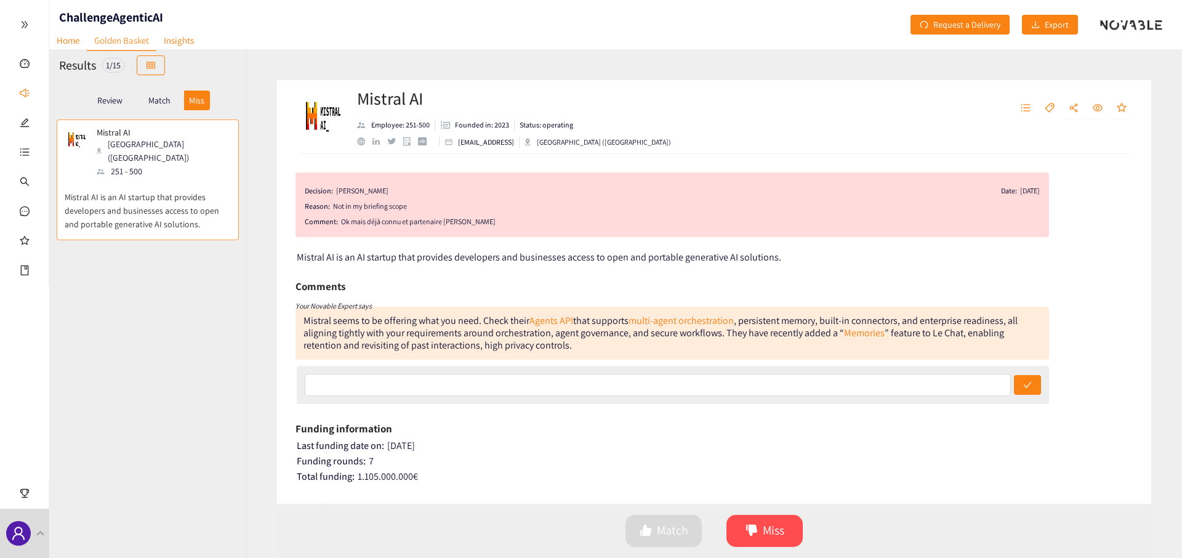
click at [114, 97] on p "Review" at bounding box center [109, 100] width 25 height 10
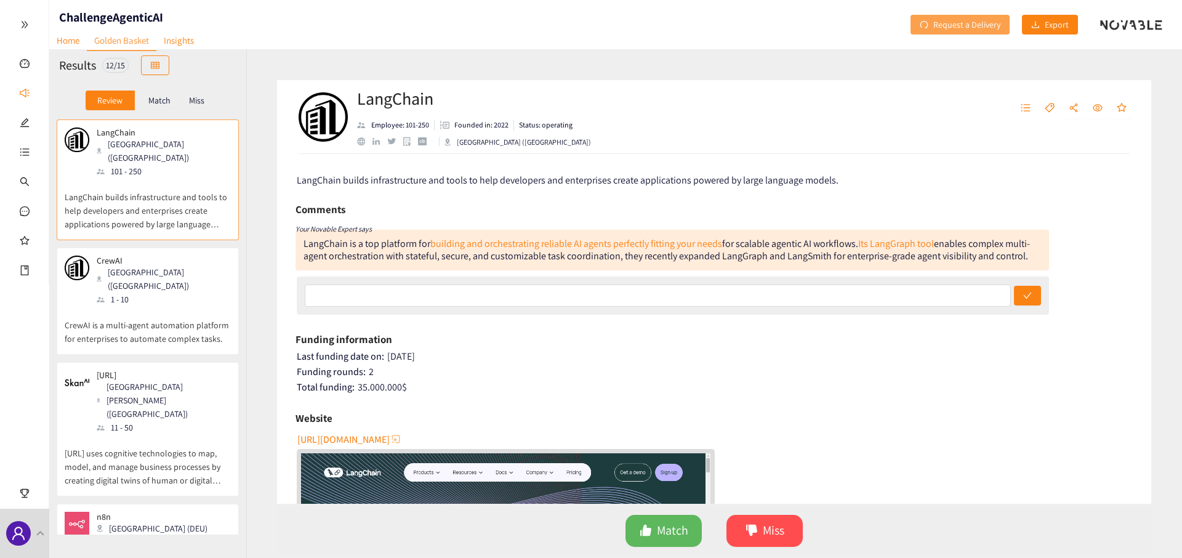
click at [944, 22] on span "Request a Delivery" at bounding box center [966, 25] width 67 height 14
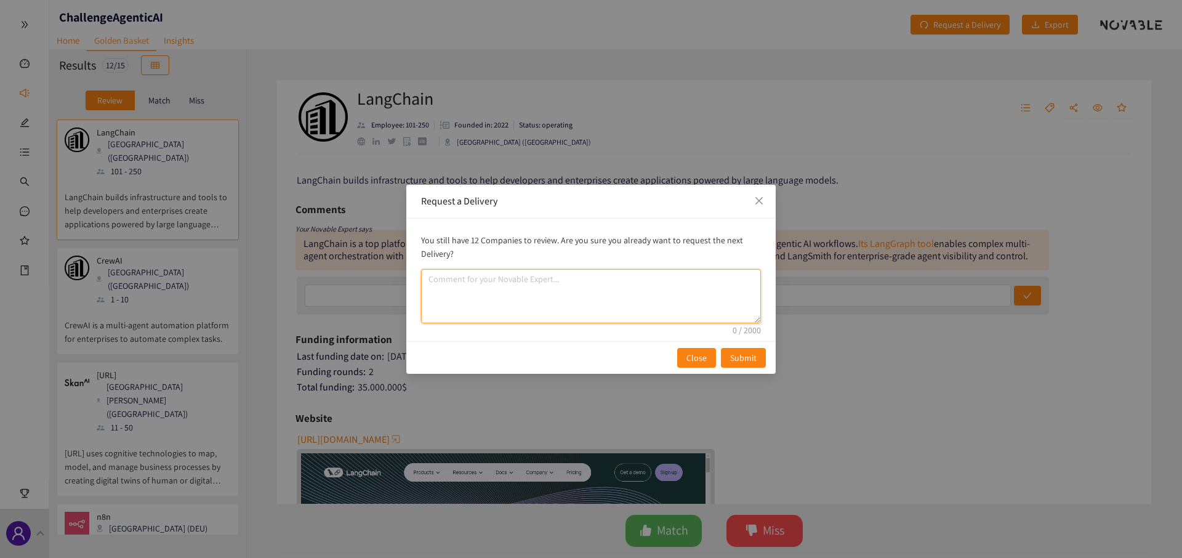
click at [531, 314] on textarea "comment" at bounding box center [591, 296] width 340 height 54
type textarea "focus sur l'europe et des"
click at [533, 301] on textarea "focus sur l'europe et des" at bounding box center [591, 296] width 340 height 54
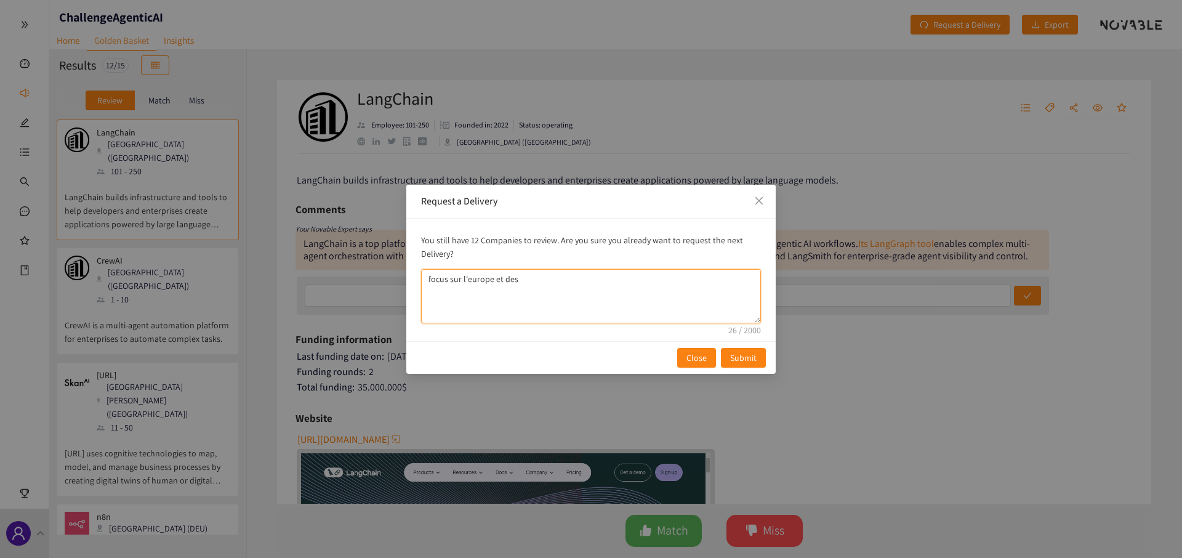
click at [533, 301] on textarea "focus sur l'europe et des" at bounding box center [591, 296] width 340 height 54
click at [691, 356] on span "Close" at bounding box center [696, 358] width 20 height 14
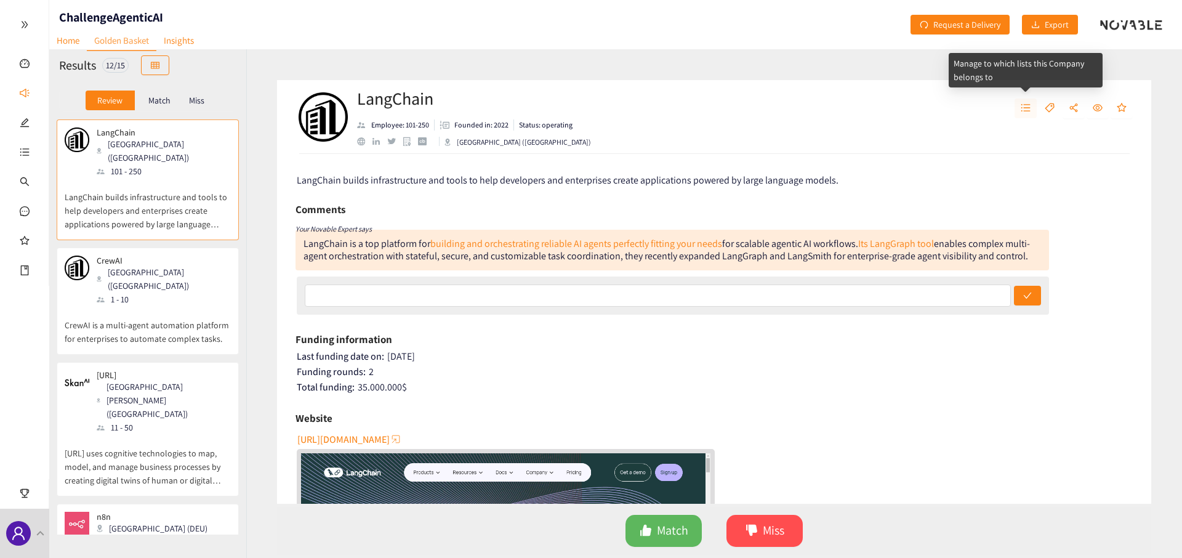
click at [1026, 108] on icon "unordered-list" at bounding box center [1026, 108] width 10 height 10
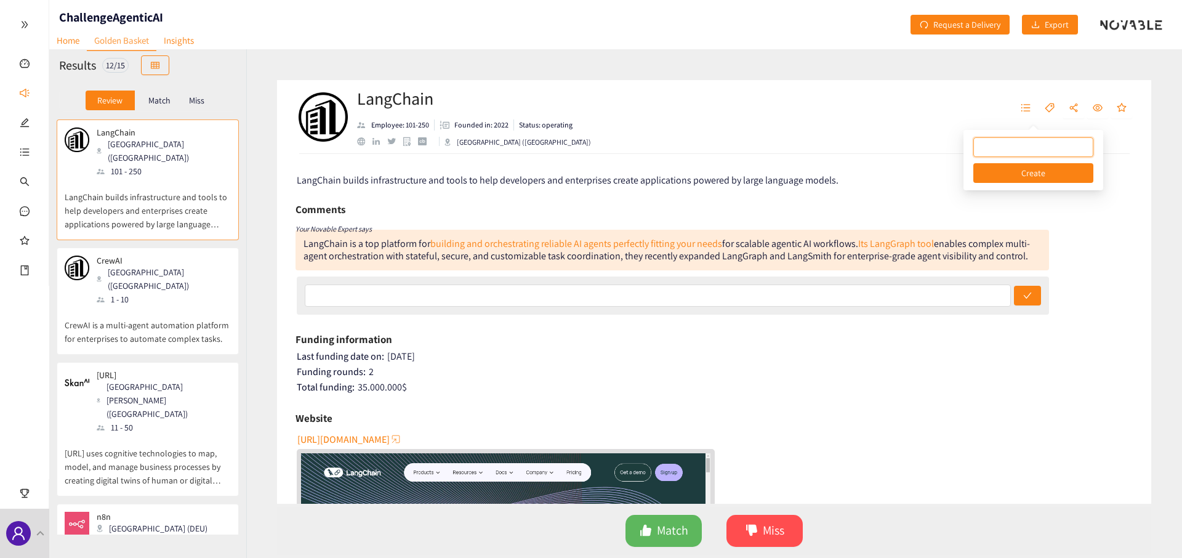
click at [161, 102] on p "Match" at bounding box center [159, 100] width 22 height 10
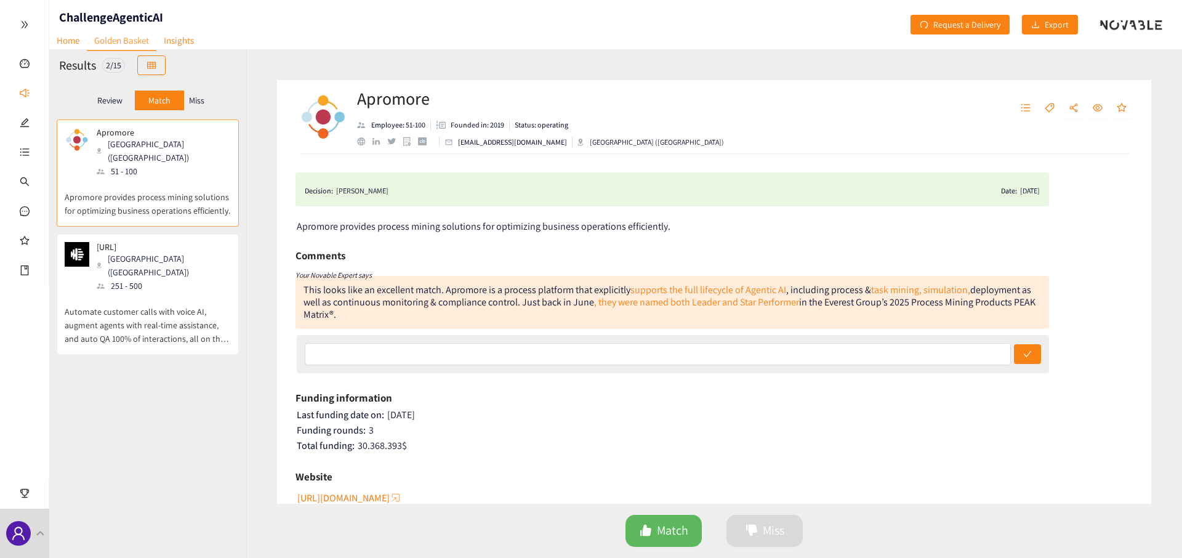
click at [116, 99] on p "Review" at bounding box center [109, 100] width 25 height 10
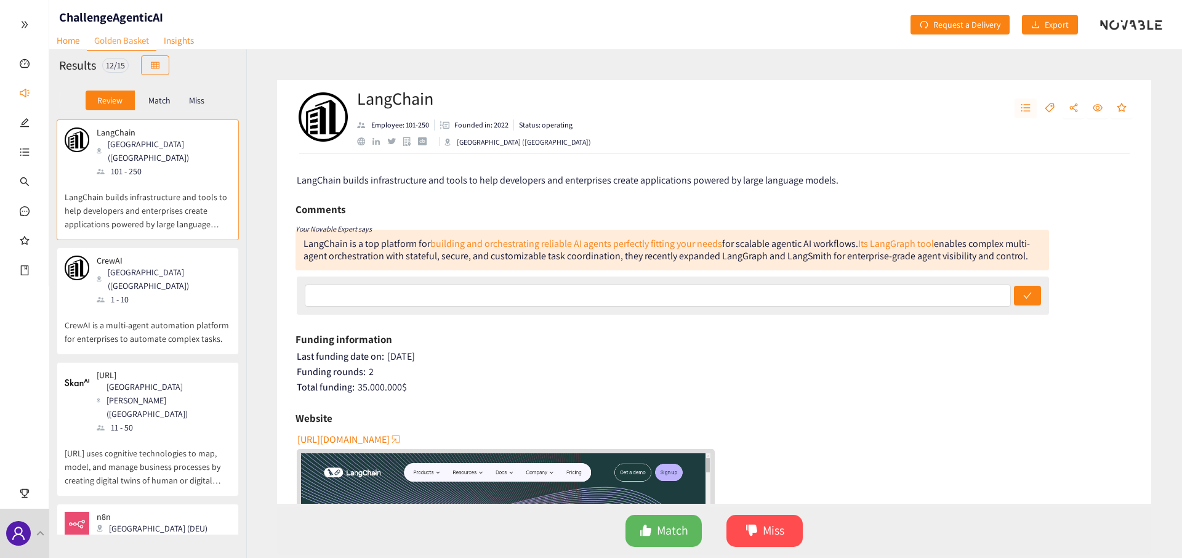
click at [1028, 109] on icon "unordered-list" at bounding box center [1026, 108] width 10 height 10
type input "agentic à contacter"
click at [1076, 145] on icon "close-circle" at bounding box center [1079, 146] width 7 height 7
click at [842, 171] on div "LangChain builds infrastructure and tools to help developers and enterprises cr…" at bounding box center [714, 329] width 874 height 350
click at [25, 163] on span "unordered-list" at bounding box center [25, 154] width 10 height 25
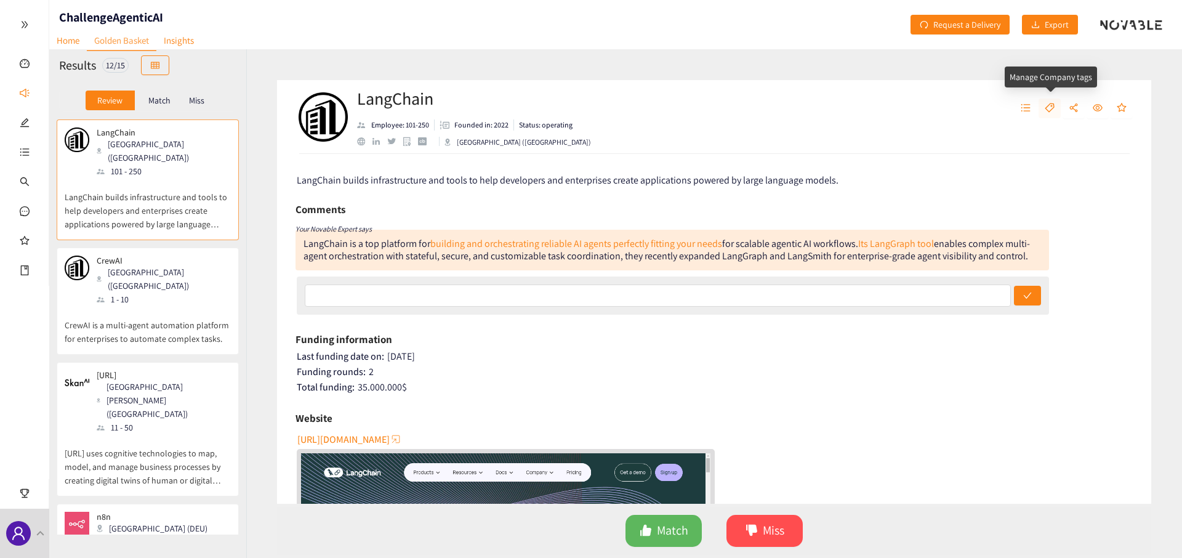
click at [1047, 105] on icon "tag" at bounding box center [1050, 108] width 10 height 10
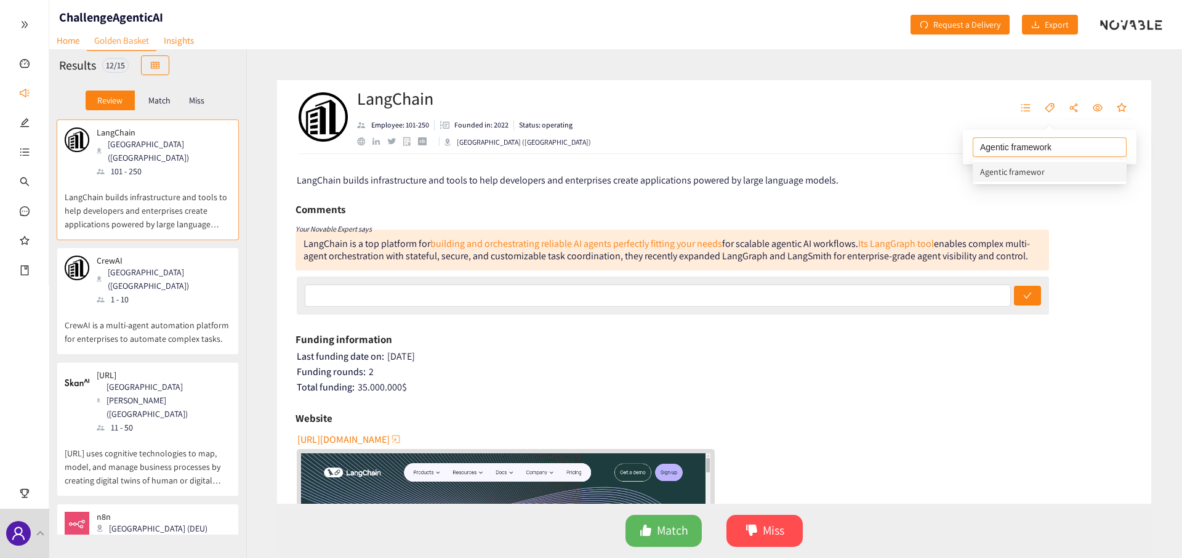
type input "Agentic frameworkj"
click at [978, 151] on div "Agentic frameworkj" at bounding box center [1018, 147] width 84 height 15
click at [978, 151] on div at bounding box center [979, 147] width 7 height 15
type input "TRL 9"
click at [1012, 148] on div "TRL 9" at bounding box center [1050, 147] width 148 height 15
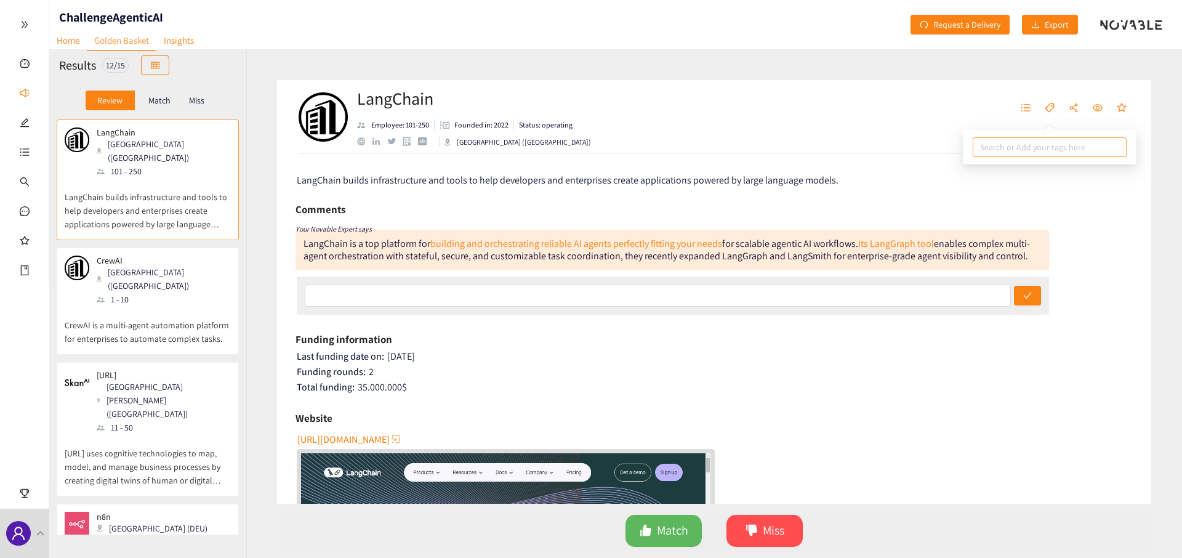
click at [1012, 148] on div at bounding box center [1050, 147] width 148 height 15
click at [157, 65] on icon "table" at bounding box center [155, 65] width 9 height 9
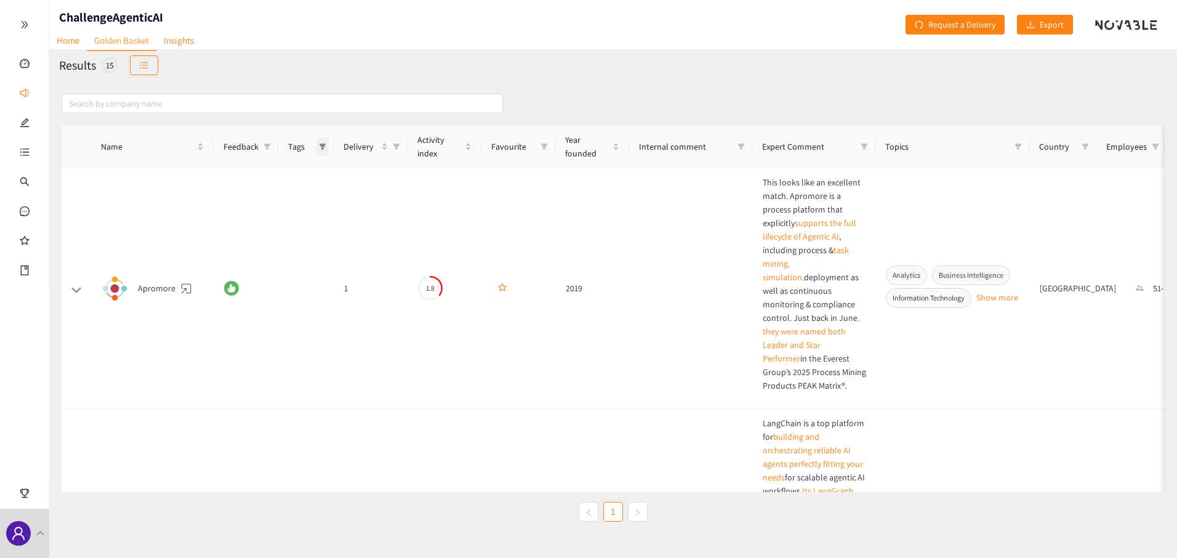
click at [326, 147] on span at bounding box center [322, 146] width 12 height 18
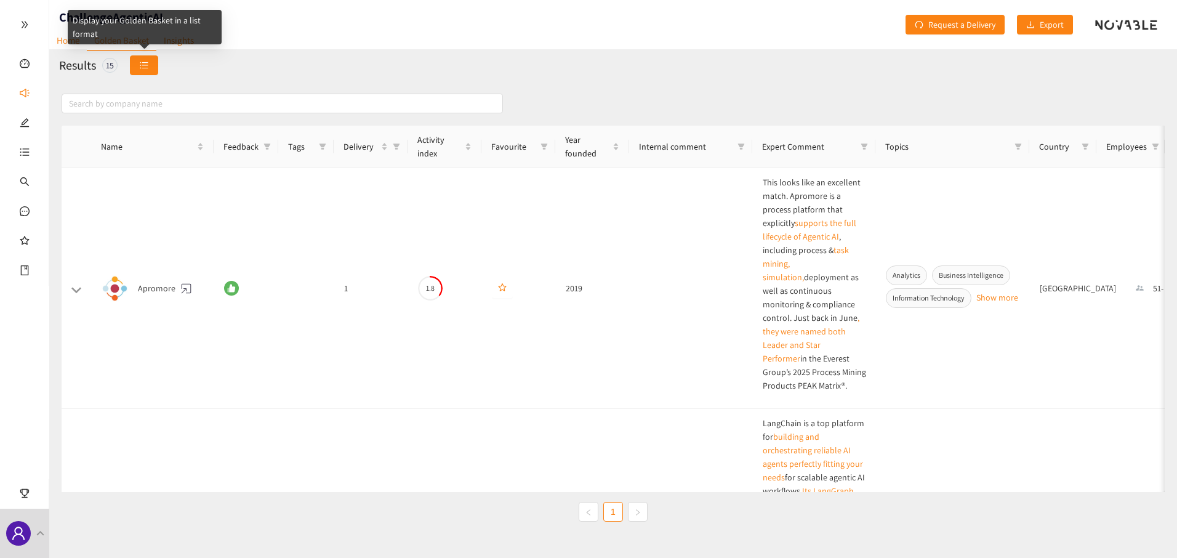
click at [140, 64] on button "button" at bounding box center [144, 65] width 28 height 20
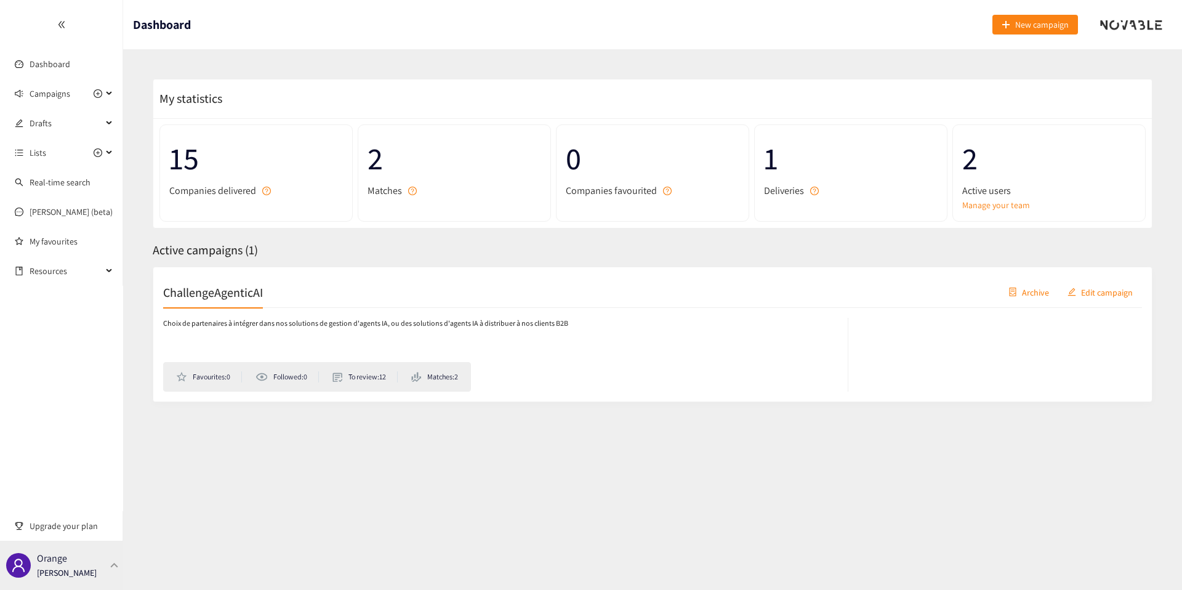
click at [87, 545] on div "Orange [PERSON_NAME]" at bounding box center [61, 565] width 123 height 49
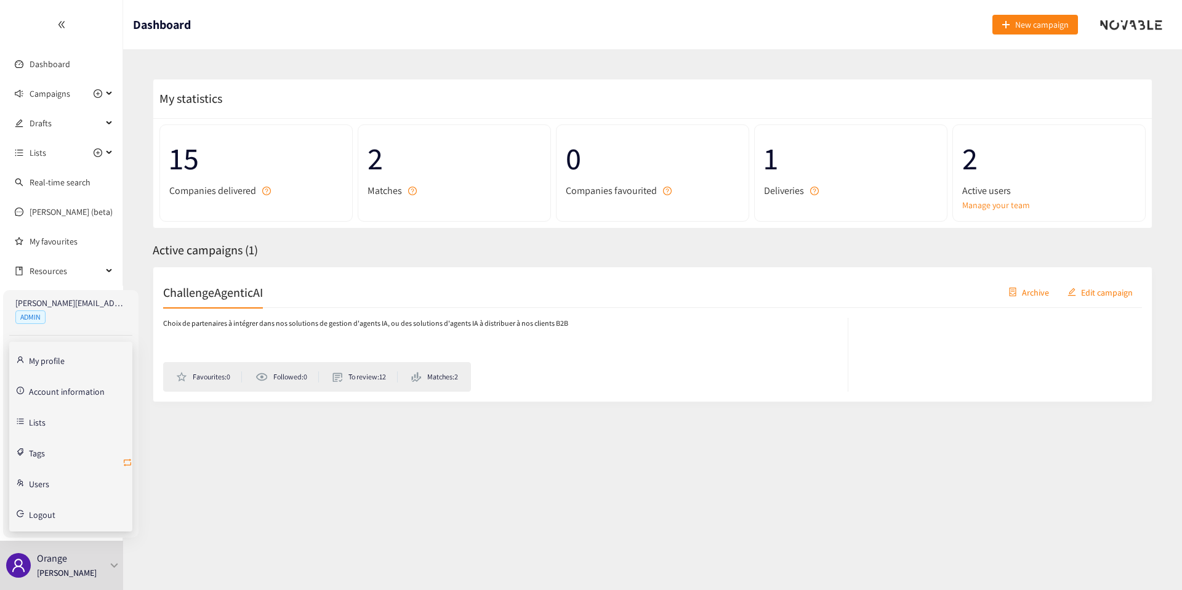
click at [129, 457] on icon "retweet" at bounding box center [128, 462] width 10 height 10
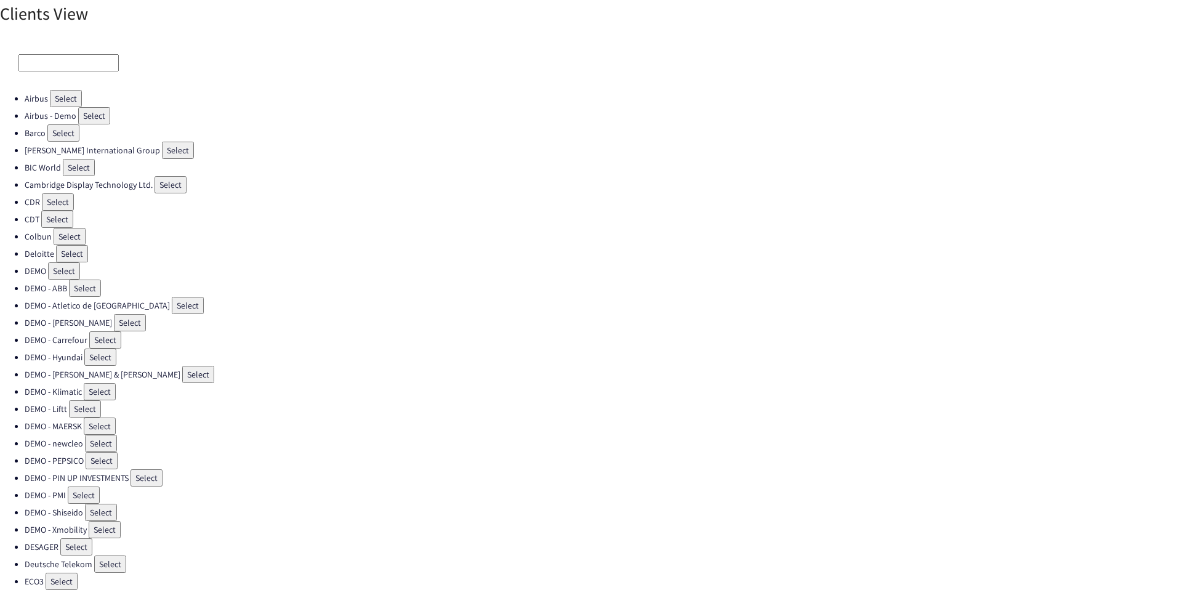
click at [74, 68] on input at bounding box center [68, 62] width 100 height 17
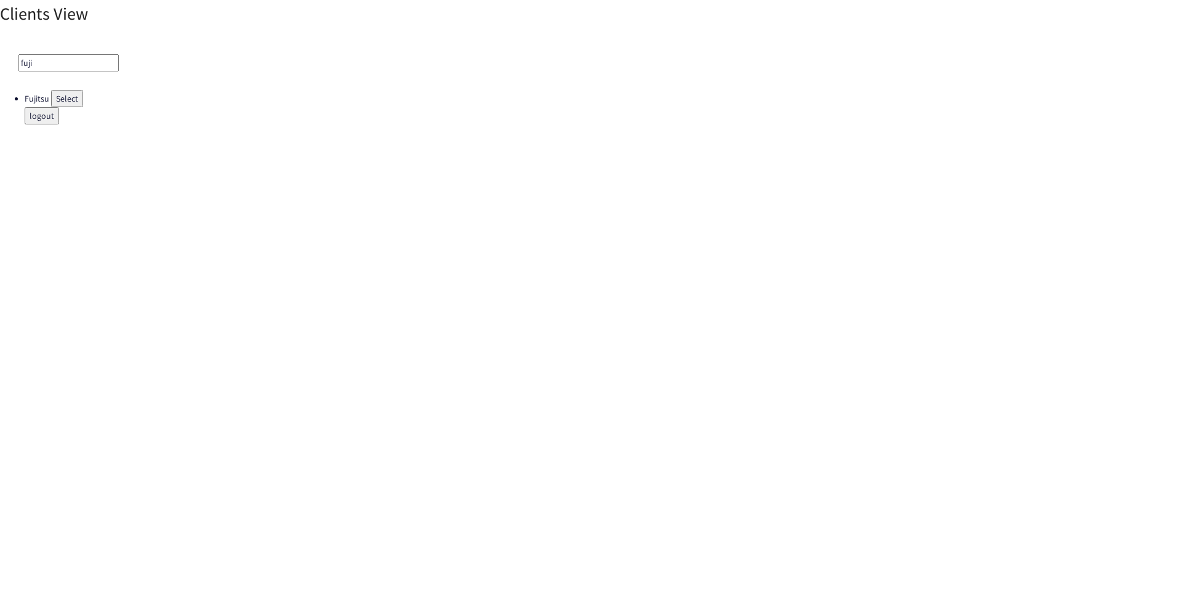
type input "fuji"
click at [79, 97] on button "Select" at bounding box center [67, 98] width 32 height 17
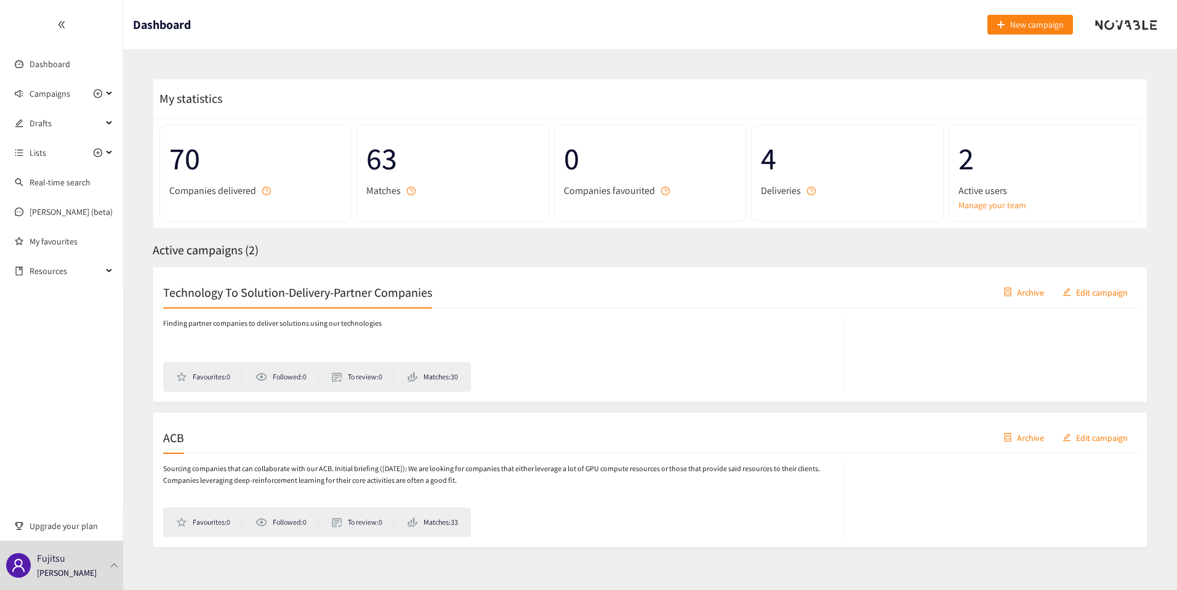
click at [258, 452] on div "ACB Archive Edit campaign" at bounding box center [650, 437] width 974 height 31
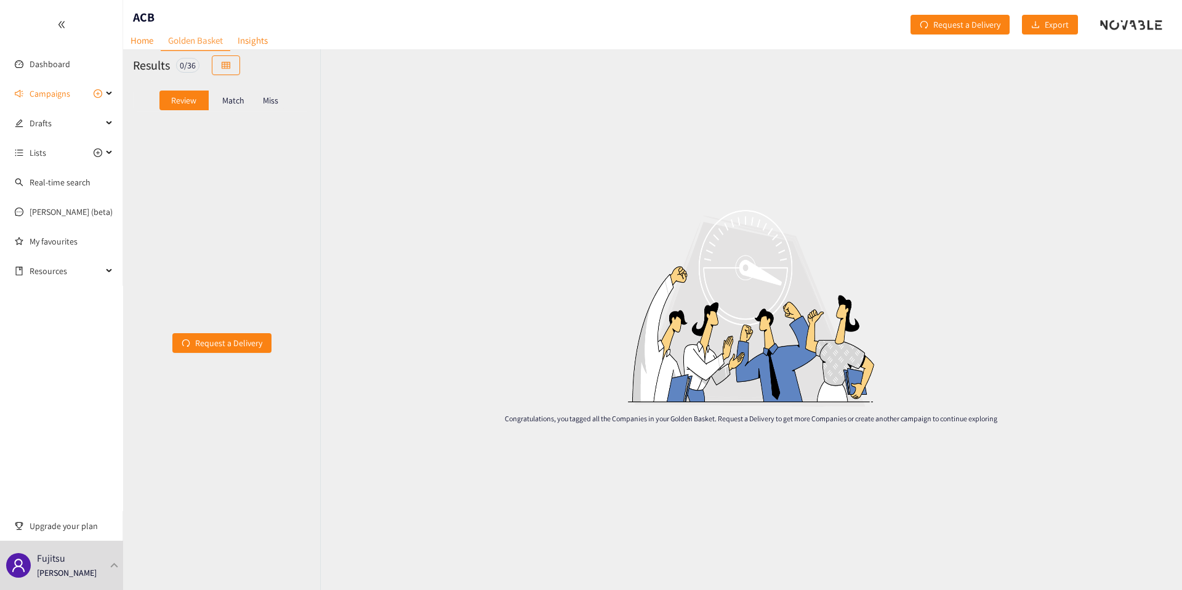
click at [220, 92] on div "Match" at bounding box center [233, 101] width 49 height 20
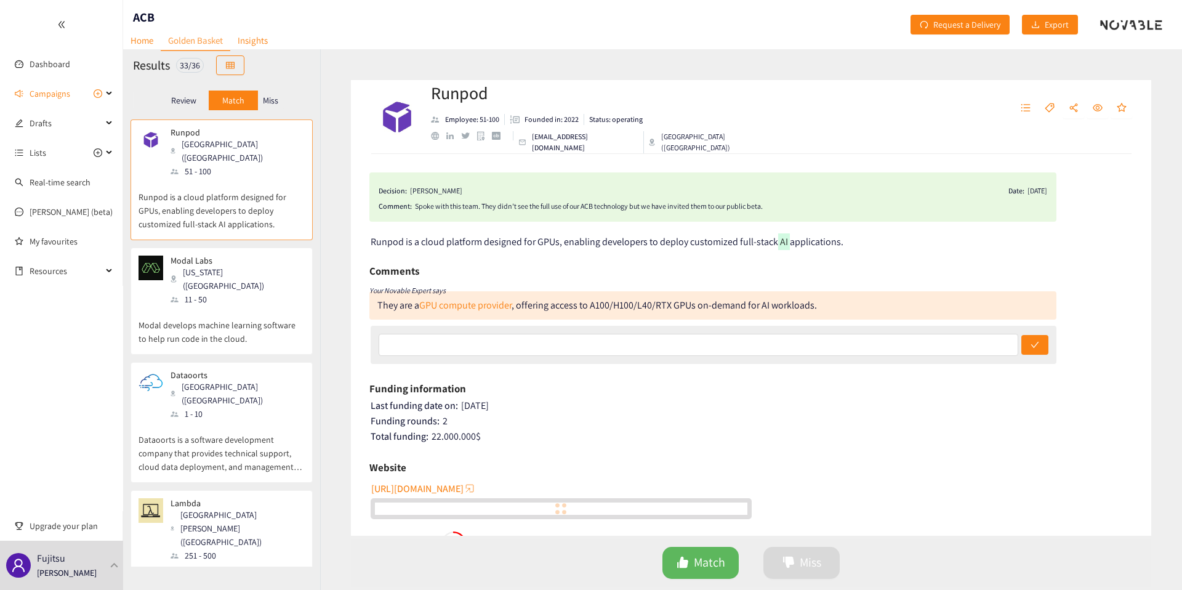
click at [268, 99] on p "Miss" at bounding box center [270, 100] width 15 height 10
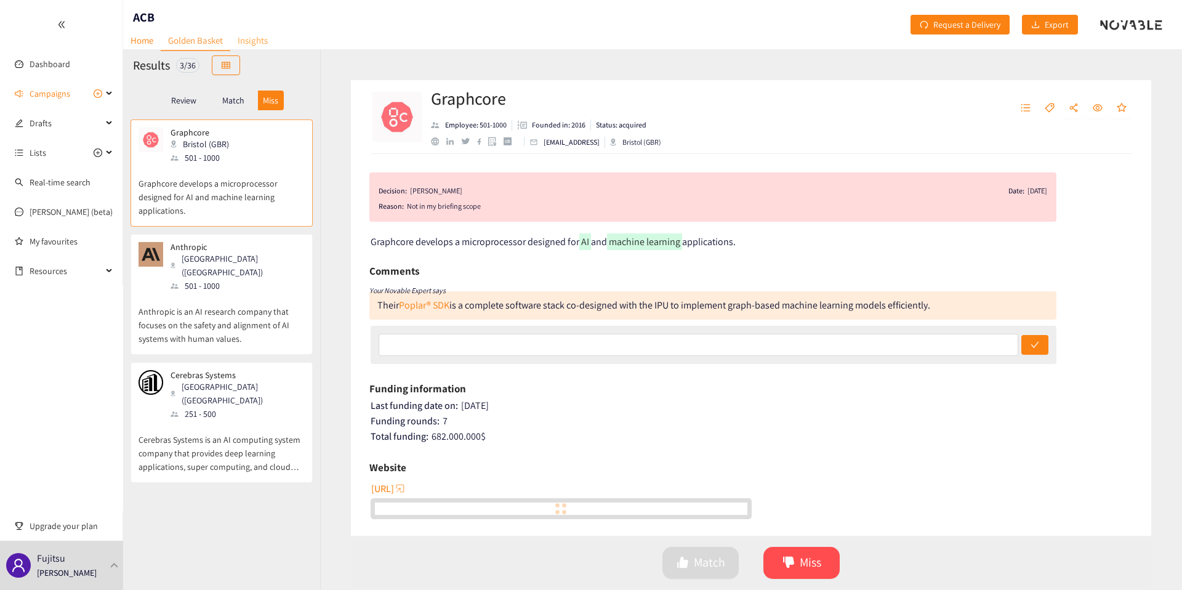
click at [260, 34] on link "Insights" at bounding box center [252, 40] width 45 height 19
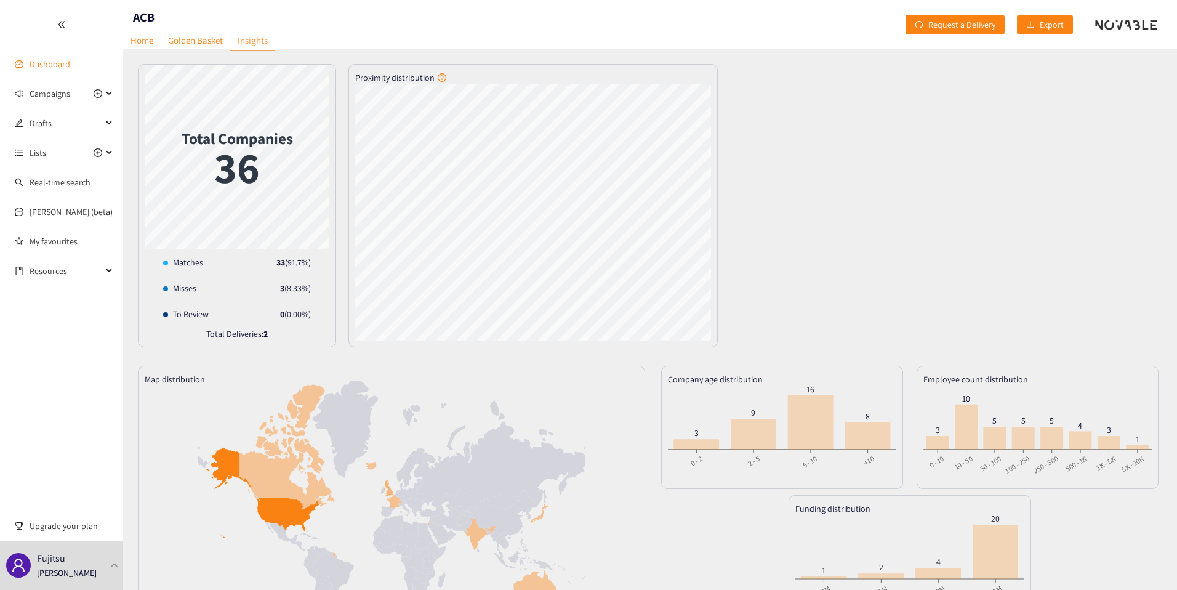
click at [66, 65] on link "Dashboard" at bounding box center [50, 63] width 41 height 11
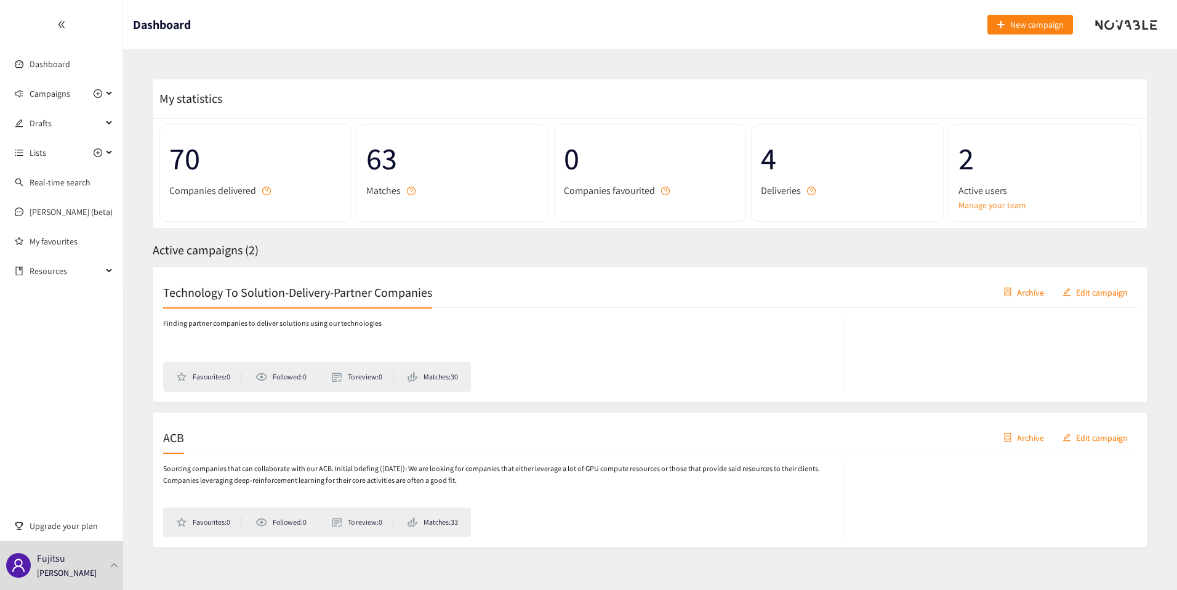
click at [318, 326] on p "Finding partner companies to deliver solutions using our technologies" at bounding box center [272, 324] width 219 height 12
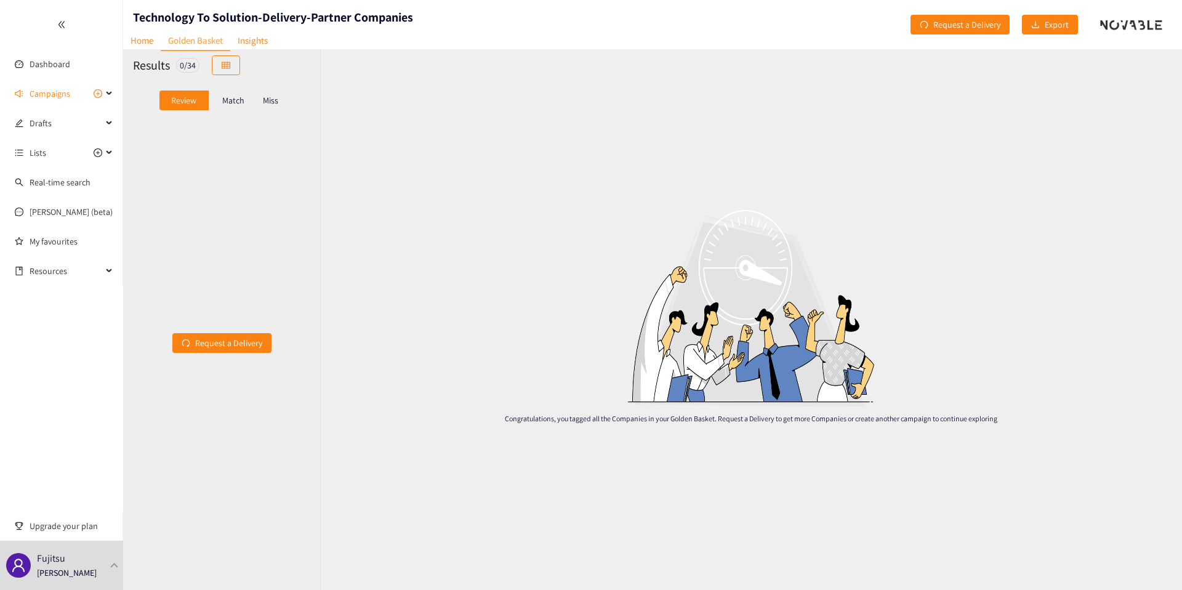
click at [267, 112] on div "Review Match Miss" at bounding box center [221, 100] width 197 height 38
click at [259, 102] on div "Miss" at bounding box center [271, 101] width 26 height 20
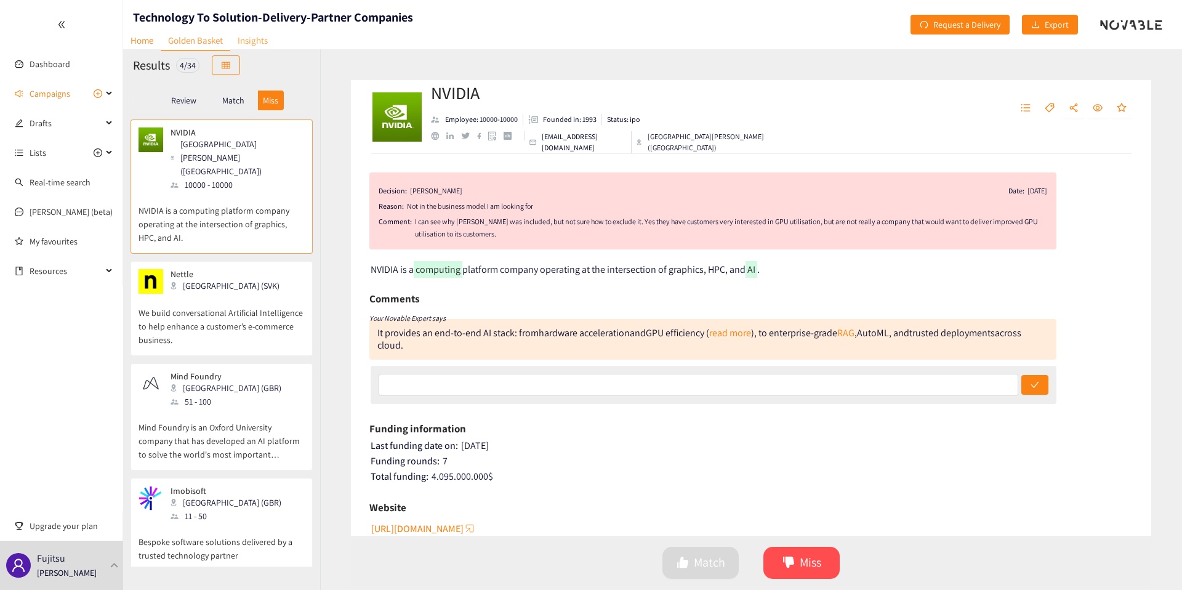
click at [259, 44] on link "Insights" at bounding box center [252, 40] width 45 height 19
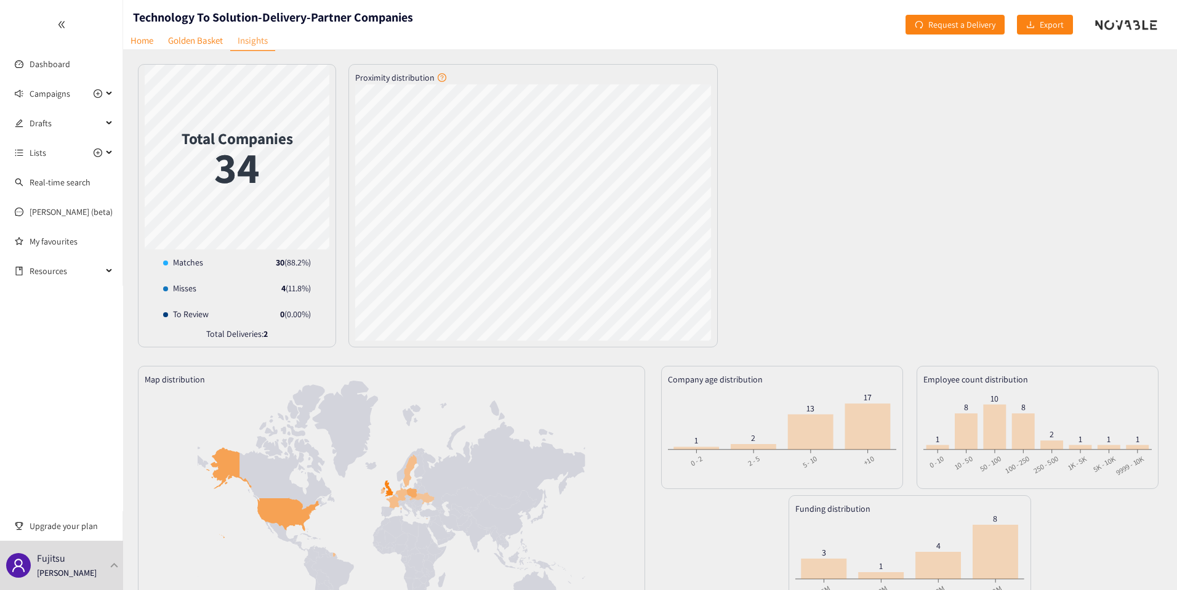
click at [261, 9] on h1 "Technology To Solution-Delivery-Partner Companies" at bounding box center [273, 17] width 280 height 17
click at [260, 11] on h1 "Technology To Solution-Delivery-Partner Companies" at bounding box center [273, 17] width 280 height 17
copy h1 "Technology To Solution-Delivery-Partner Companies"
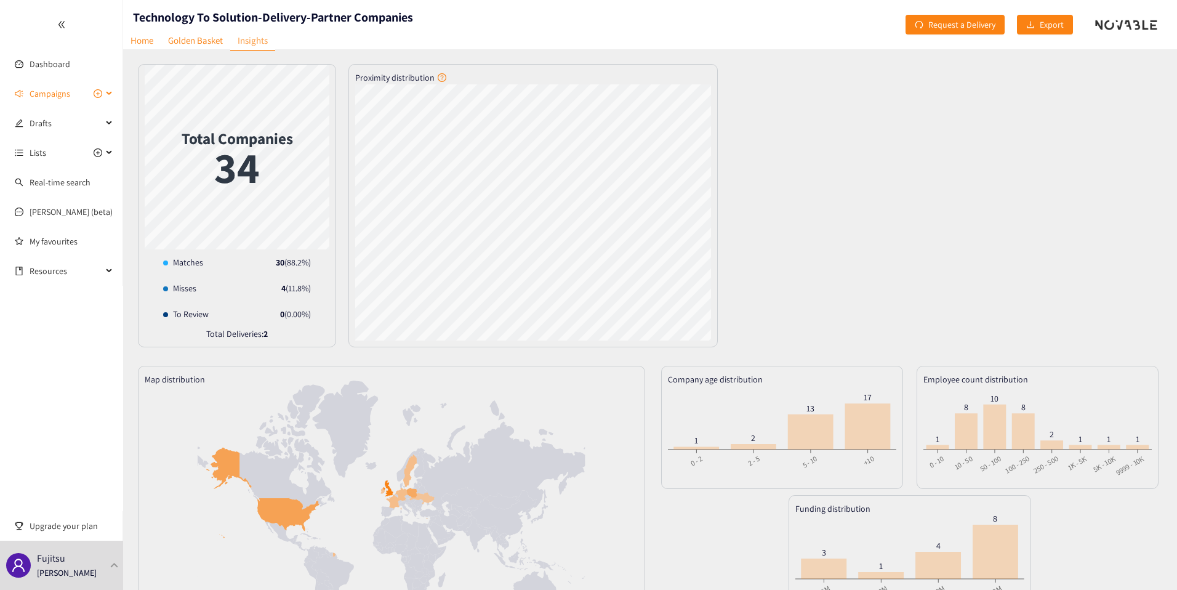
click at [42, 97] on span "Campaigns" at bounding box center [50, 93] width 41 height 25
click at [64, 121] on link "Technology To Solution-Delivery-Partner Companies" at bounding box center [125, 123] width 190 height 11
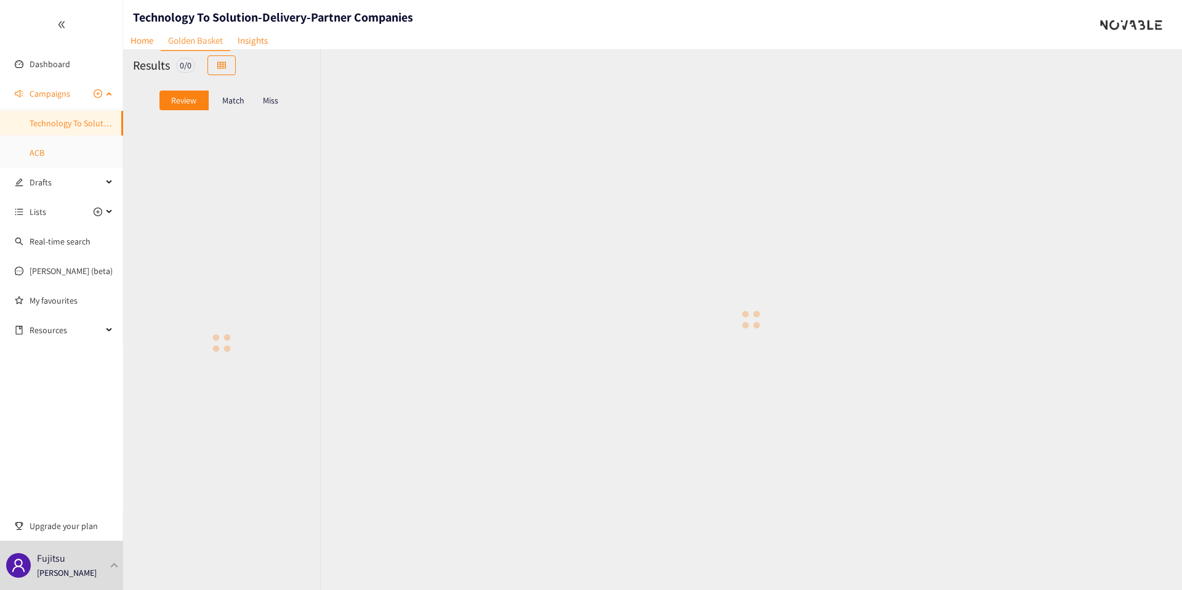
click at [44, 147] on link "ACB" at bounding box center [37, 152] width 15 height 11
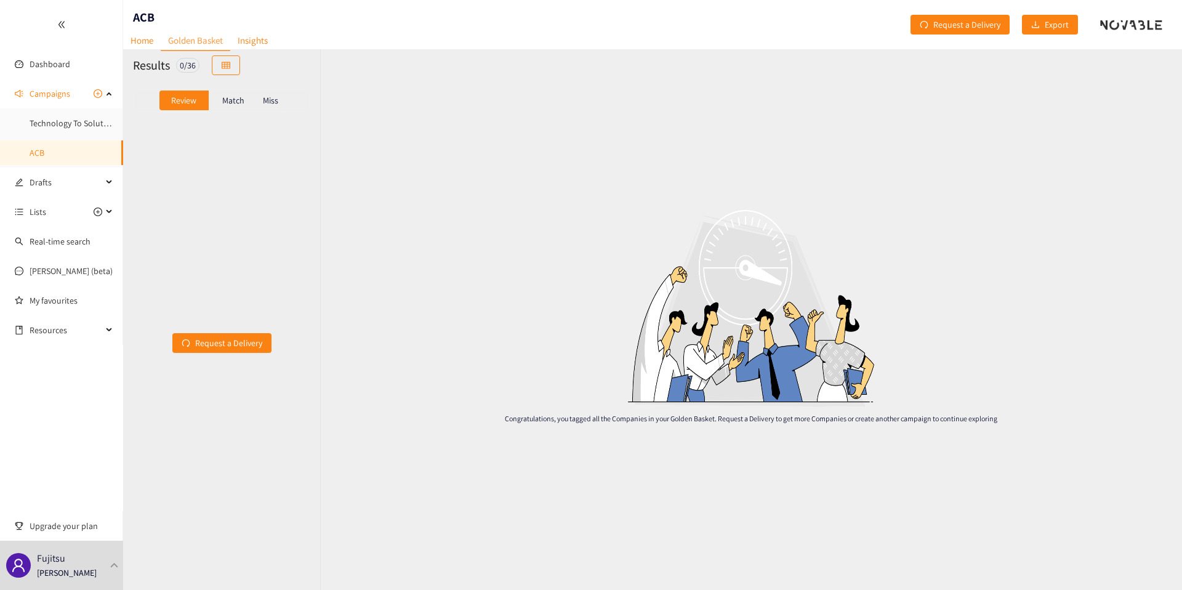
click at [190, 43] on link "Golden Basket" at bounding box center [196, 41] width 70 height 20
click at [243, 43] on link "Insights" at bounding box center [252, 40] width 45 height 19
